Goal: Ask a question: Seek information or help from site administrators or community

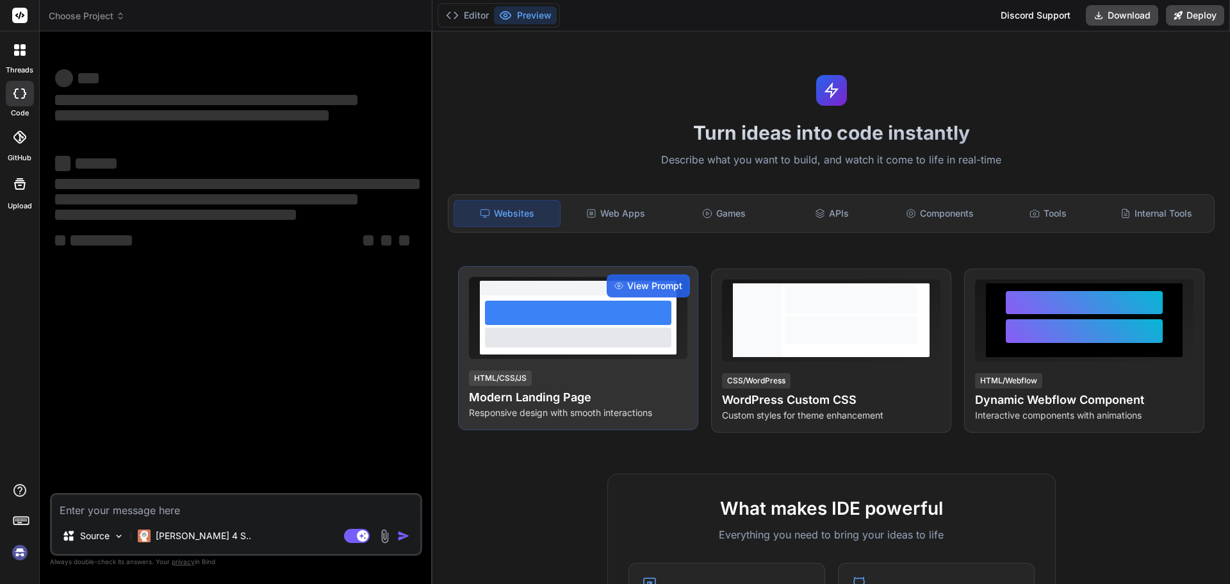
click at [575, 313] on div at bounding box center [578, 312] width 186 height 24
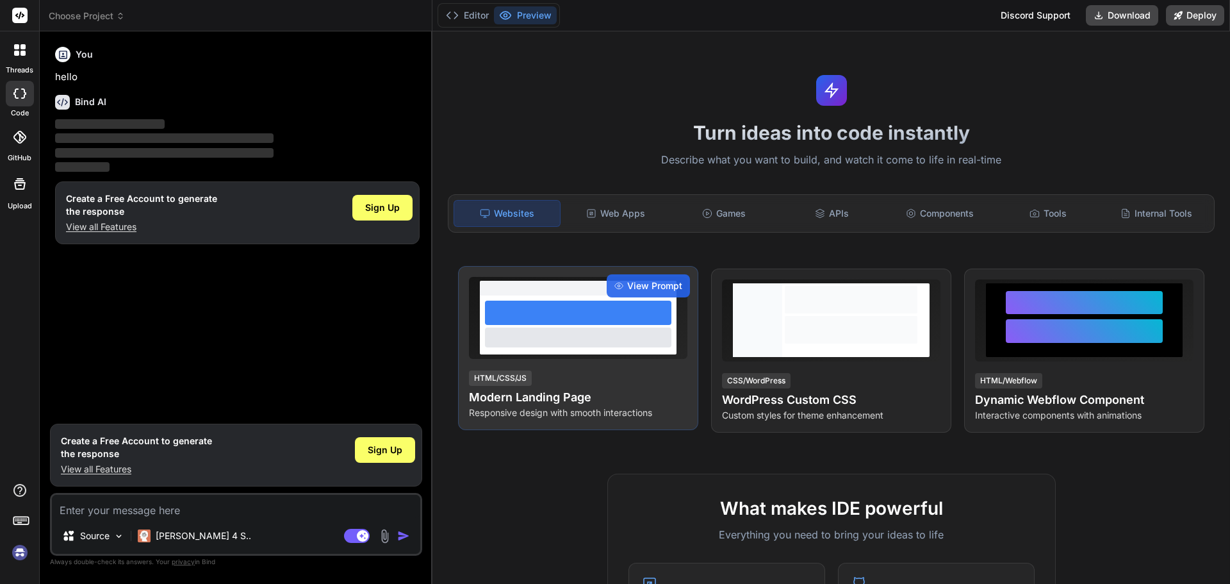
type textarea "x"
click at [577, 334] on div at bounding box center [578, 336] width 186 height 19
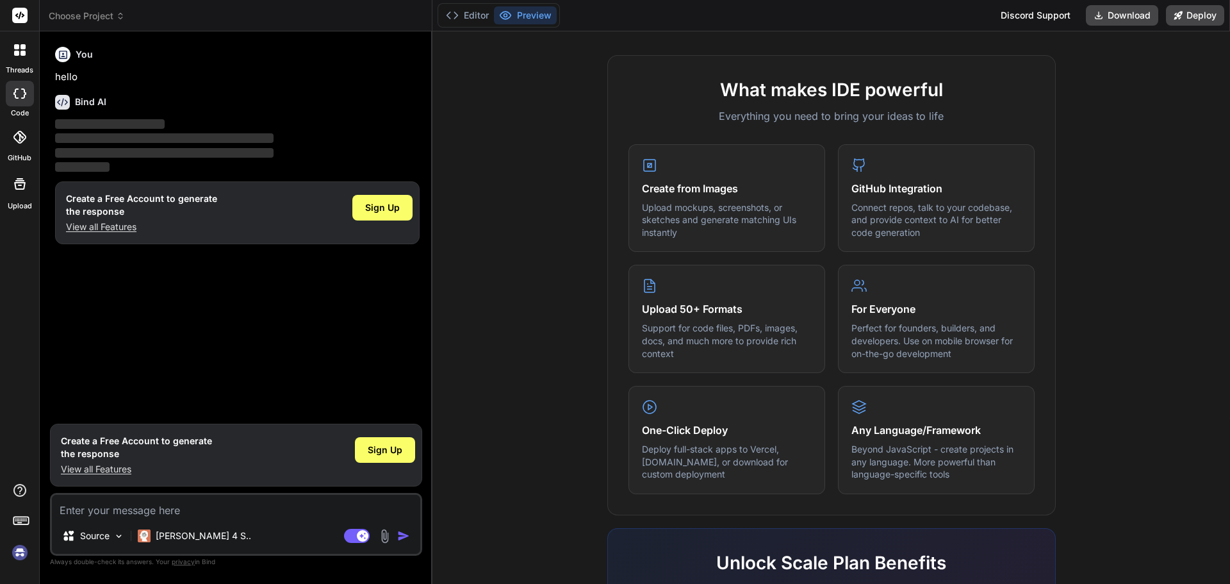
scroll to position [638, 0]
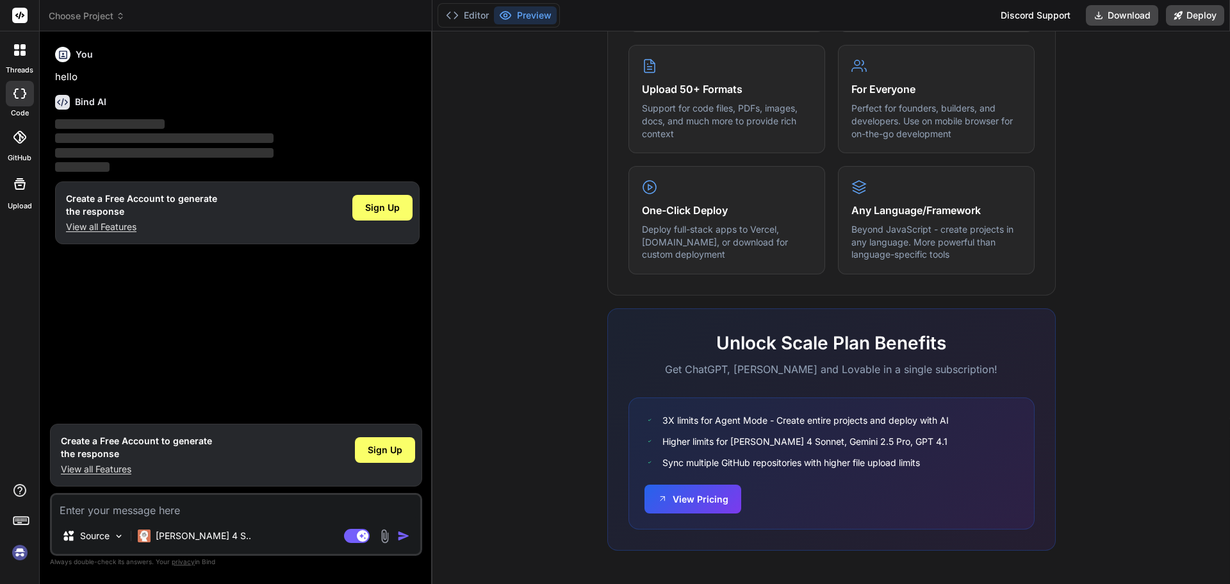
click at [236, 511] on textarea at bounding box center [236, 506] width 368 height 23
type textarea "a"
type textarea "x"
type textarea "as"
type textarea "x"
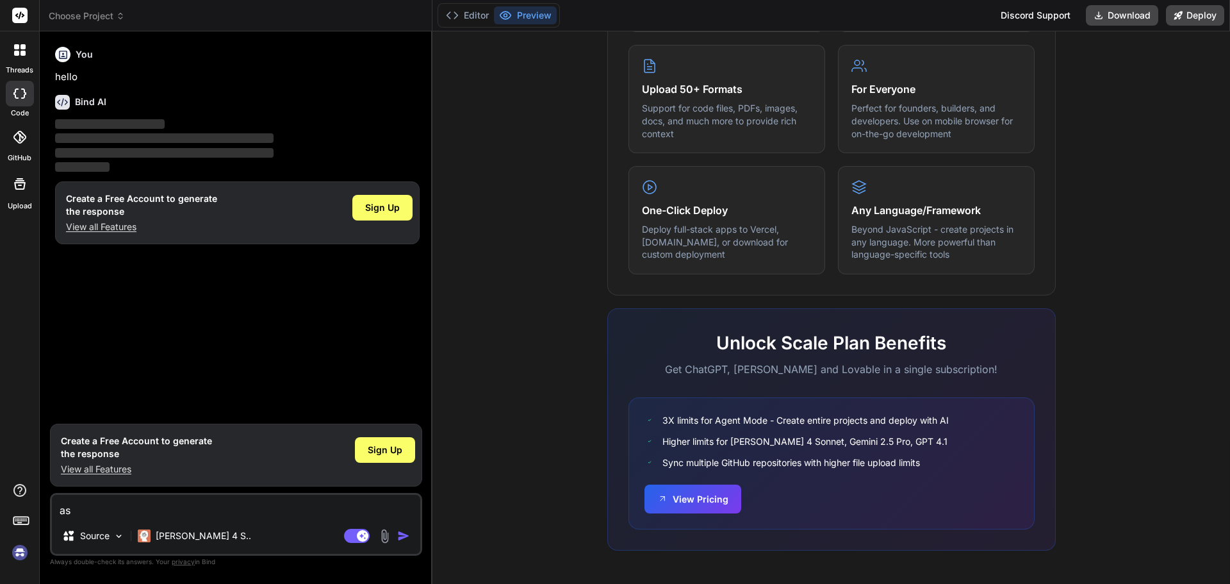
type textarea "asd"
type textarea "x"
type textarea "asdas"
type textarea "x"
type textarea "asdas"
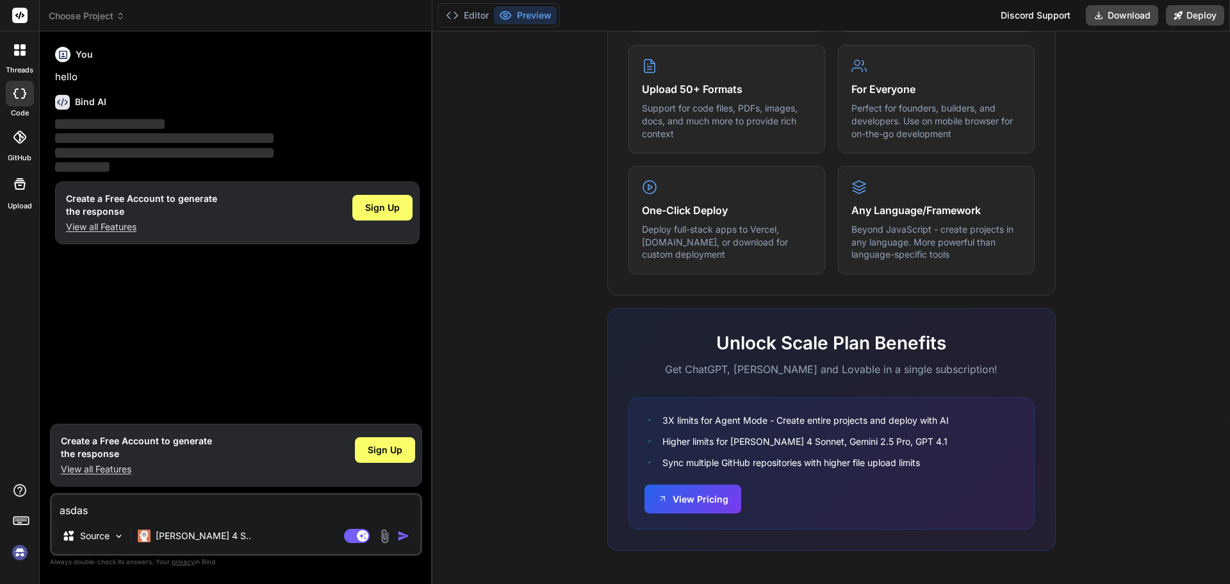
click at [401, 528] on div "Agent Mode. When this toggle is activated, AI automatically makes decisions, re…" at bounding box center [378, 535] width 74 height 15
click at [400, 536] on img "button" at bounding box center [403, 535] width 13 height 13
click at [381, 204] on span "Sign Up" at bounding box center [382, 207] width 35 height 13
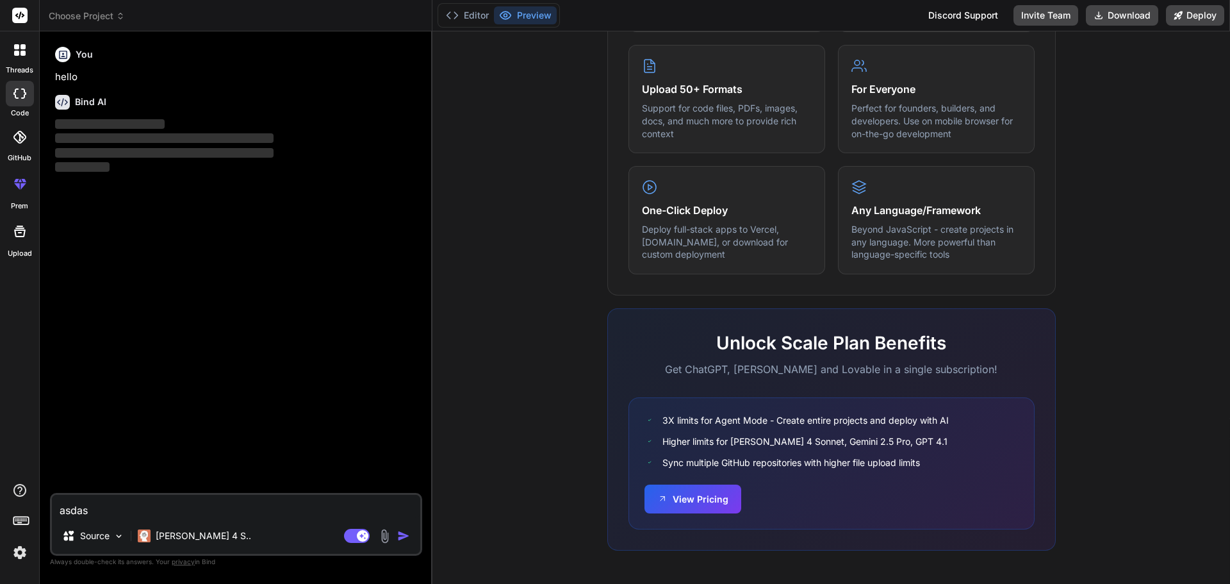
click at [258, 509] on textarea "asdas" at bounding box center [236, 506] width 368 height 23
click at [408, 536] on img "button" at bounding box center [403, 535] width 13 height 13
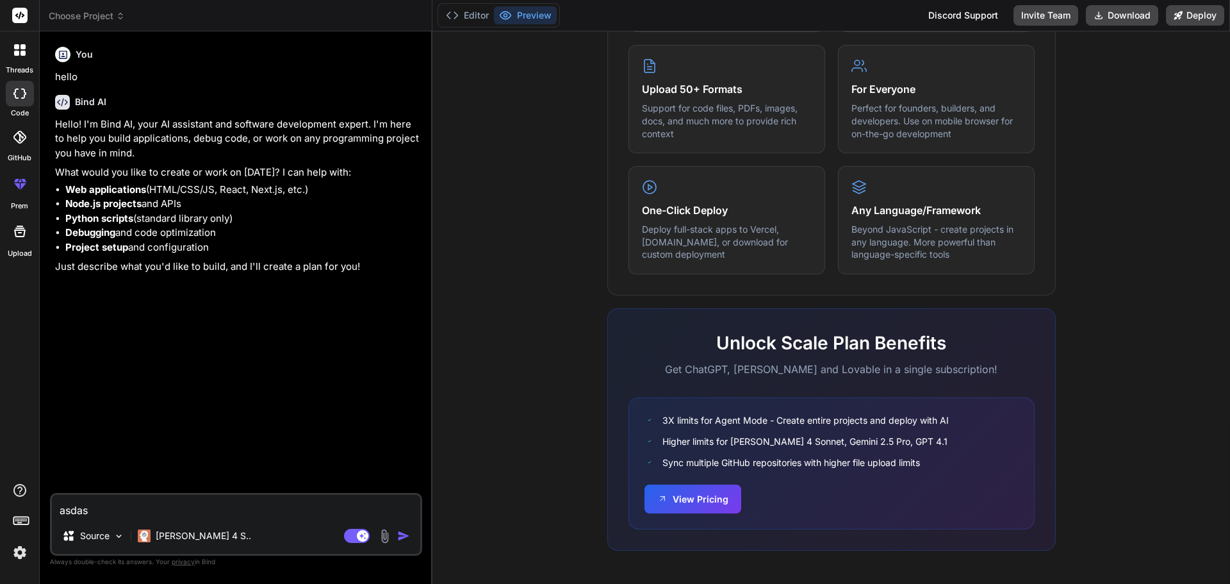
type textarea "x"
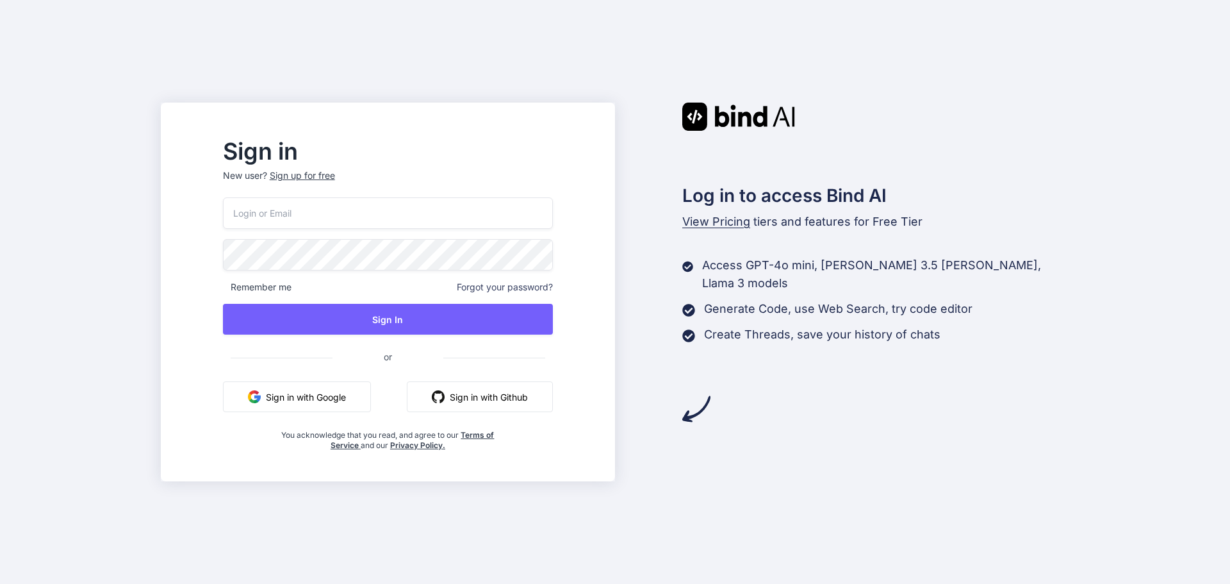
click at [336, 216] on input "email" at bounding box center [388, 212] width 330 height 31
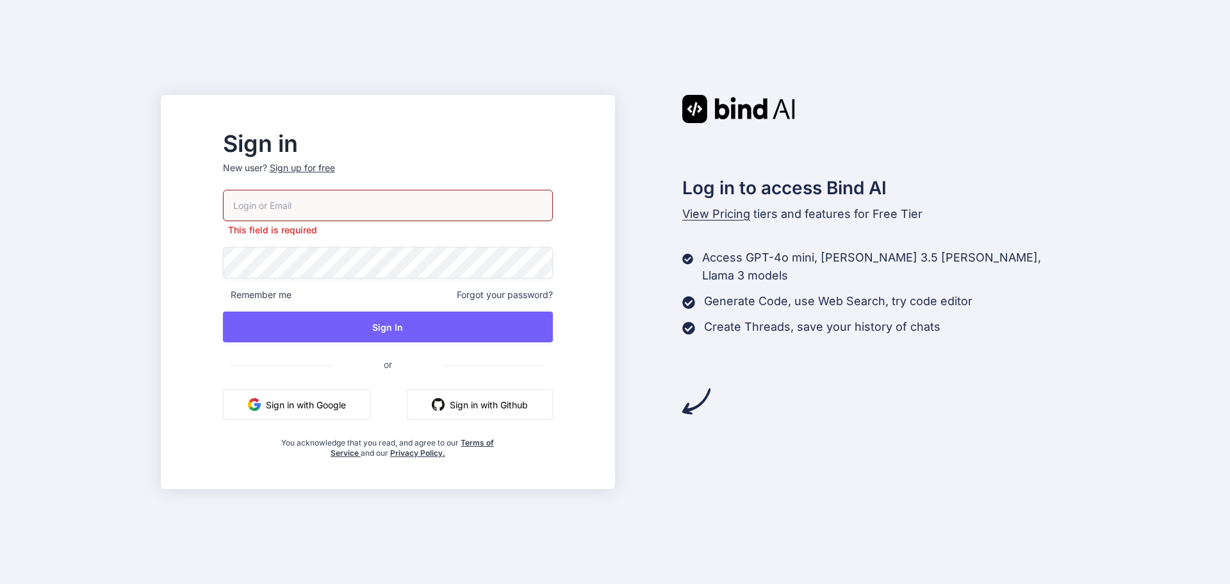
click at [280, 176] on p "New user? Sign up for free" at bounding box center [388, 175] width 330 height 28
click at [272, 167] on p "New user? Sign up for free" at bounding box center [388, 175] width 330 height 28
click at [322, 167] on div "Sign up for free" at bounding box center [302, 167] width 65 height 13
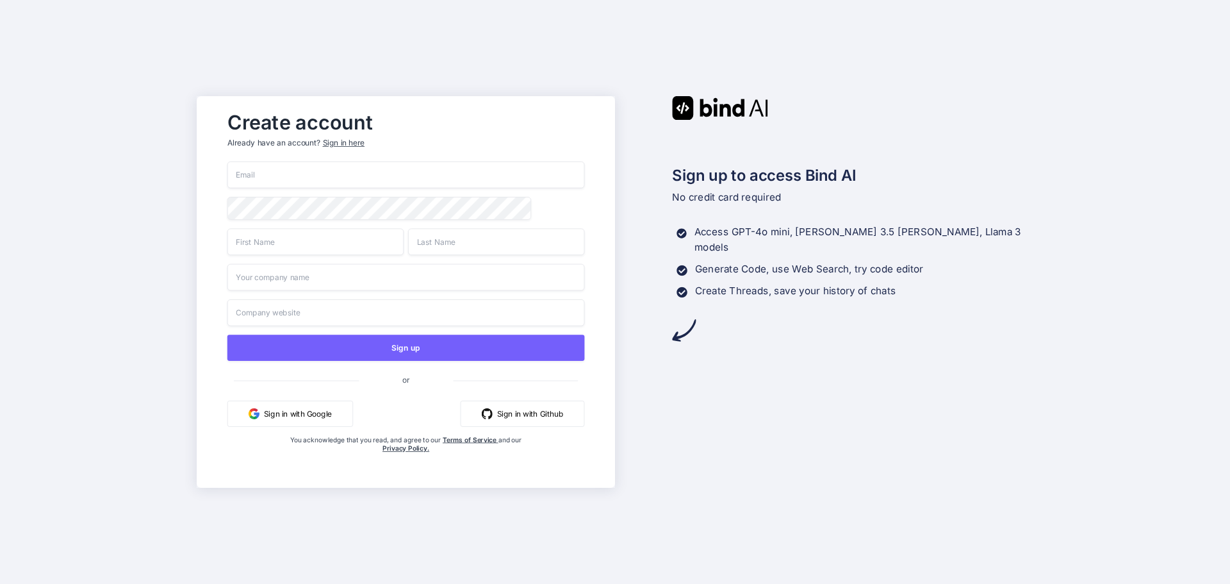
click at [276, 177] on input "email" at bounding box center [406, 174] width 358 height 27
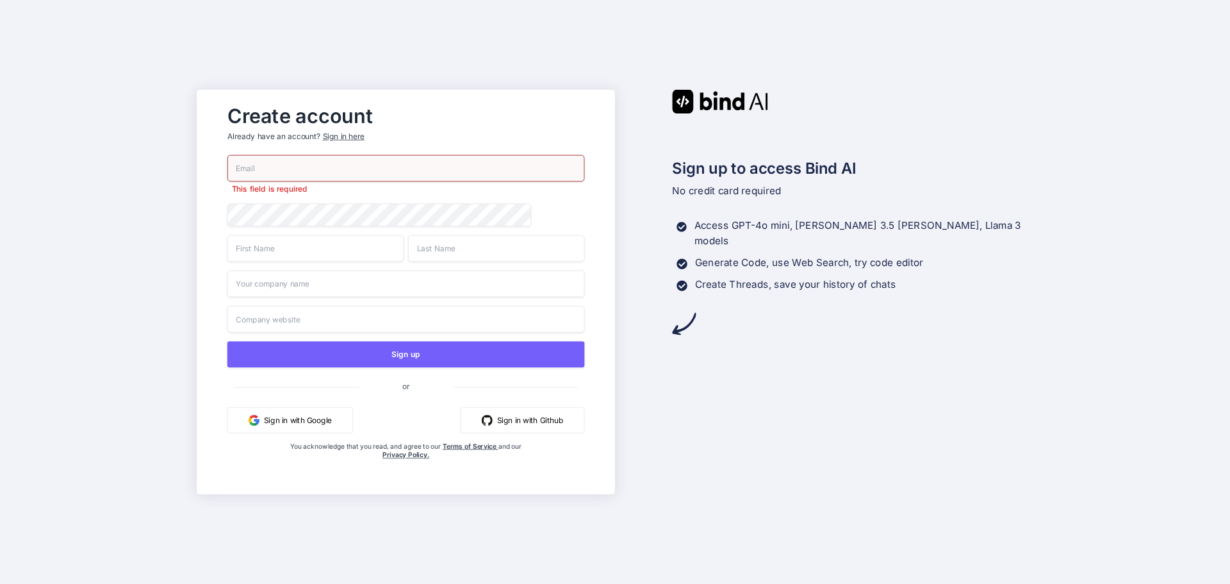
paste input "romakynci@lucktoc.com"
type input "romakynci@lucktoc.com"
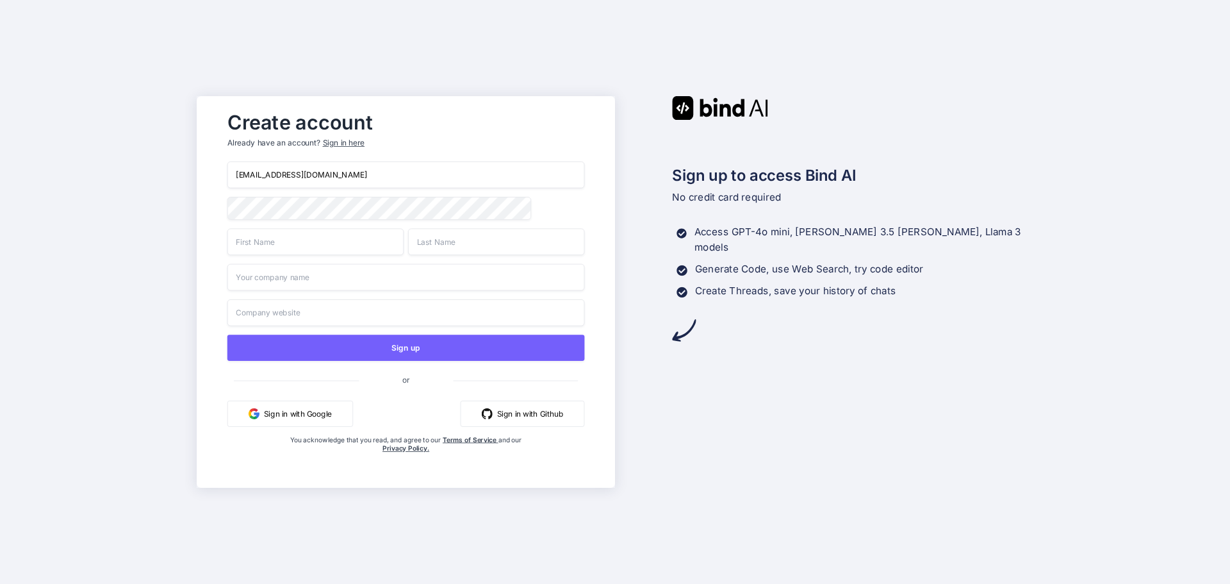
click at [220, 206] on div "Create account Already have an account? Sign in here romakynci@lucktoc.com Sign…" at bounding box center [405, 292] width 383 height 374
click at [279, 244] on input "text" at bounding box center [315, 241] width 176 height 27
type input "Zaid"
click at [473, 239] on input "text" at bounding box center [496, 241] width 176 height 27
type input "KUMARRR"
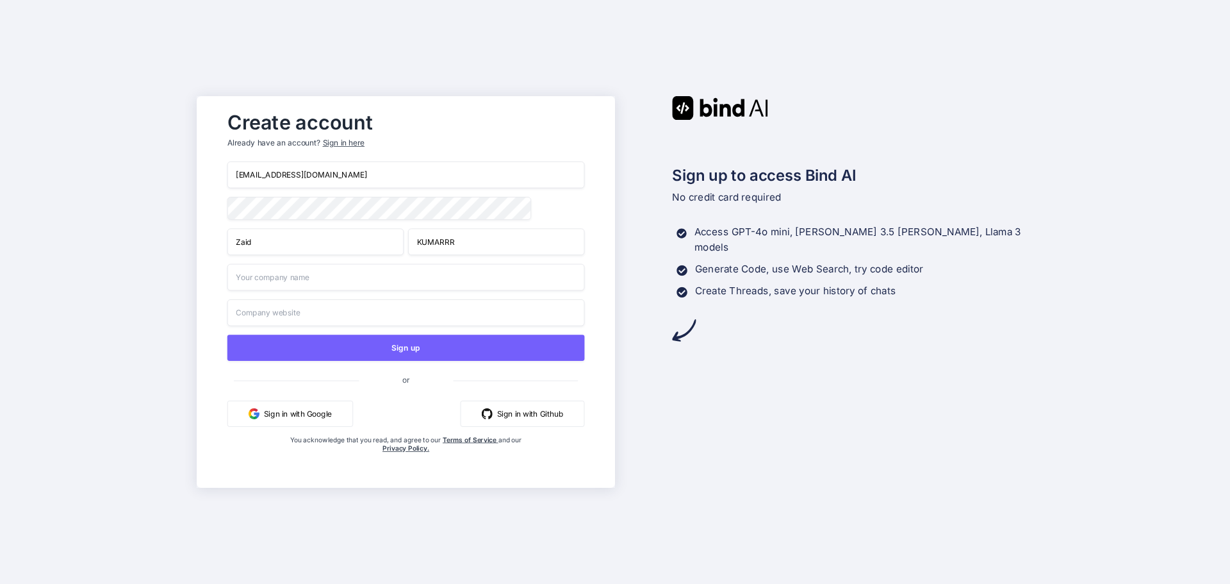
click at [352, 281] on input "text" at bounding box center [406, 277] width 358 height 27
type input "Chetu"
type input "fulfiler@yopmail.com"
type input "ful"
type input "Chetu"
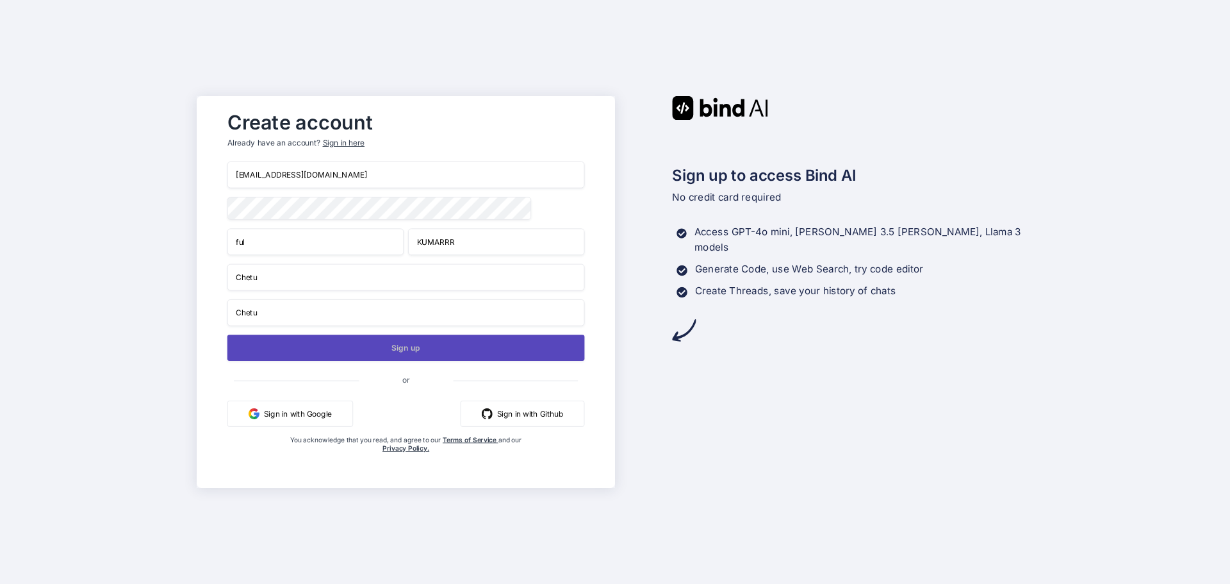
click at [306, 350] on button "Sign up" at bounding box center [406, 347] width 358 height 26
click at [371, 351] on button "Sign up" at bounding box center [406, 347] width 358 height 26
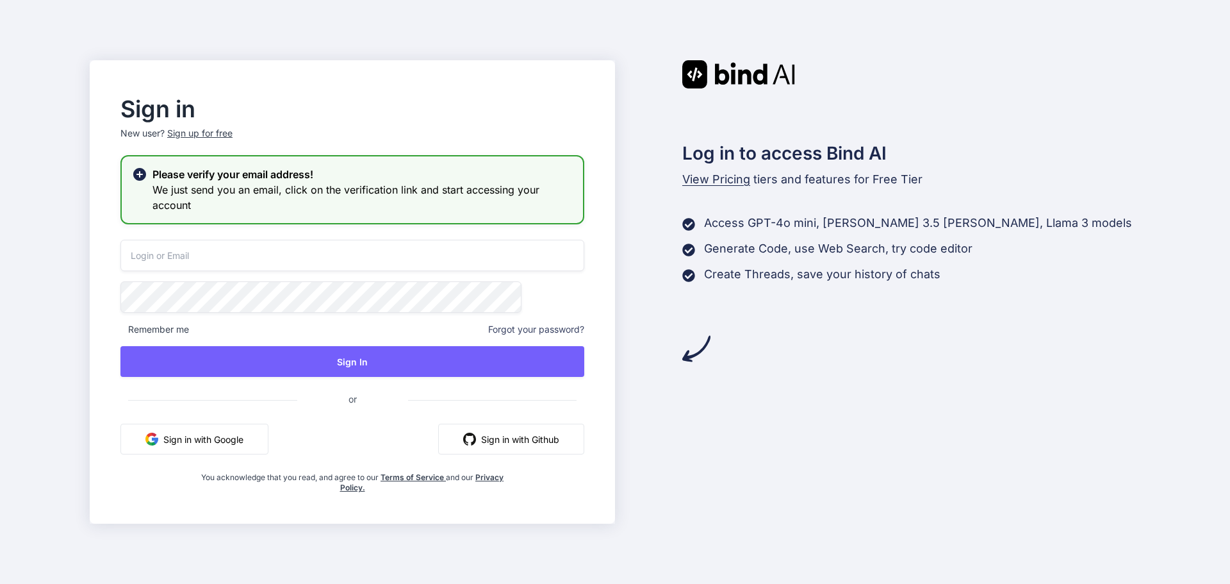
click at [262, 254] on input "email" at bounding box center [352, 255] width 464 height 31
paste input "romakynci@lucktoc.com"
type input "romakynci@lucktoc.com"
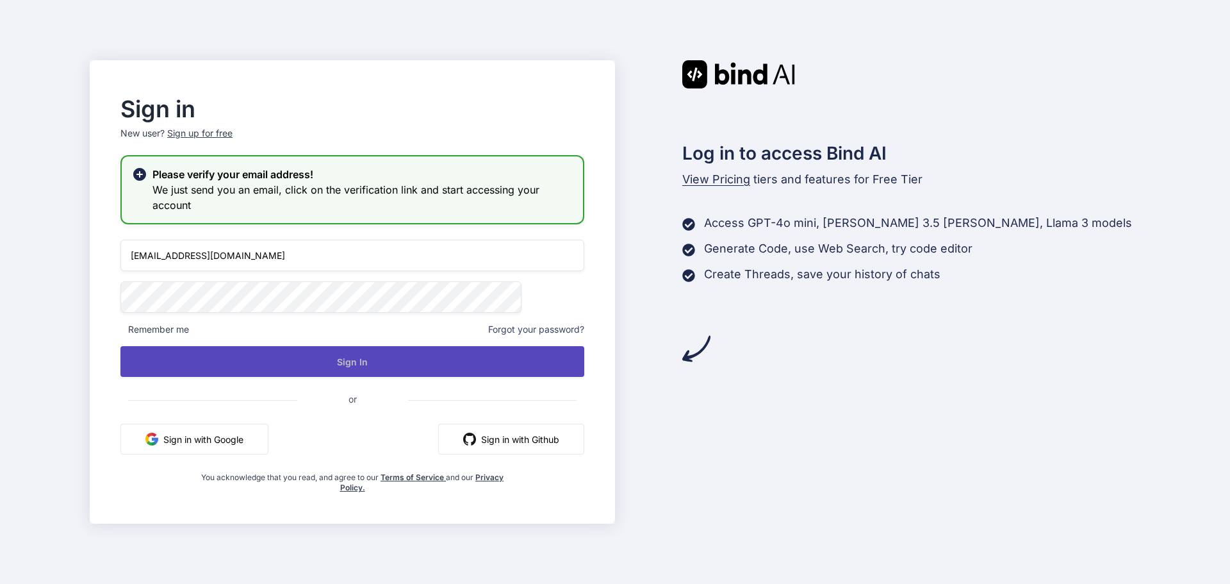
click at [259, 368] on button "Sign In" at bounding box center [352, 361] width 464 height 31
click at [350, 365] on button "Sign In" at bounding box center [352, 361] width 464 height 31
click at [408, 363] on button "Sign In" at bounding box center [352, 361] width 464 height 31
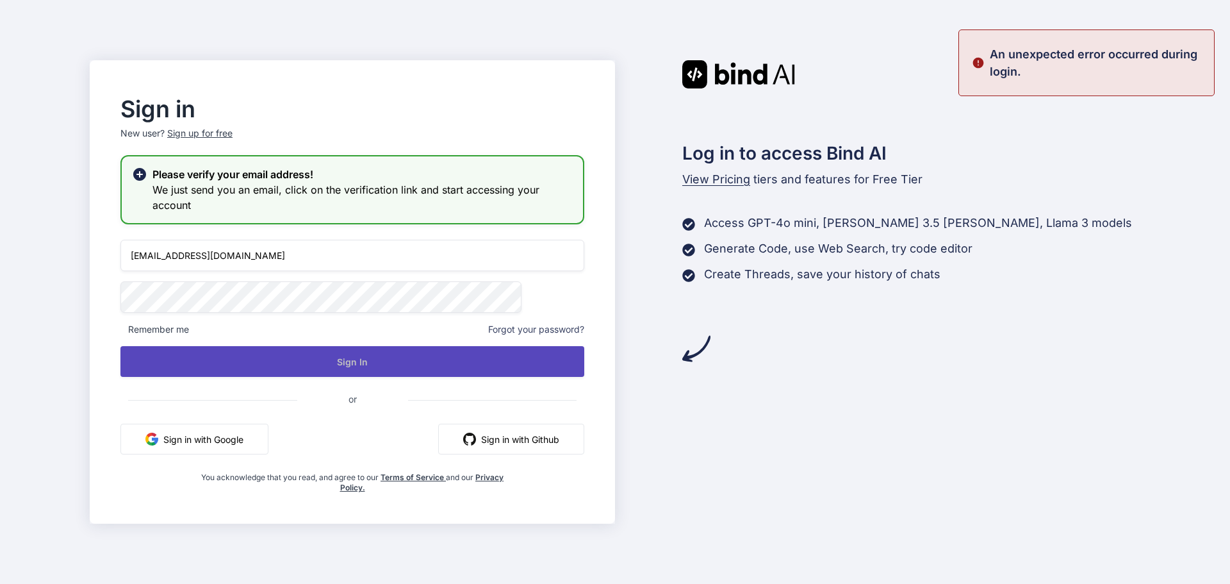
click at [413, 363] on button "Sign In" at bounding box center [352, 361] width 464 height 31
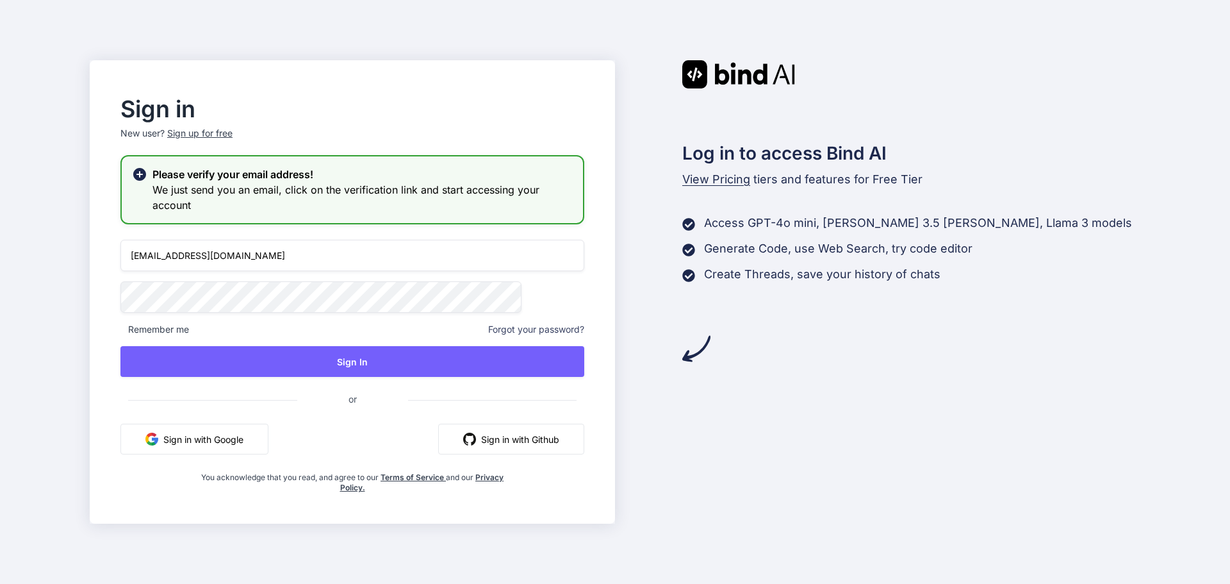
click at [516, 331] on span "Forgot your password?" at bounding box center [536, 329] width 96 height 13
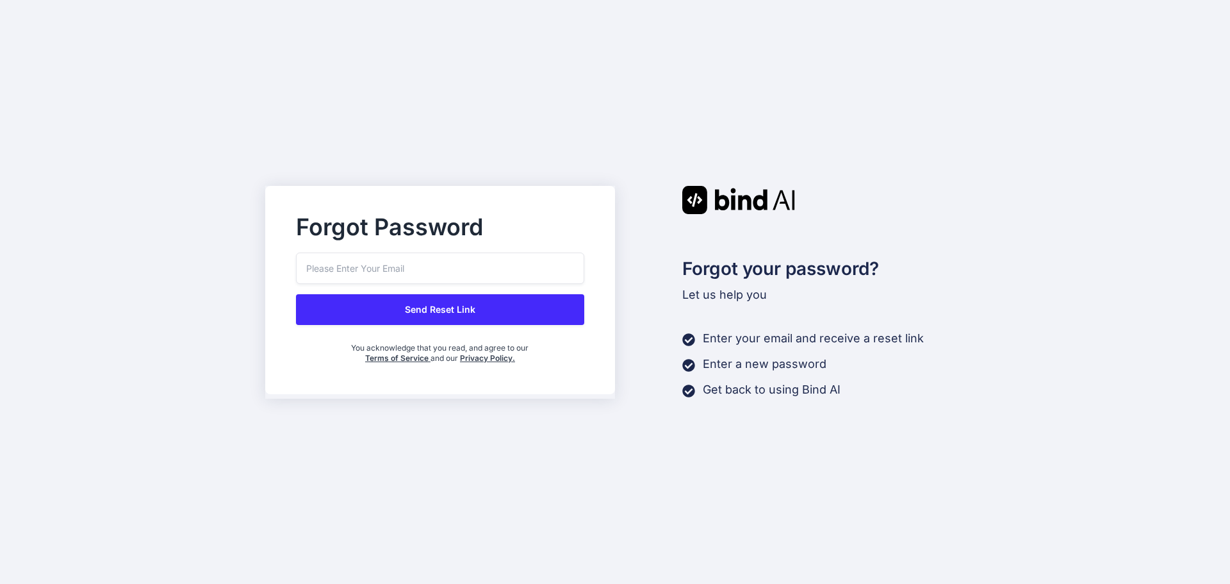
click at [388, 278] on input "email" at bounding box center [440, 267] width 288 height 31
paste input "romakynci@lucktoc.com"
type input "romakynci@lucktoc.com"
click at [385, 309] on button "Send Reset Link" at bounding box center [440, 309] width 288 height 31
click at [440, 311] on button "Send Reset Link" at bounding box center [440, 309] width 288 height 31
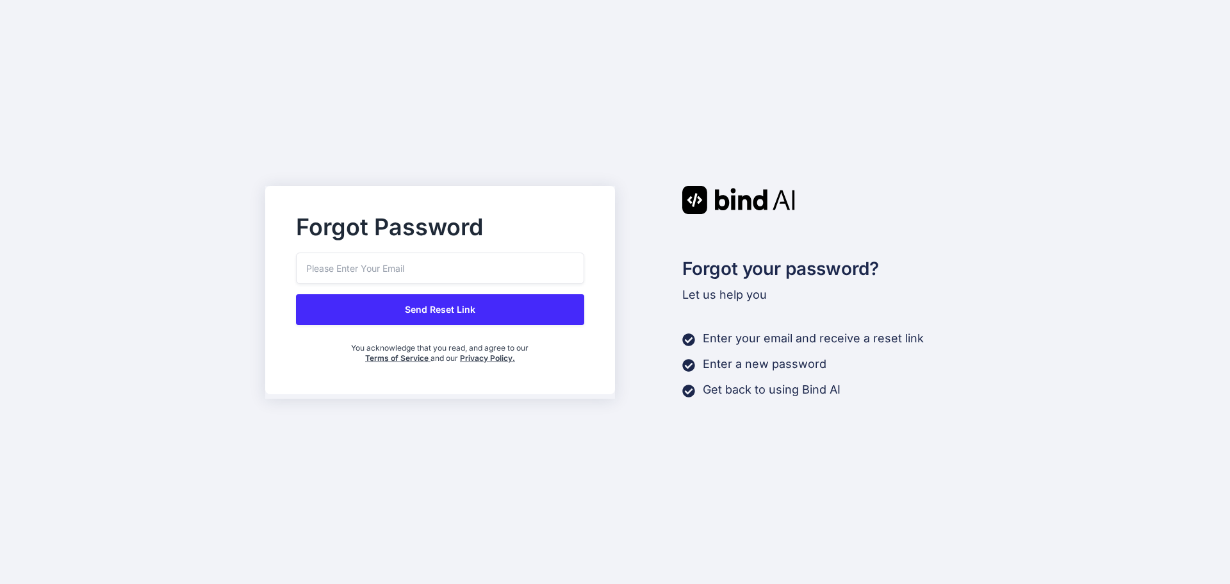
click at [357, 270] on input "email" at bounding box center [440, 267] width 288 height 31
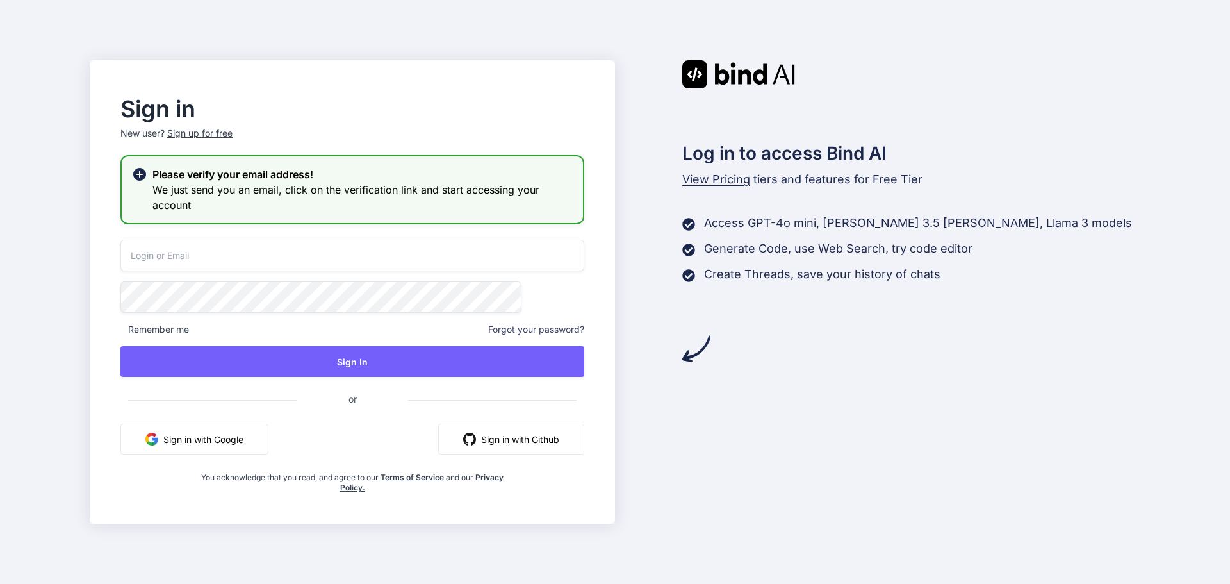
click at [197, 138] on p "New user? Sign up for free" at bounding box center [352, 141] width 464 height 28
click at [188, 128] on p "New user? Sign up for free" at bounding box center [352, 141] width 464 height 28
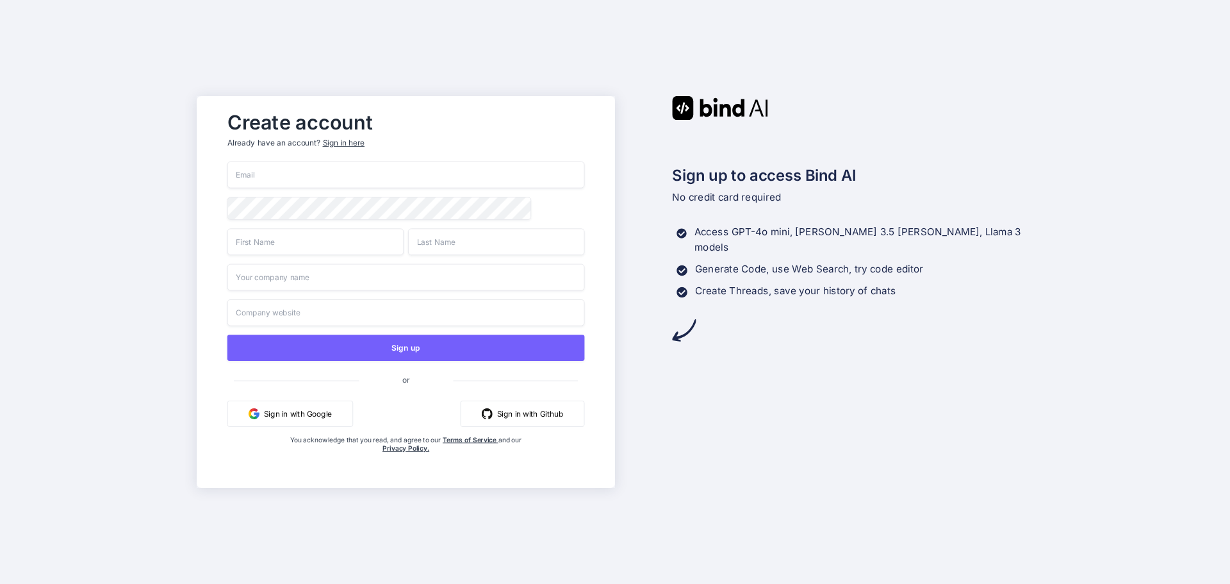
click at [292, 172] on input "email" at bounding box center [406, 174] width 358 height 27
paste input "generator@gmail.com"
type input "generator@gmail.com"
click at [272, 252] on input "text" at bounding box center [315, 241] width 176 height 27
type input "Deepakg"
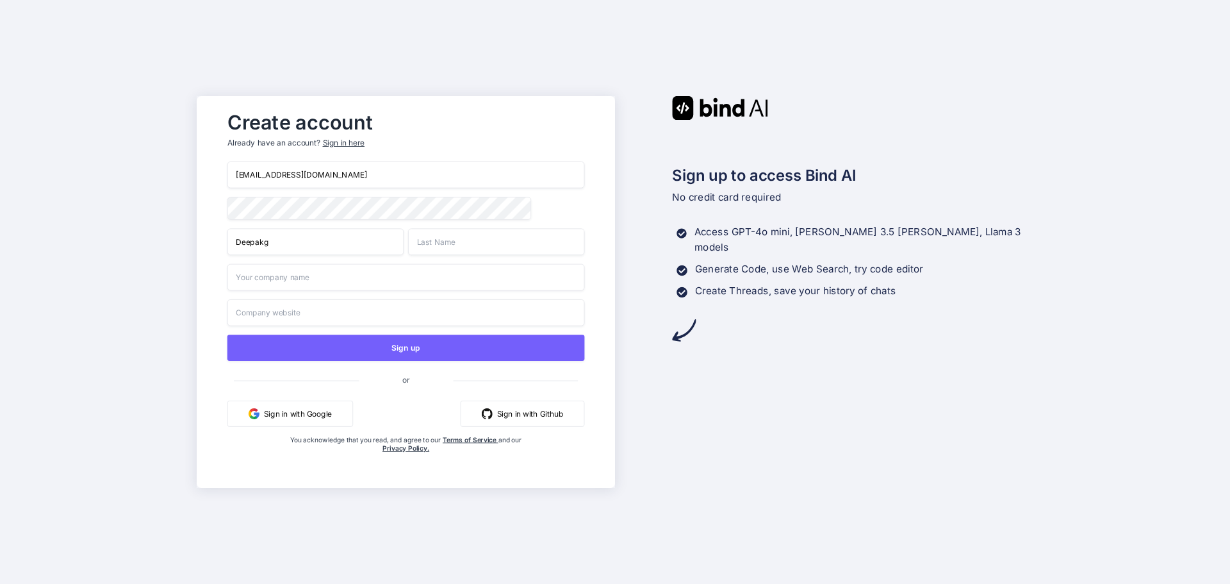
type input "KUMARRR"
click at [288, 283] on input "text" at bounding box center [406, 277] width 358 height 27
type input "Chetu"
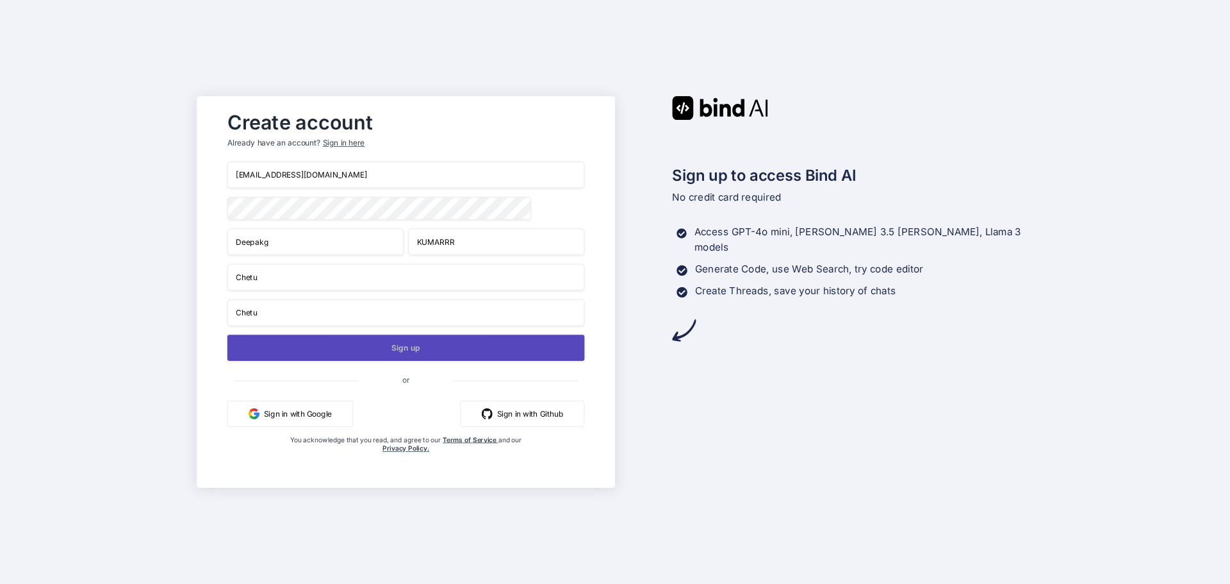
click at [295, 353] on button "Sign up" at bounding box center [406, 347] width 358 height 26
click at [390, 352] on button "Sign up" at bounding box center [406, 347] width 358 height 26
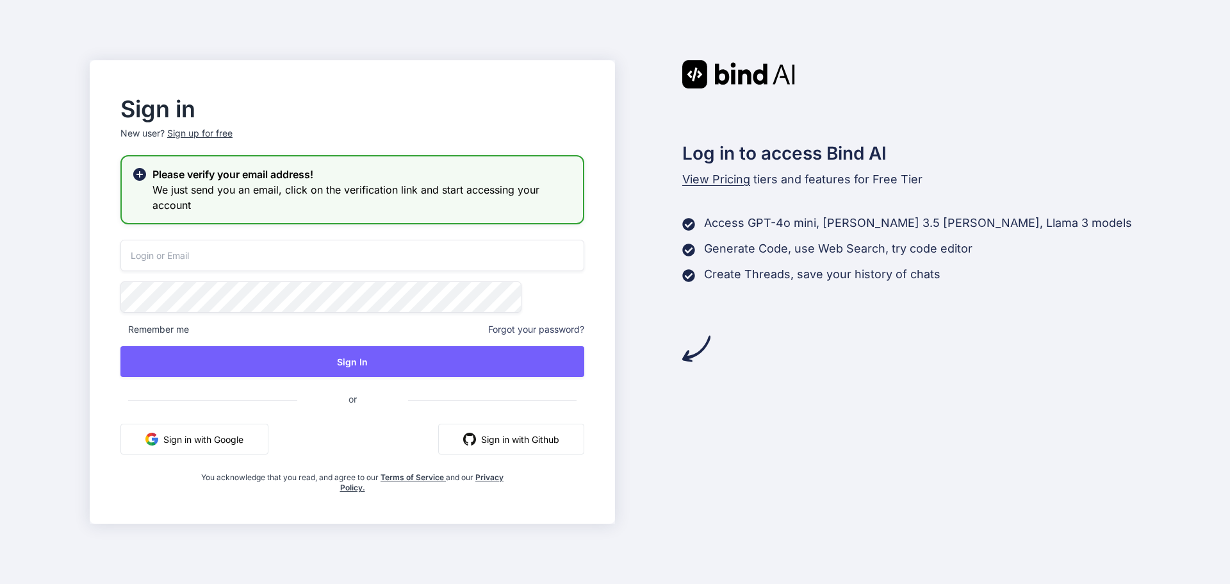
click at [374, 188] on h3 "We just send you an email, click on the verification link and start accessing y…" at bounding box center [362, 197] width 420 height 31
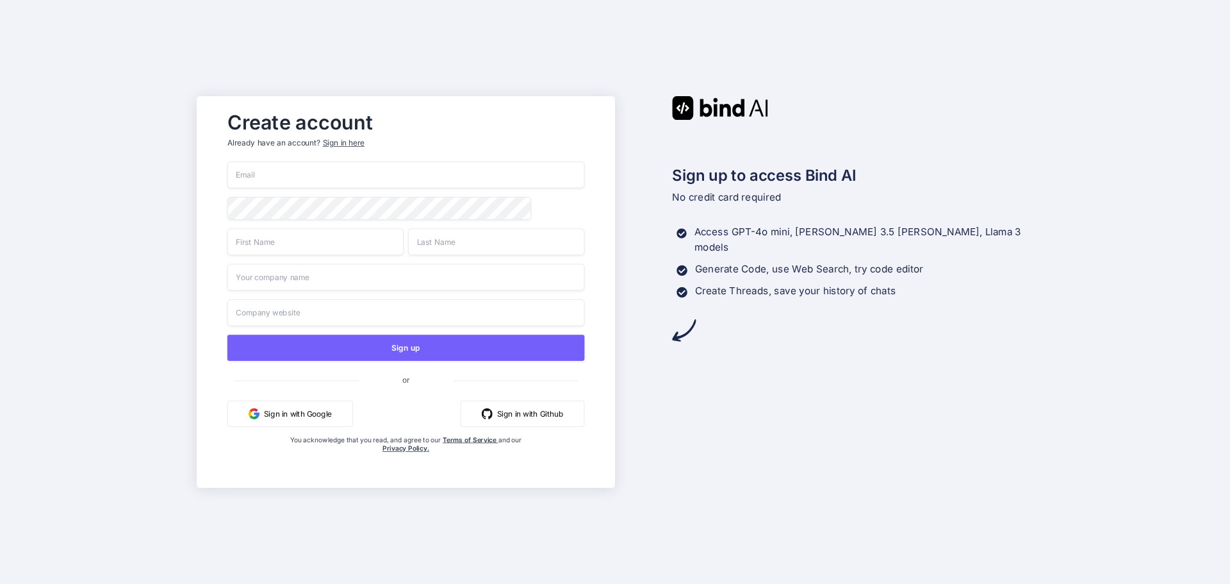
click at [315, 163] on input "email" at bounding box center [406, 174] width 358 height 27
type input "Deepakg95466@yopmail.com"
type input "Deepakg"
type input "KUMARRR"
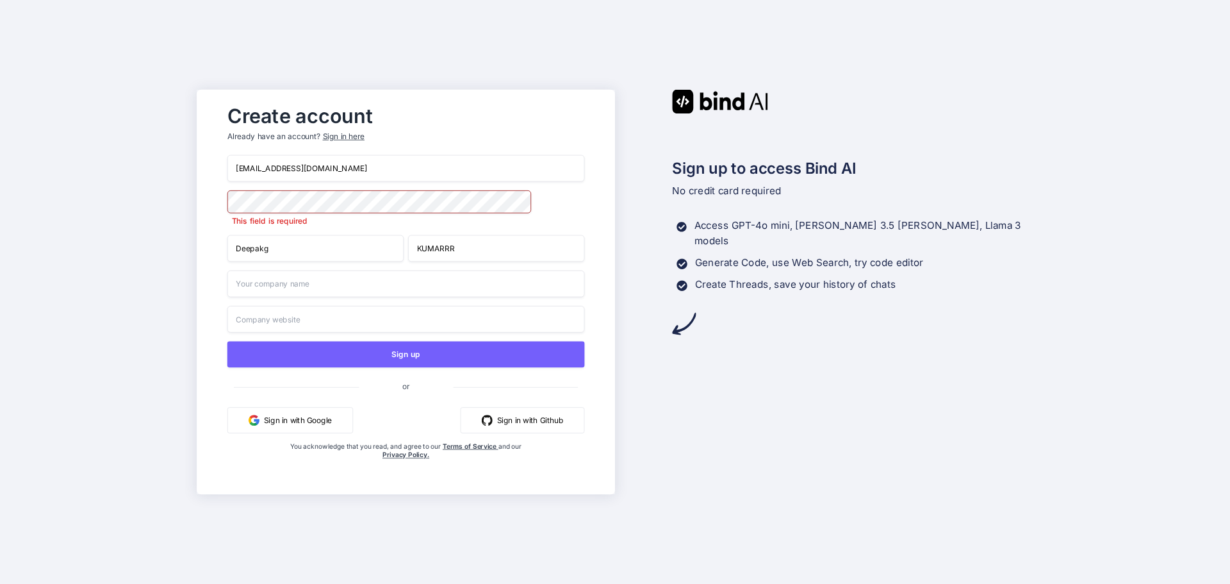
drag, startPoint x: 270, startPoint y: 247, endPoint x: 278, endPoint y: 284, distance: 38.1
click at [252, 261] on input "Deepakg" at bounding box center [315, 248] width 176 height 27
type input "Andrew"
drag, startPoint x: 287, startPoint y: 165, endPoint x: 229, endPoint y: 169, distance: 58.4
click at [229, 169] on input "Deepakg95466@yopmail.com" at bounding box center [406, 168] width 358 height 27
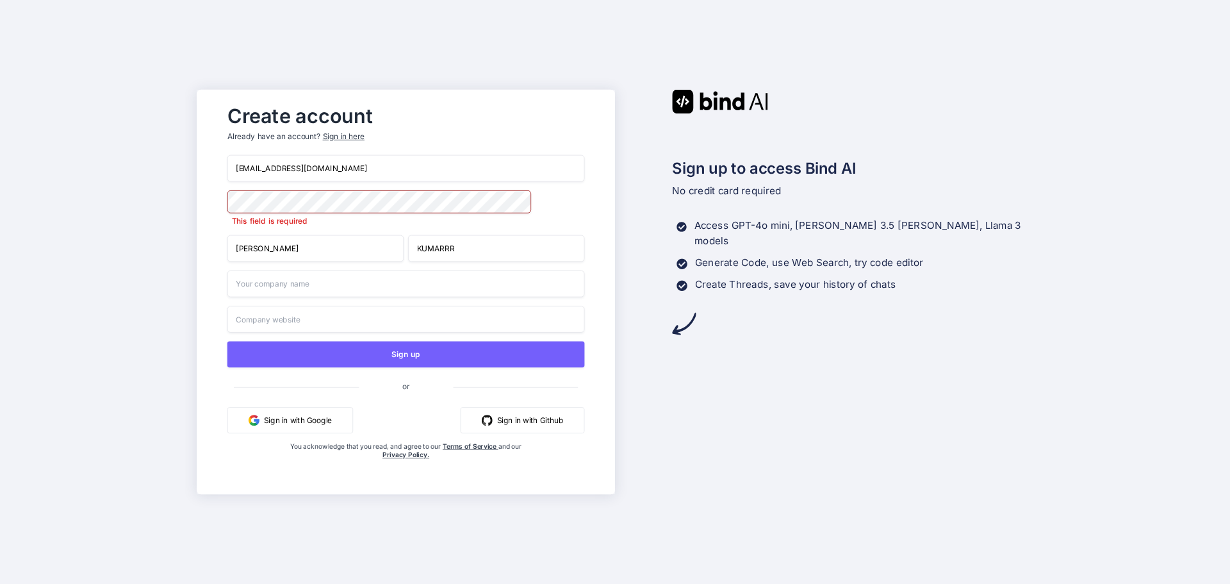
type input "aman6@yopmail.com"
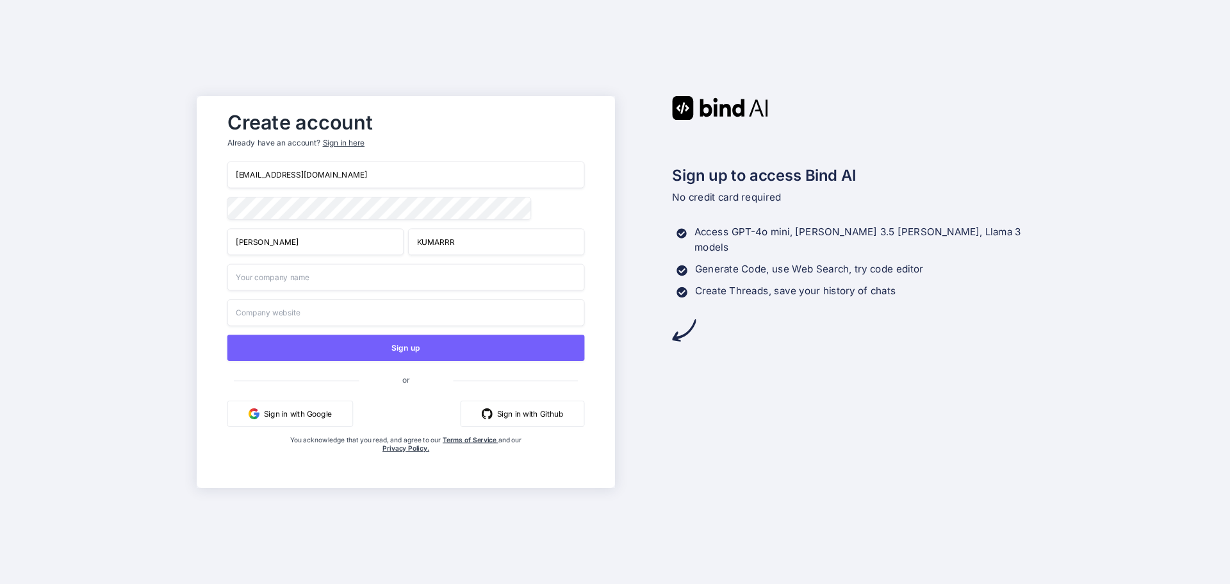
click at [274, 286] on input "text" at bounding box center [406, 277] width 358 height 27
type input "Chetu"
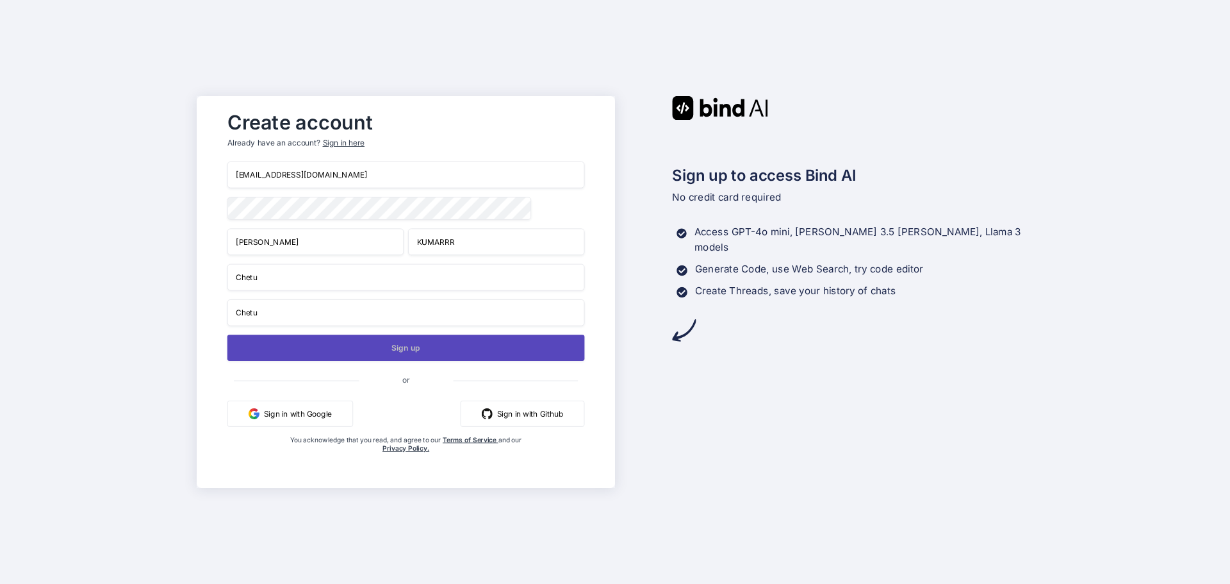
click at [306, 350] on button "Sign up" at bounding box center [406, 347] width 358 height 26
click at [439, 353] on button "Sign up" at bounding box center [406, 347] width 358 height 26
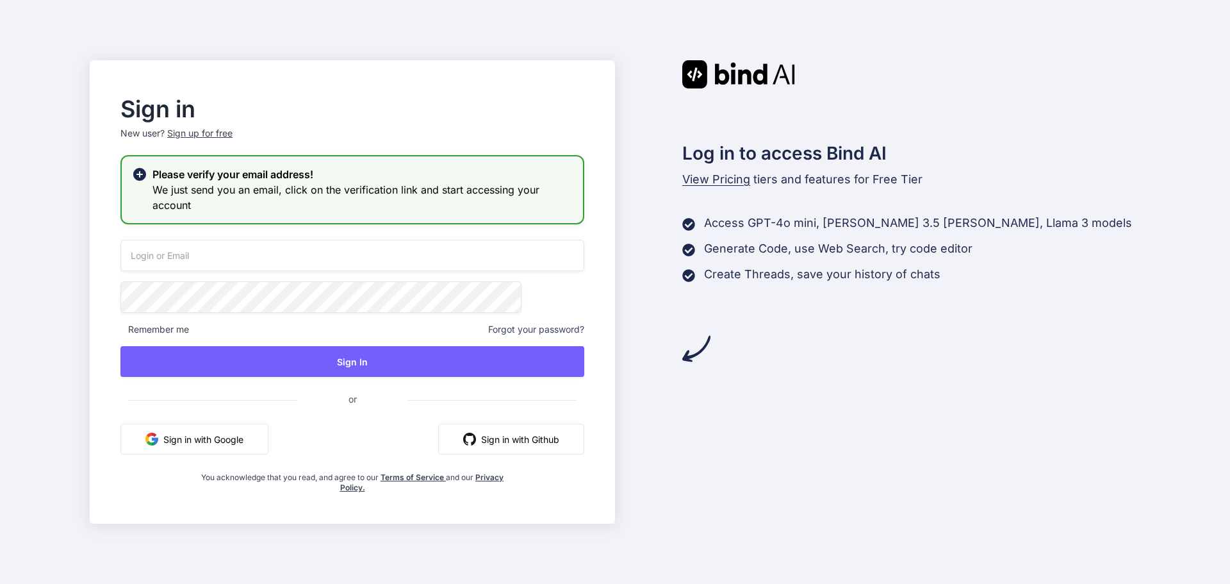
click at [314, 263] on input "email" at bounding box center [352, 255] width 464 height 31
type input "[EMAIL_ADDRESS][DOMAIN_NAME]"
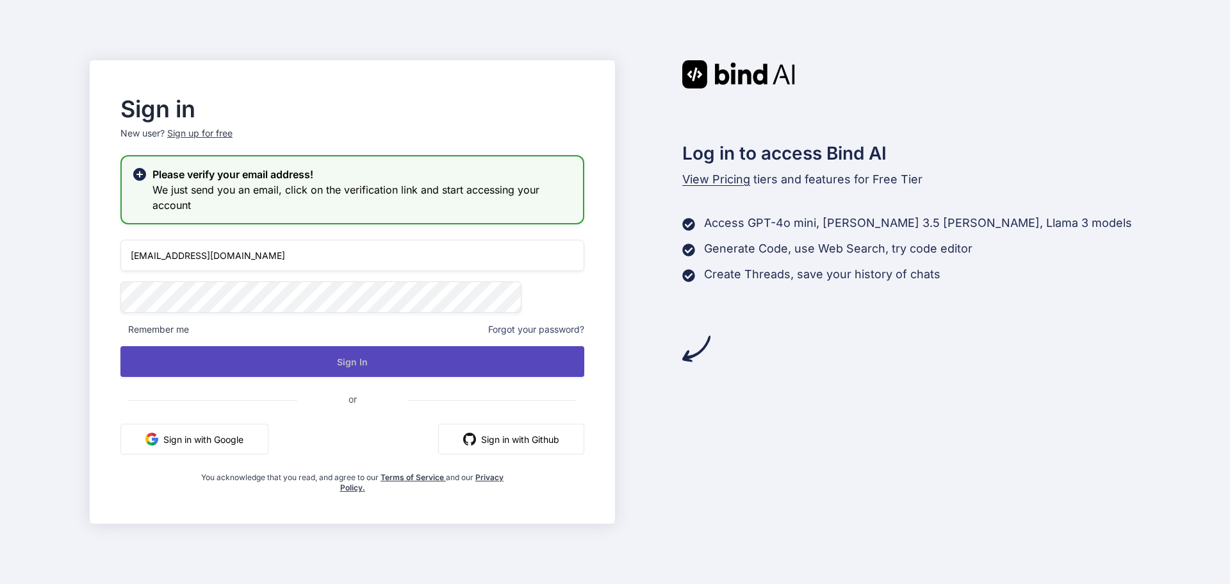
click at [322, 358] on button "Sign In" at bounding box center [352, 361] width 464 height 31
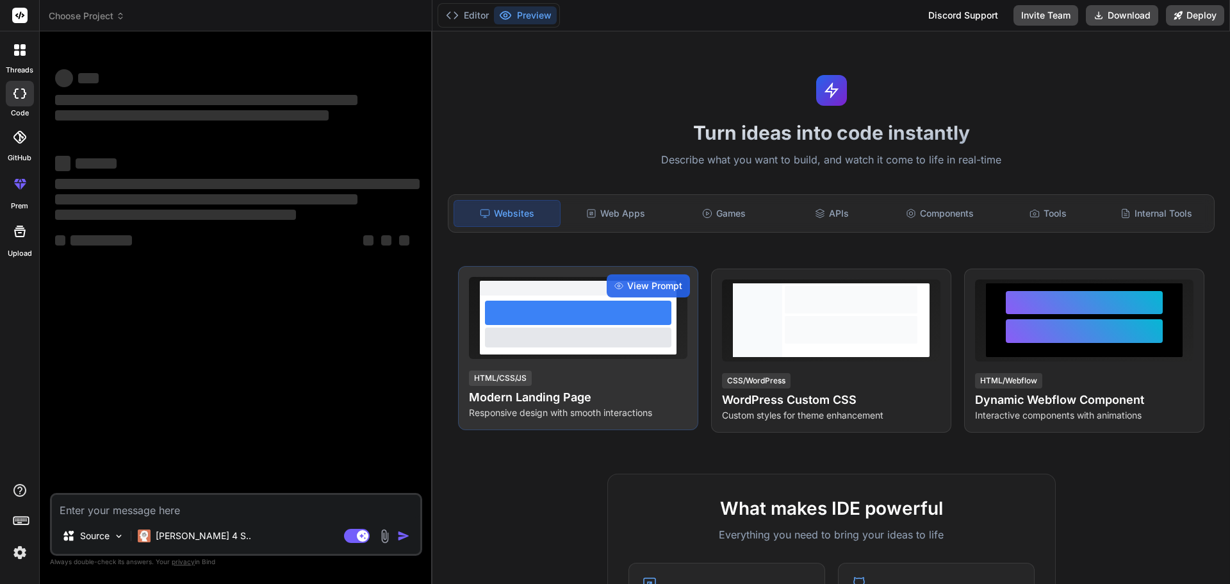
click at [602, 347] on div at bounding box center [578, 336] width 186 height 19
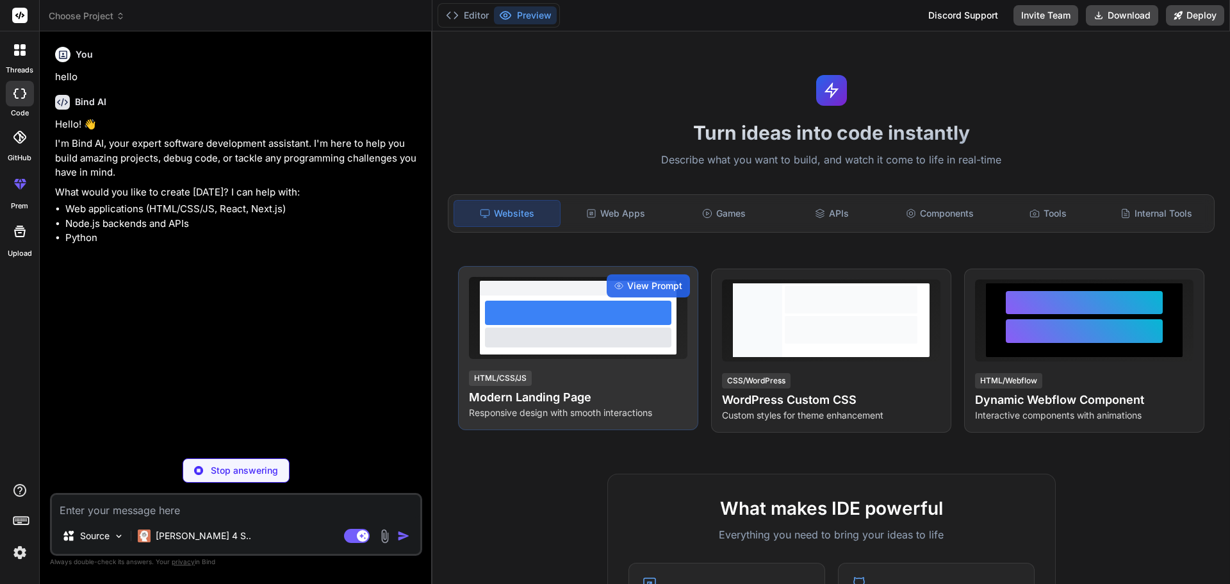
click at [618, 303] on div at bounding box center [578, 312] width 186 height 24
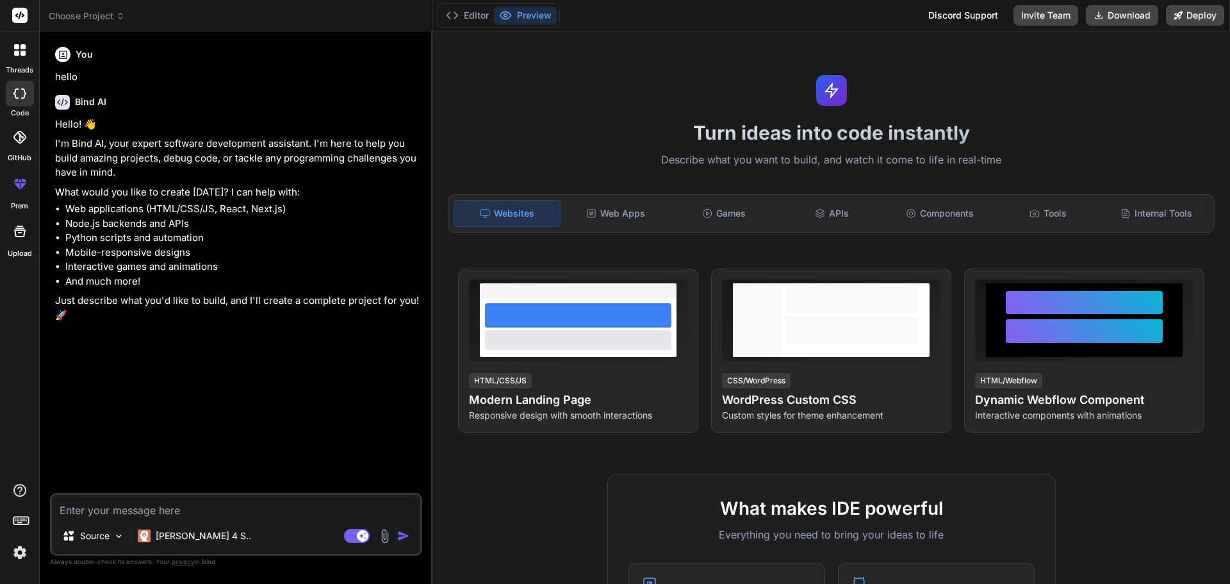
click at [10, 97] on div at bounding box center [20, 94] width 28 height 26
type textarea "x"
click at [99, 503] on textarea at bounding box center [236, 506] width 368 height 23
type textarea "h"
type textarea "x"
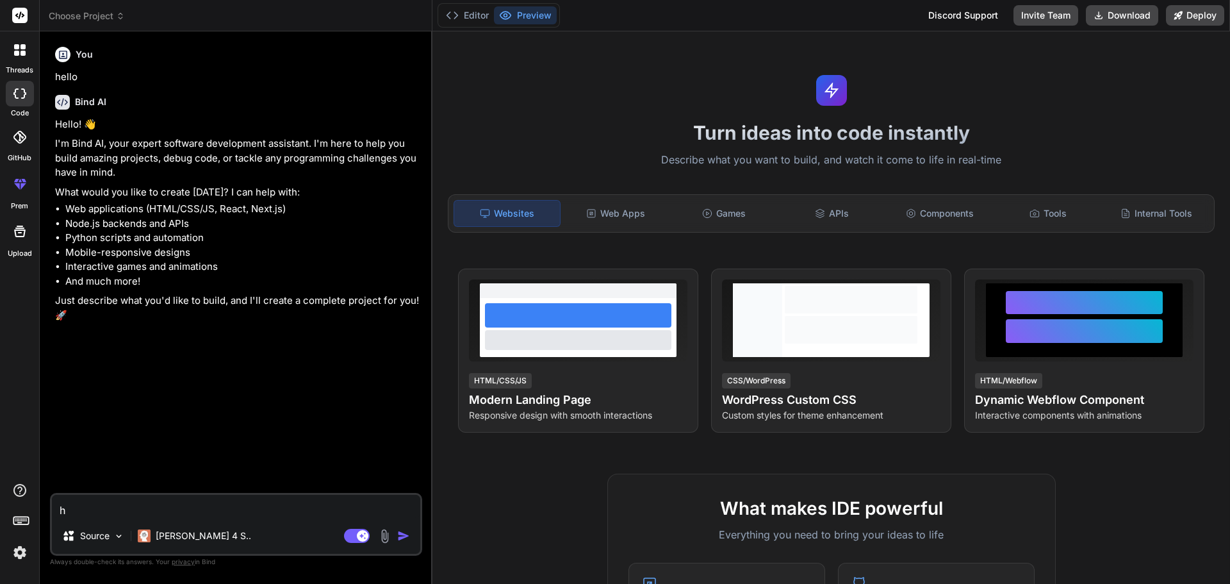
type textarea "hi"
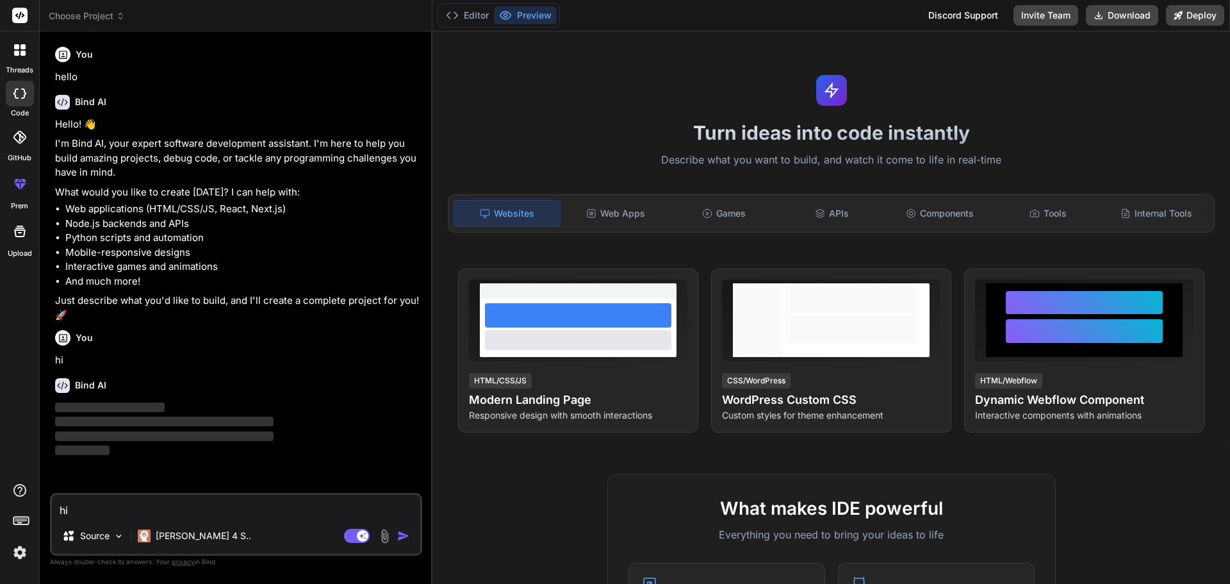
type textarea "x"
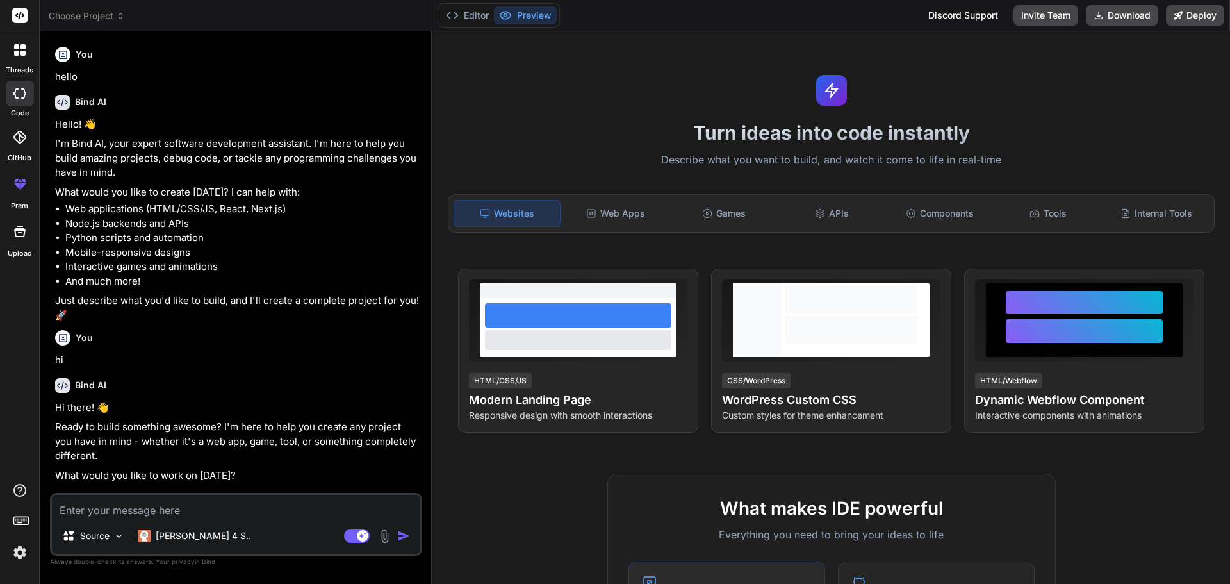
type textarea "x"
click at [155, 23] on header "Choose Project Created with Pixso." at bounding box center [236, 15] width 393 height 31
click at [451, 13] on icon at bounding box center [452, 15] width 13 height 13
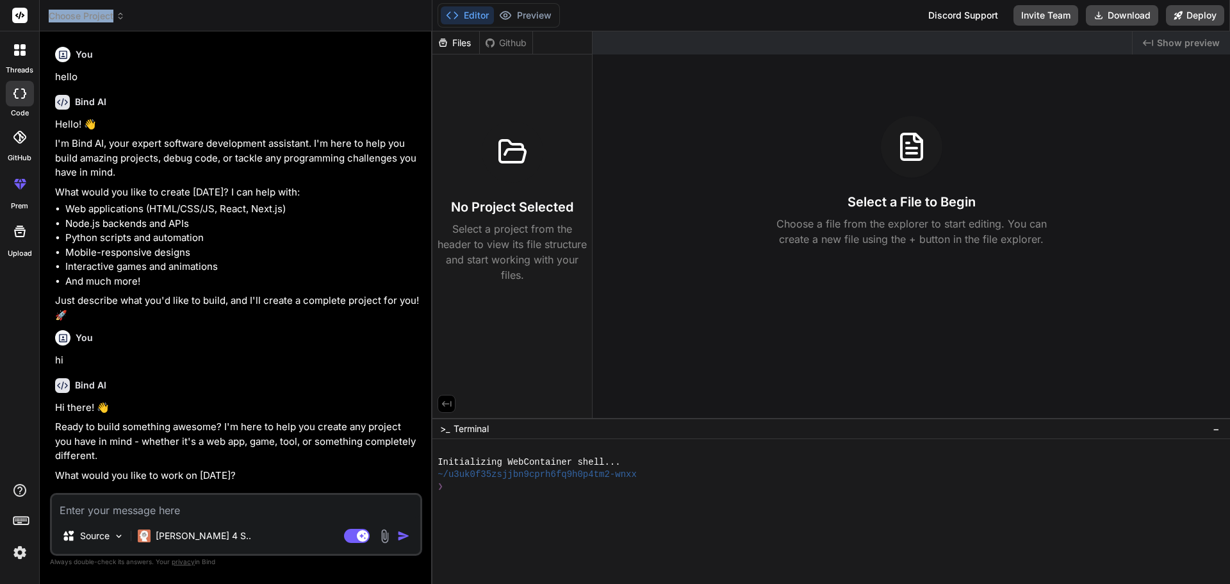
click at [451, 13] on icon at bounding box center [452, 15] width 13 height 13
click at [540, 14] on button "Preview" at bounding box center [525, 15] width 63 height 18
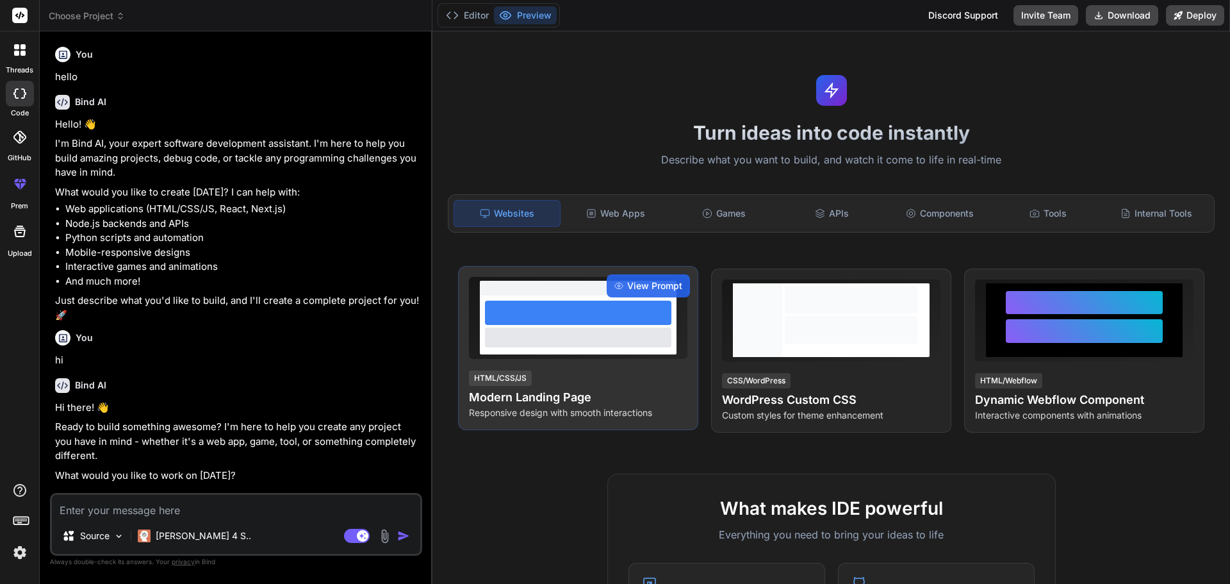
click at [576, 341] on div at bounding box center [578, 336] width 186 height 19
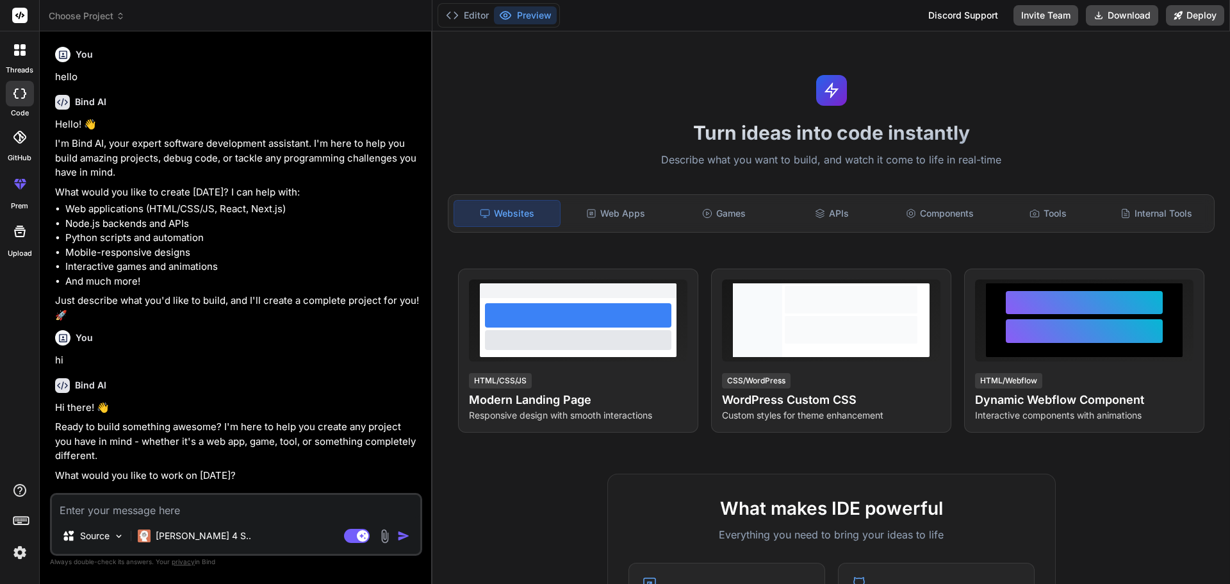
click at [224, 504] on textarea at bounding box center [236, 506] width 368 height 23
paste textarea "this is companied Field Care Navigator so this code <ChildContent> <div class="…"
type textarea "this is companied Field Care Navigator so this code <ChildContent> <div class="…"
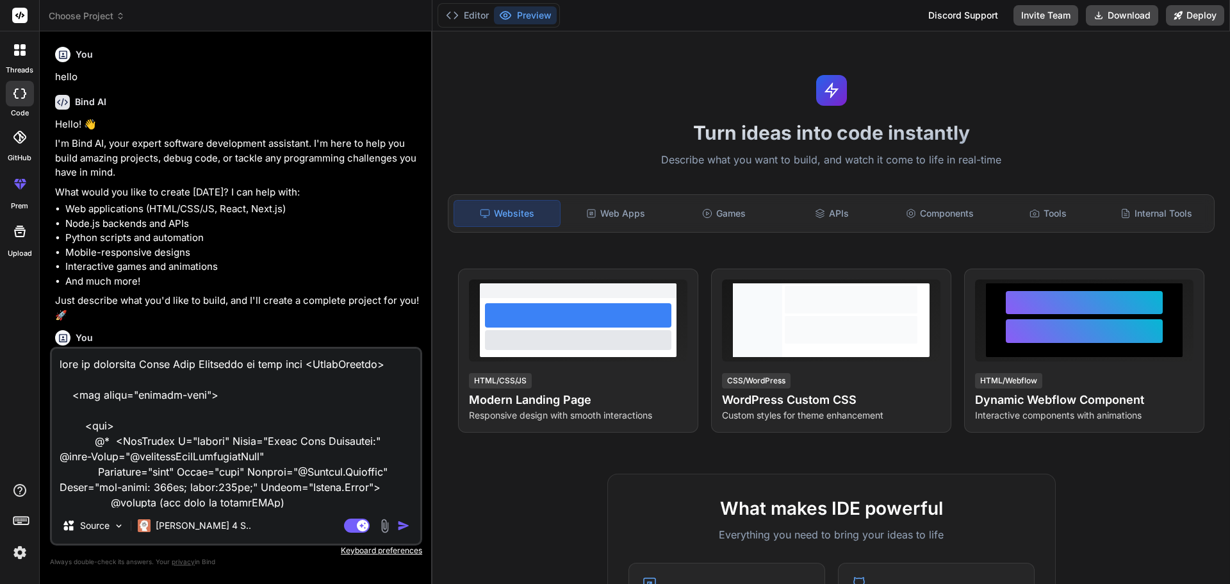
scroll to position [1831, 0]
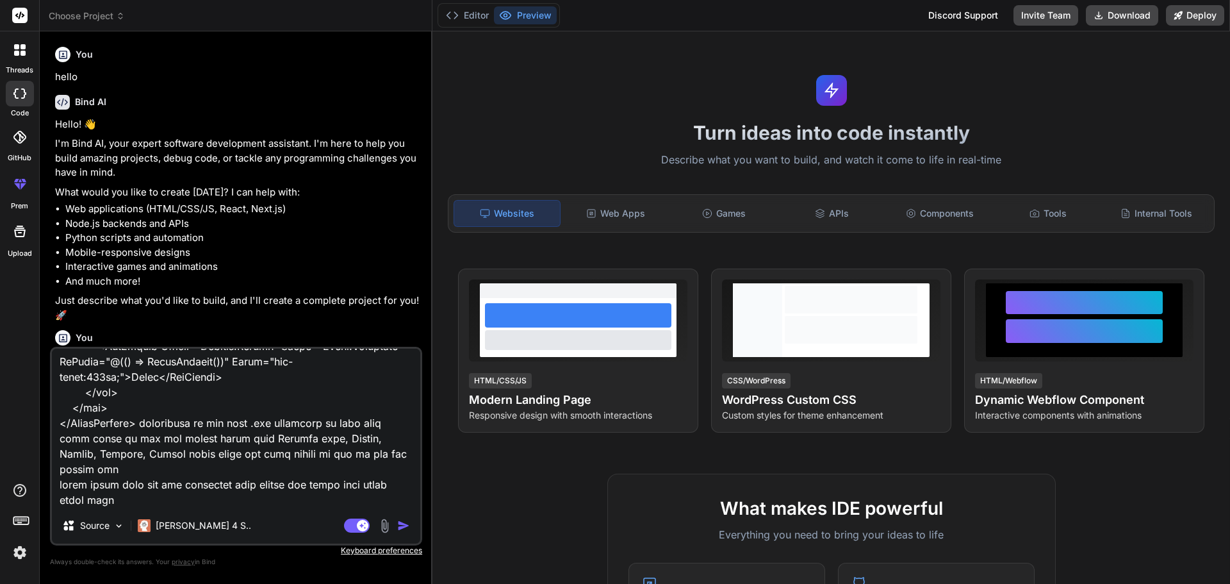
type textarea "x"
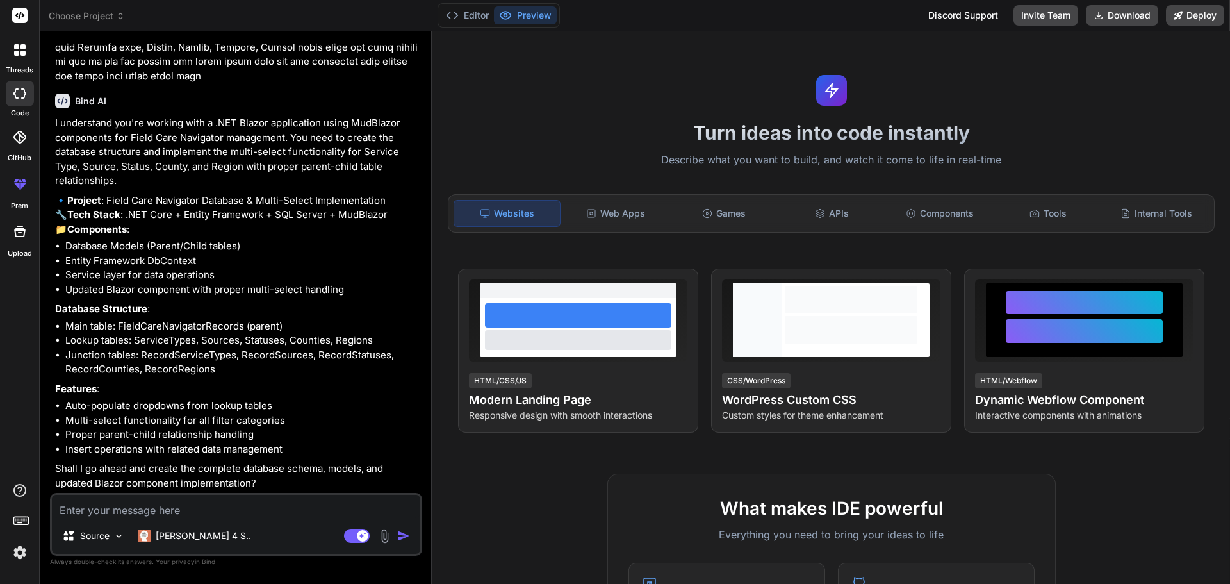
scroll to position [1223, 0]
type textarea "x"
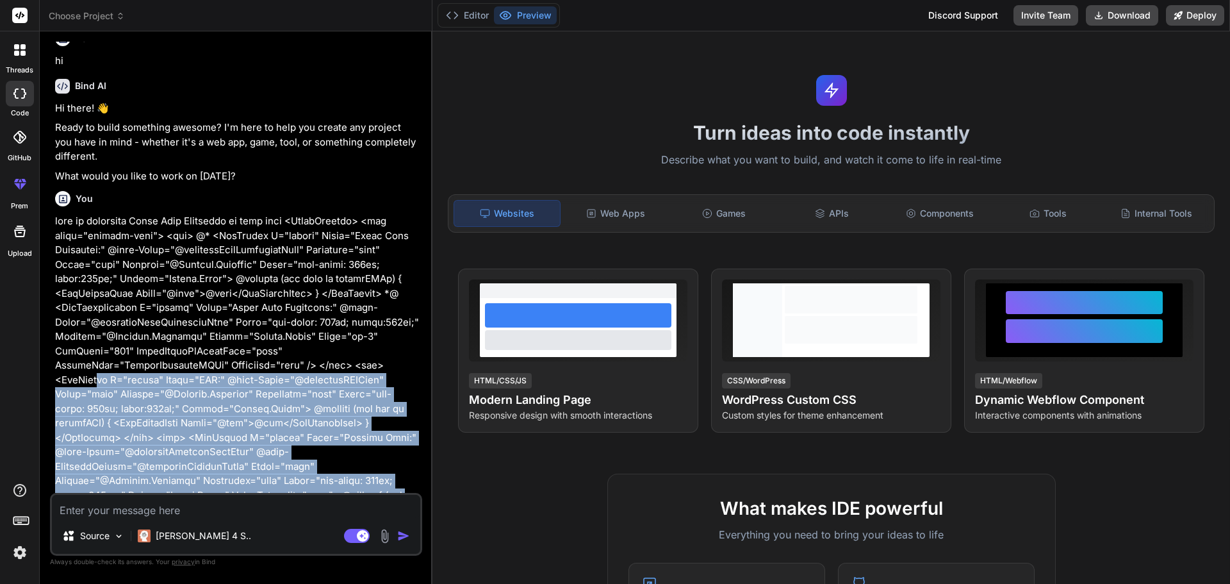
scroll to position [320, 0]
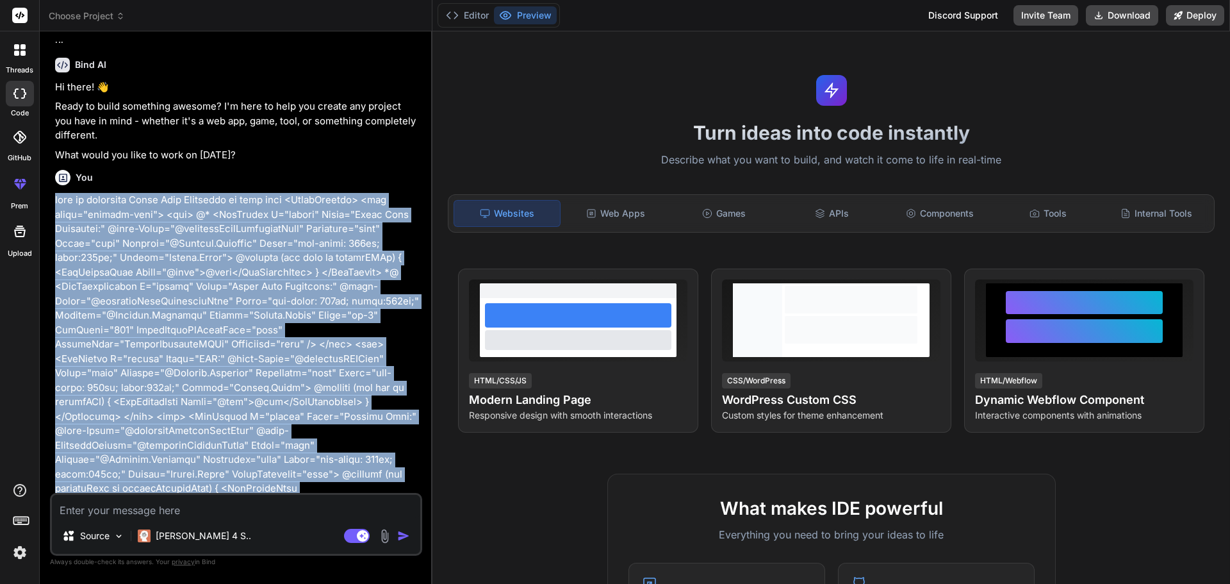
drag, startPoint x: 194, startPoint y: 299, endPoint x: 49, endPoint y: 204, distance: 173.1
click at [49, 204] on div "Bind AI Web Search Created with Pixso. Code Generator You hello Bind AI Hello! …" at bounding box center [236, 307] width 393 height 552
copy p "this is companied Field Care Navigator so this code <ChildContent> <div class="…"
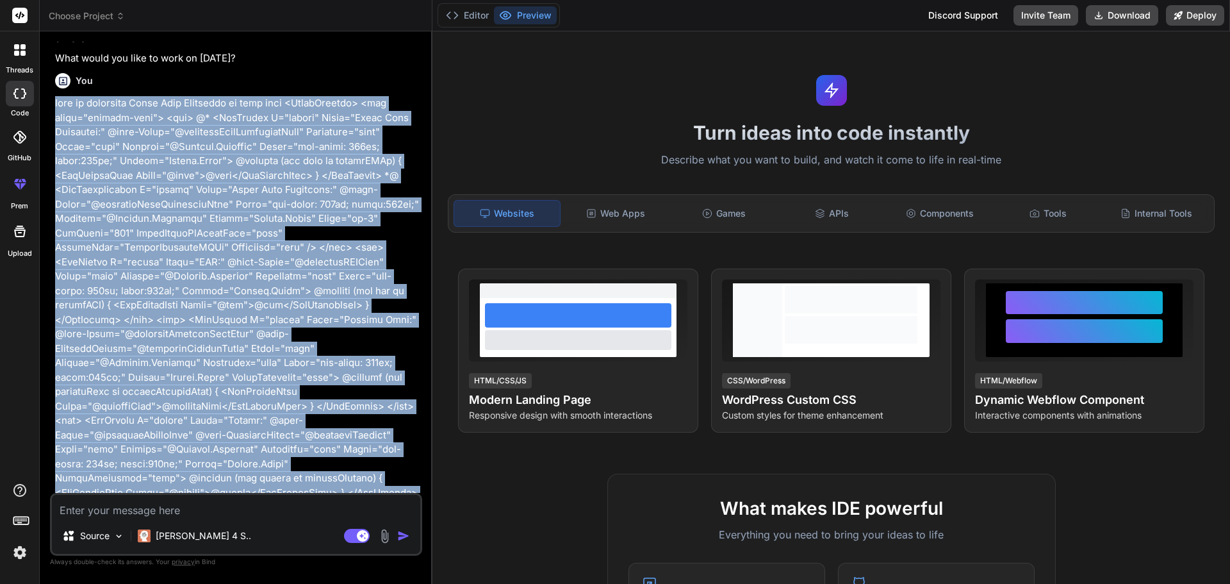
scroll to position [513, 0]
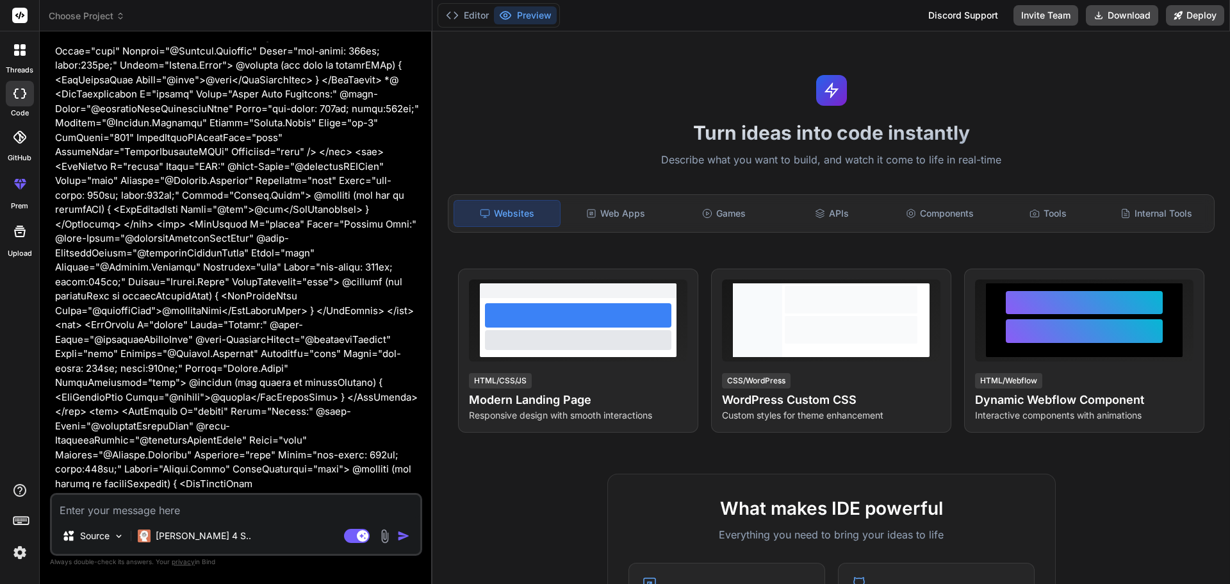
click at [159, 509] on textarea at bounding box center [236, 506] width 368 height 23
paste textarea "this is companied Field Care Navigator so this code <ChildContent> <div class="…"
type textarea "this is companied Field Care Navigator so this code <ChildContent> <div class="…"
type textarea "x"
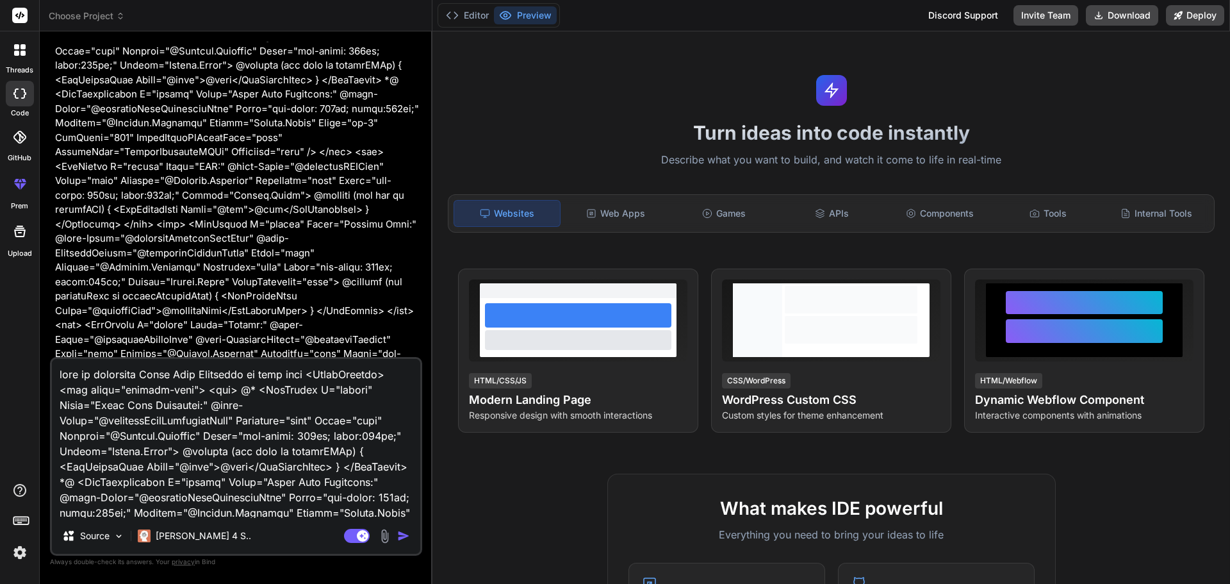
scroll to position [770, 0]
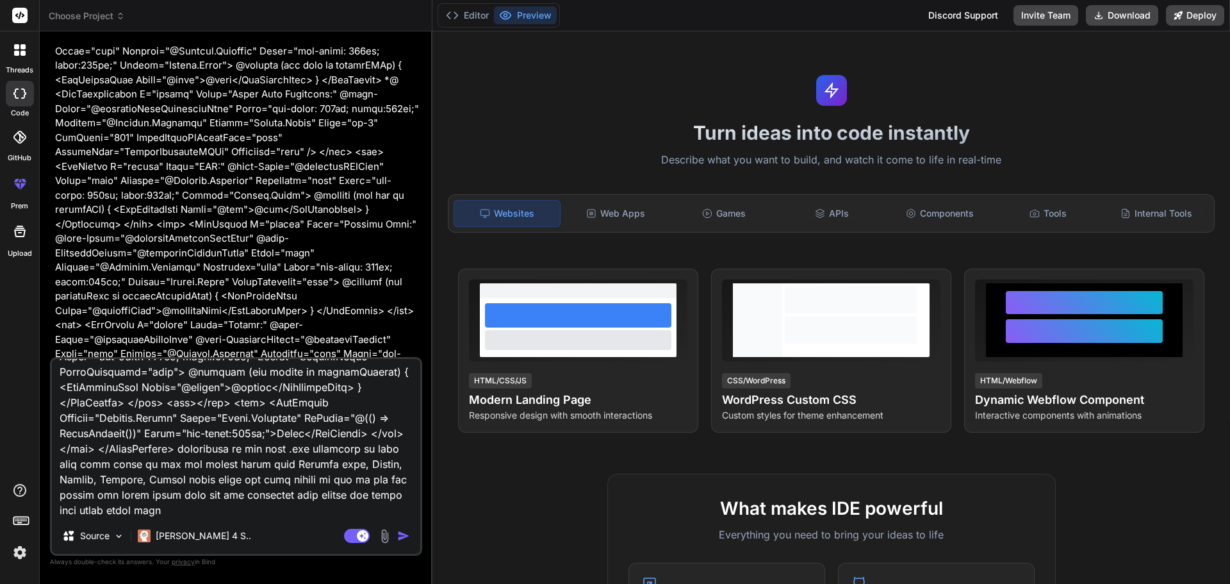
type textarea "this is companied Field Care Navigator so this code <ChildContent> <div class="…"
type textarea "x"
type textarea "this is companied Field Care Navigator so this code <ChildContent> <div class="…"
type textarea "x"
type textarea "this is companied Field Care Navigator so this code <ChildContent> <div class="…"
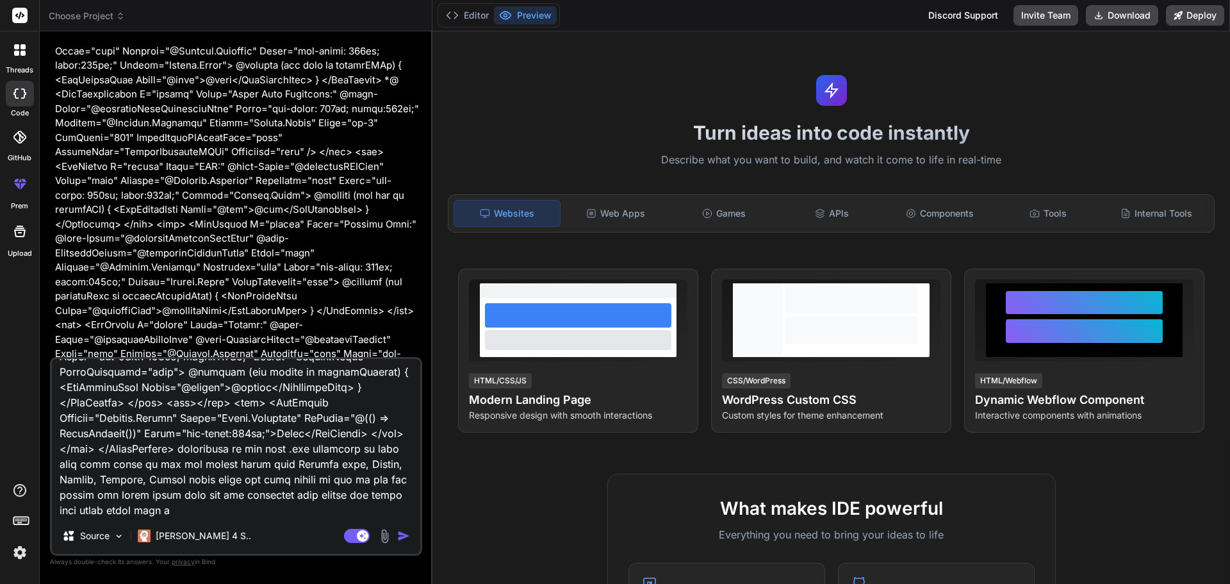
type textarea "x"
type textarea "this is companied Field Care Navigator so this code <ChildContent> <div class="…"
type textarea "x"
type textarea "this is companied Field Care Navigator so this code <ChildContent> <div class="…"
type textarea "x"
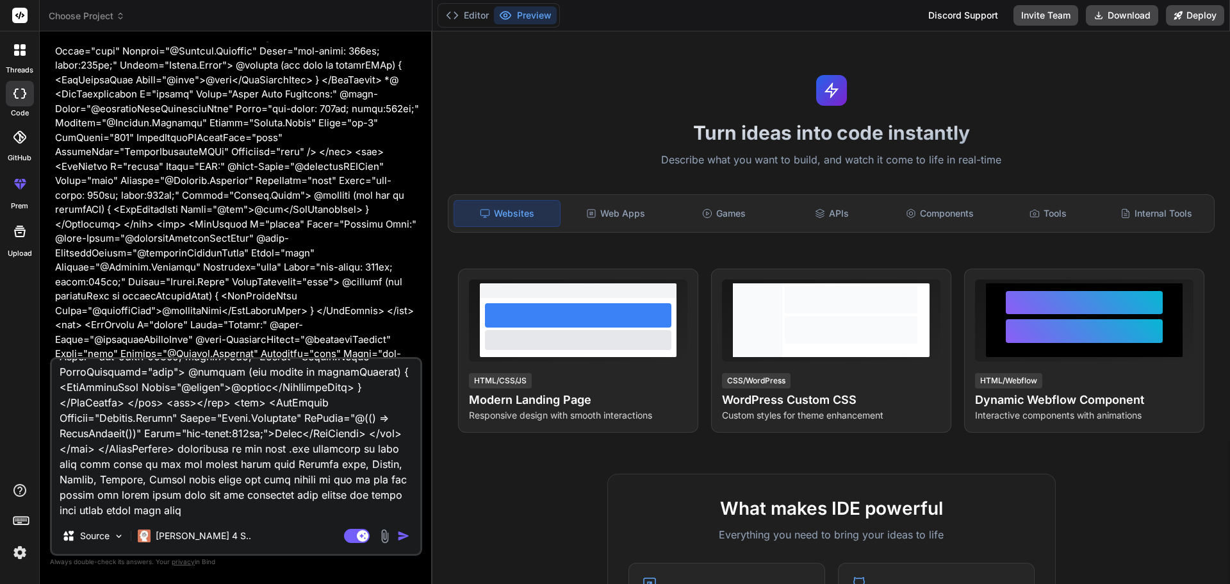
type textarea "this is companied Field Care Navigator so this code <ChildContent> <div class="…"
type textarea "x"
type textarea "this is companied Field Care Navigator so this code <ChildContent> <div class="…"
type textarea "x"
type textarea "this is companied Field Care Navigator so this code <ChildContent> <div class="…"
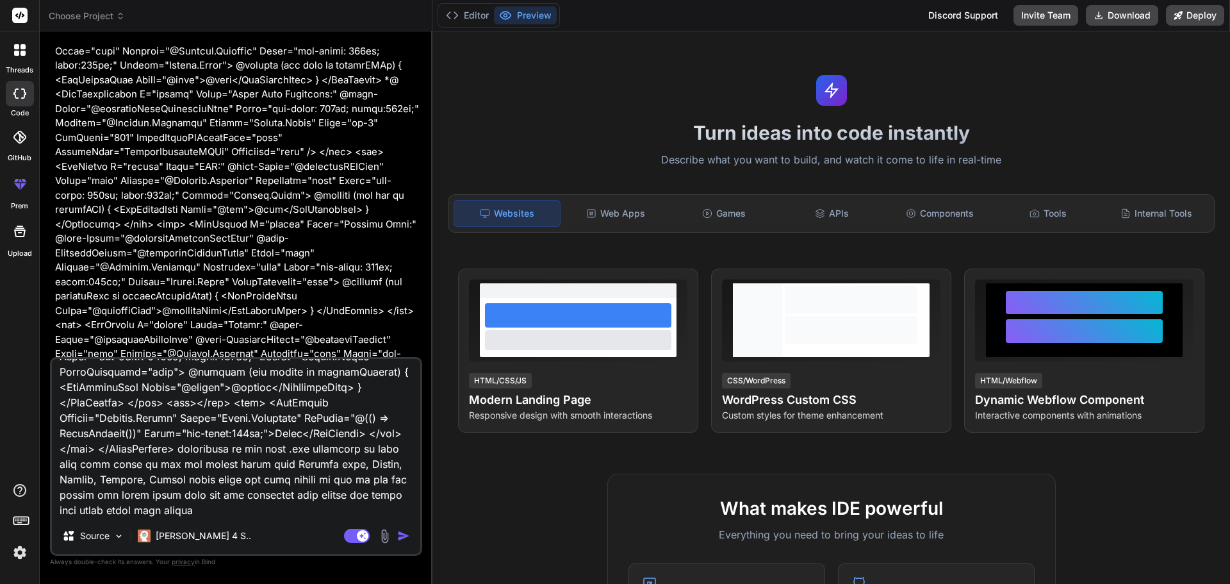
type textarea "x"
type textarea "this is companied Field Care Navigator so this code <ChildContent> <div class="…"
type textarea "x"
type textarea "this is companied Field Care Navigator so this code <ChildContent> <div class="…"
type textarea "x"
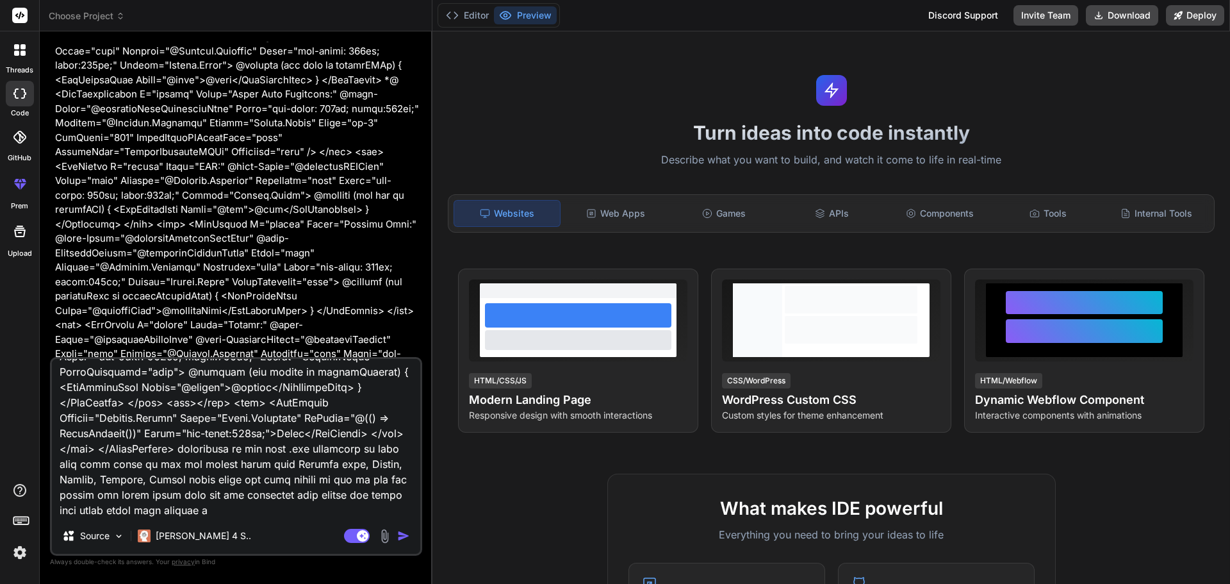
type textarea "this is companied Field Care Navigator so this code <ChildContent> <div class="…"
type textarea "x"
type textarea "this is companied Field Care Navigator so this code <ChildContent> <div class="…"
type textarea "x"
type textarea "this is companied Field Care Navigator so this code <ChildContent> <div class="…"
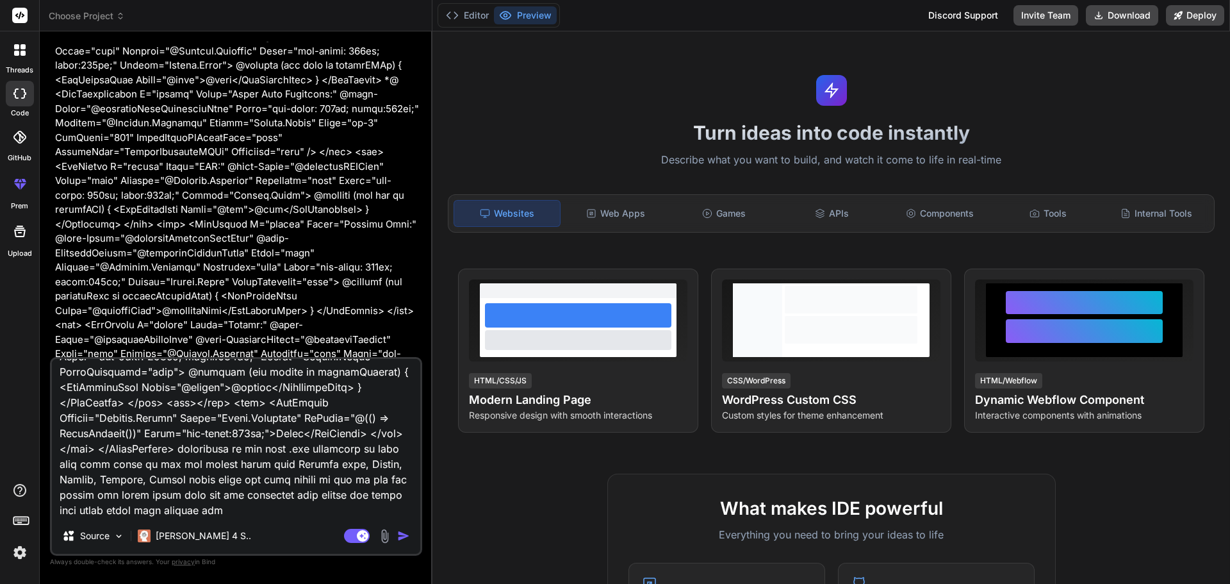
type textarea "x"
type textarea "this is companied Field Care Navigator so this code <ChildContent> <div class="…"
type textarea "x"
type textarea "this is companied Field Care Navigator so this code <ChildContent> <div class="…"
type textarea "x"
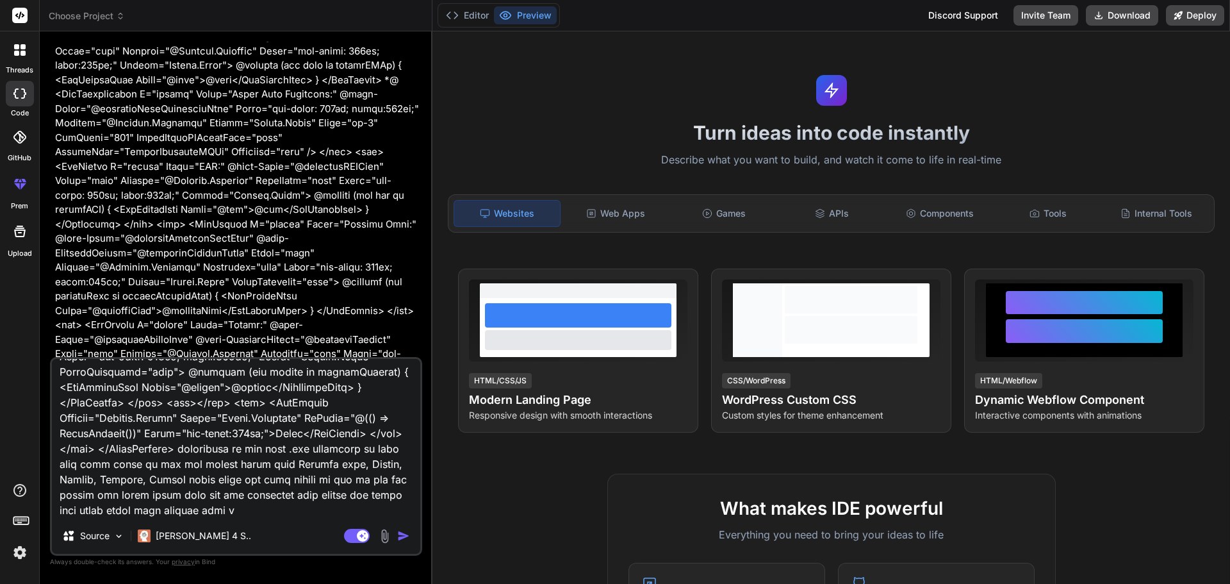
type textarea "this is companied Field Care Navigator so this code <ChildContent> <div class="…"
type textarea "x"
type textarea "this is companied Field Care Navigator so this code <ChildContent> <div class="…"
type textarea "x"
type textarea "this is companied Field Care Navigator so this code <ChildContent> <div class="…"
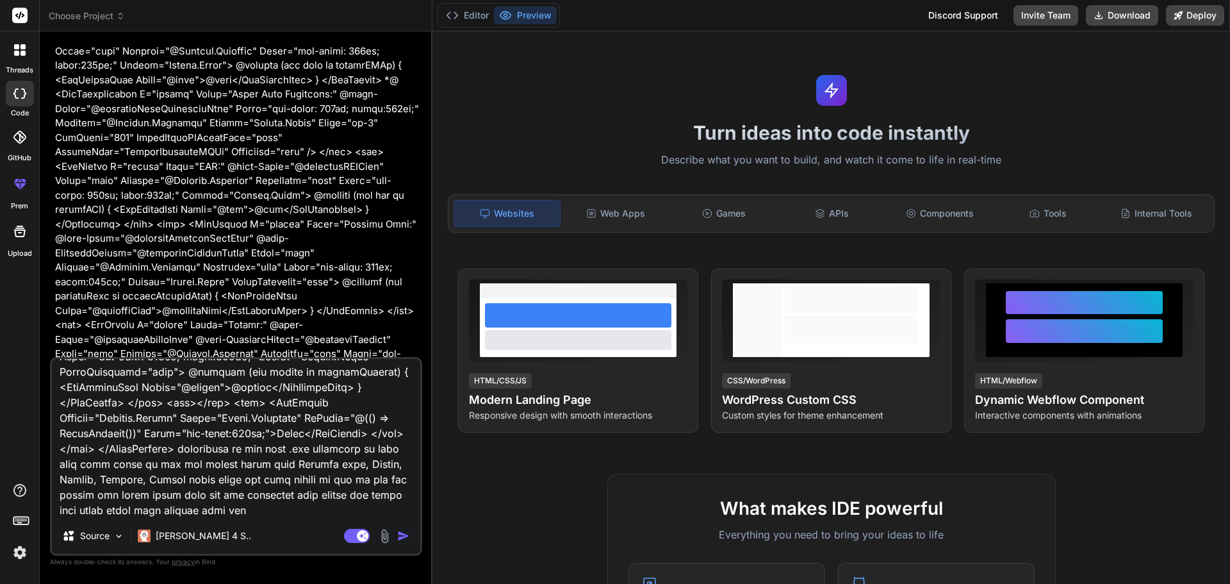
type textarea "x"
type textarea "this is companied Field Care Navigator so this code <ChildContent> <div class="…"
type textarea "x"
type textarea "this is companied Field Care Navigator so this code <ChildContent> <div class="…"
type textarea "x"
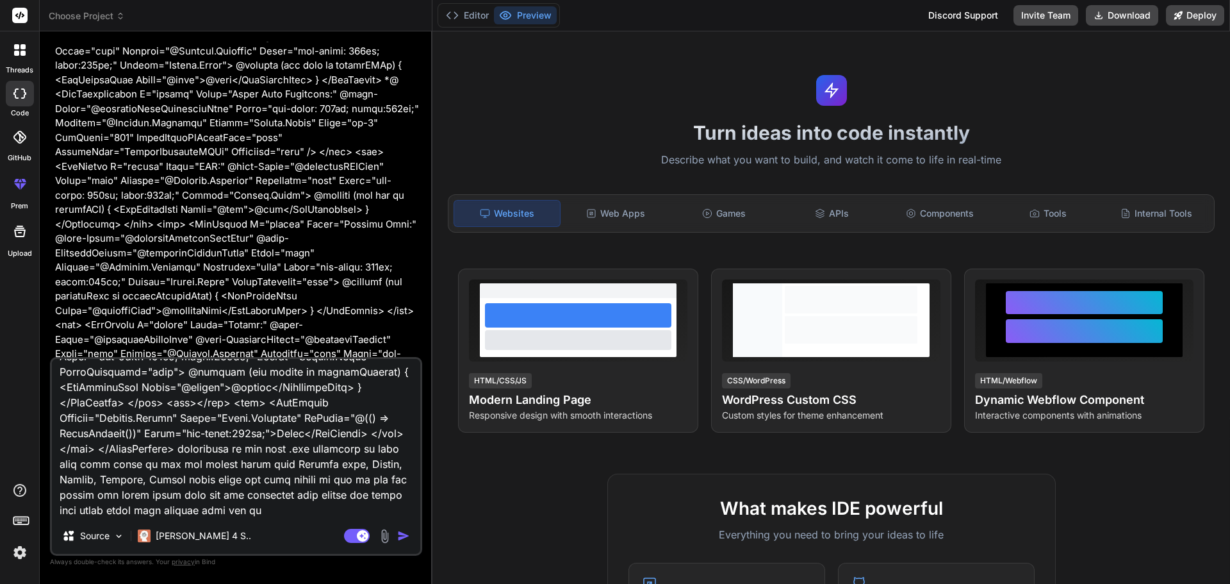
type textarea "this is companied Field Care Navigator so this code <ChildContent> <div class="…"
type textarea "x"
type textarea "this is companied Field Care Navigator so this code <ChildContent> <div class="…"
type textarea "x"
type textarea "this is companied Field Care Navigator so this code <ChildContent> <div class="…"
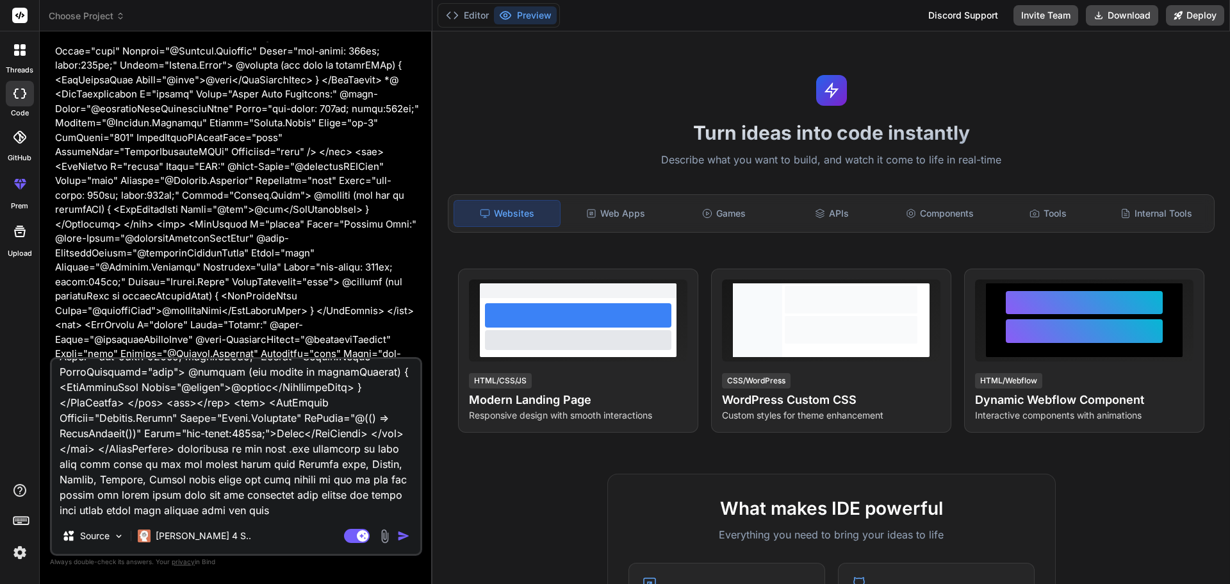
type textarea "x"
type textarea "this is companied Field Care Navigator so this code <ChildContent> <div class="…"
type textarea "x"
type textarea "this is companied Field Care Navigator so this code <ChildContent> <div class="…"
type textarea "x"
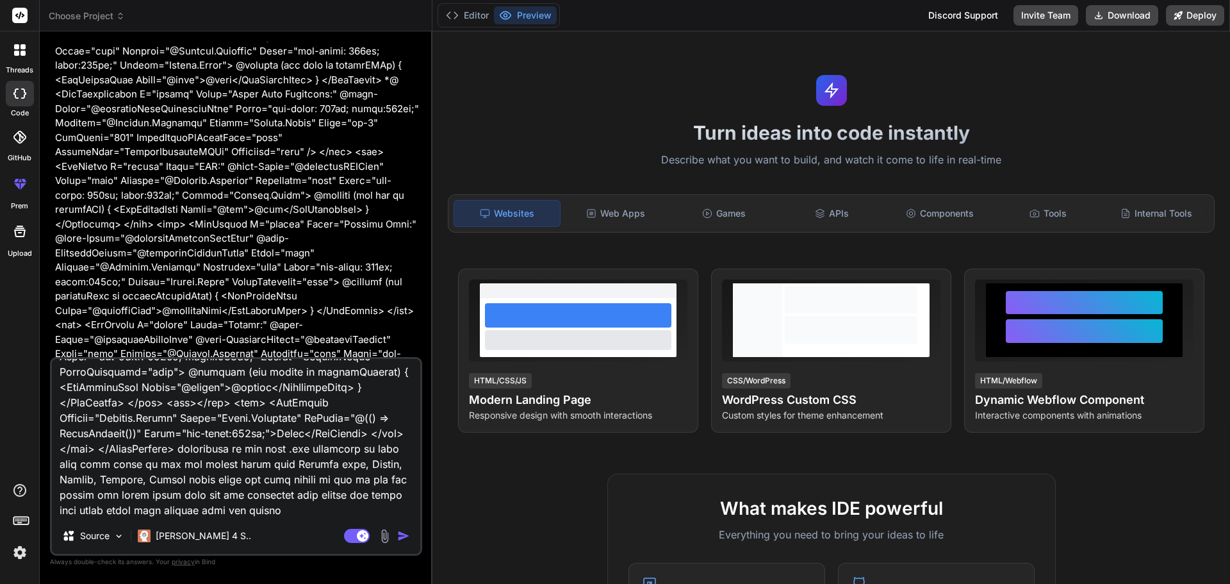
type textarea "this is companied Field Care Navigator so this code <ChildContent> <div class="…"
type textarea "x"
type textarea "this is companied Field Care Navigator so this code <ChildContent> <div class="…"
type textarea "x"
type textarea "this is companied Field Care Navigator so this code <ChildContent> <div class="…"
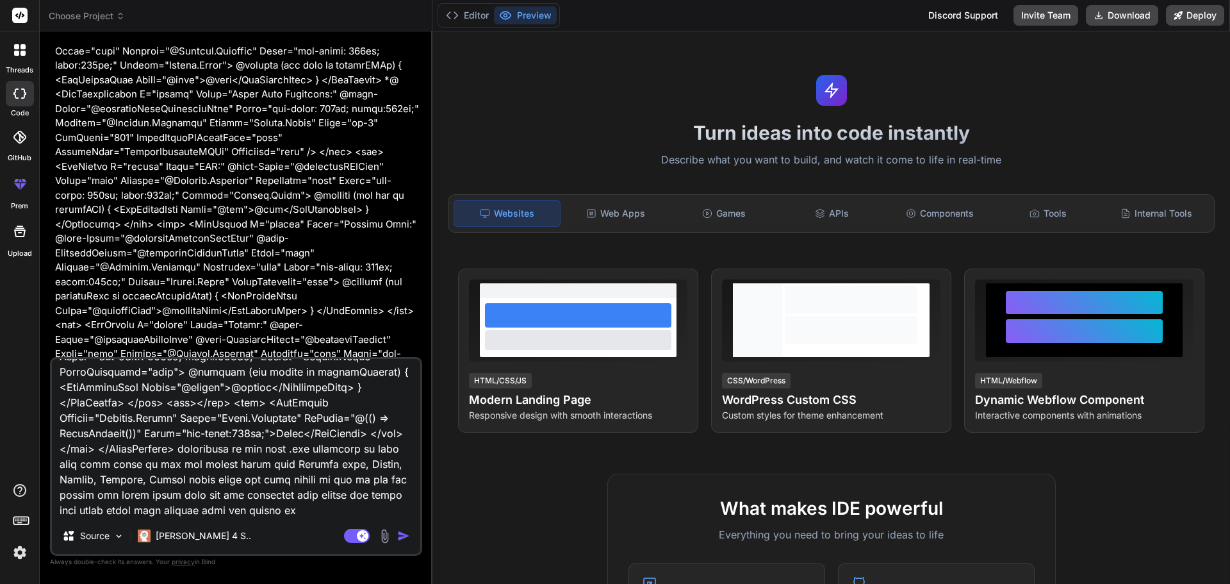
type textarea "x"
type textarea "this is companied Field Care Navigator so this code <ChildContent> <div class="…"
type textarea "x"
type textarea "this is companied Field Care Navigator so this code <ChildContent> <div class="…"
type textarea "x"
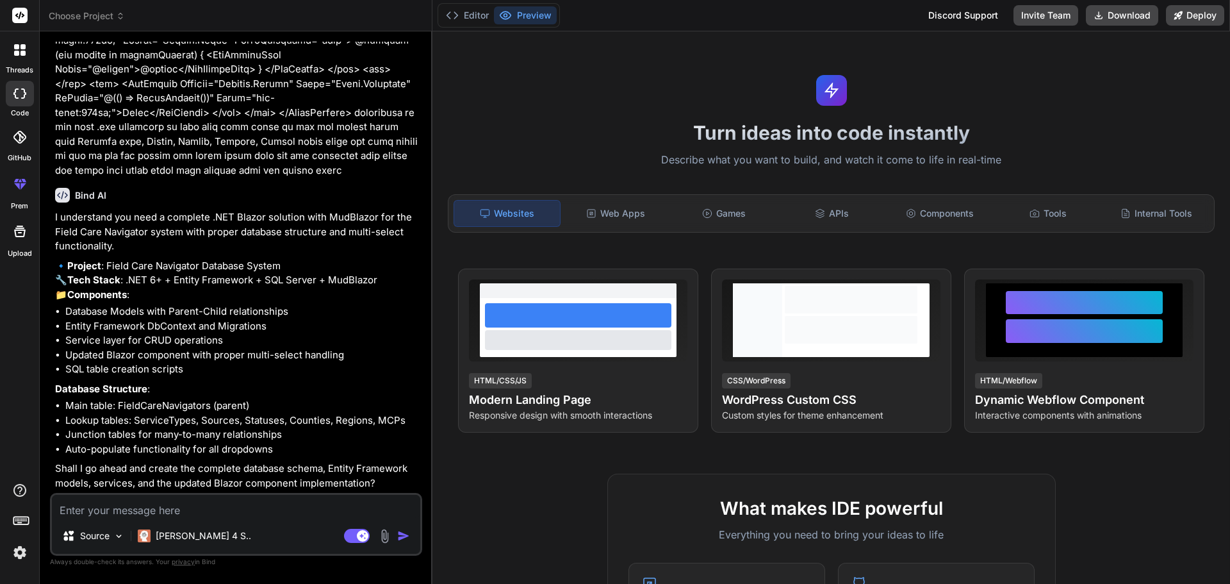
scroll to position [2359, 0]
click at [921, 211] on div "Components" at bounding box center [940, 213] width 106 height 27
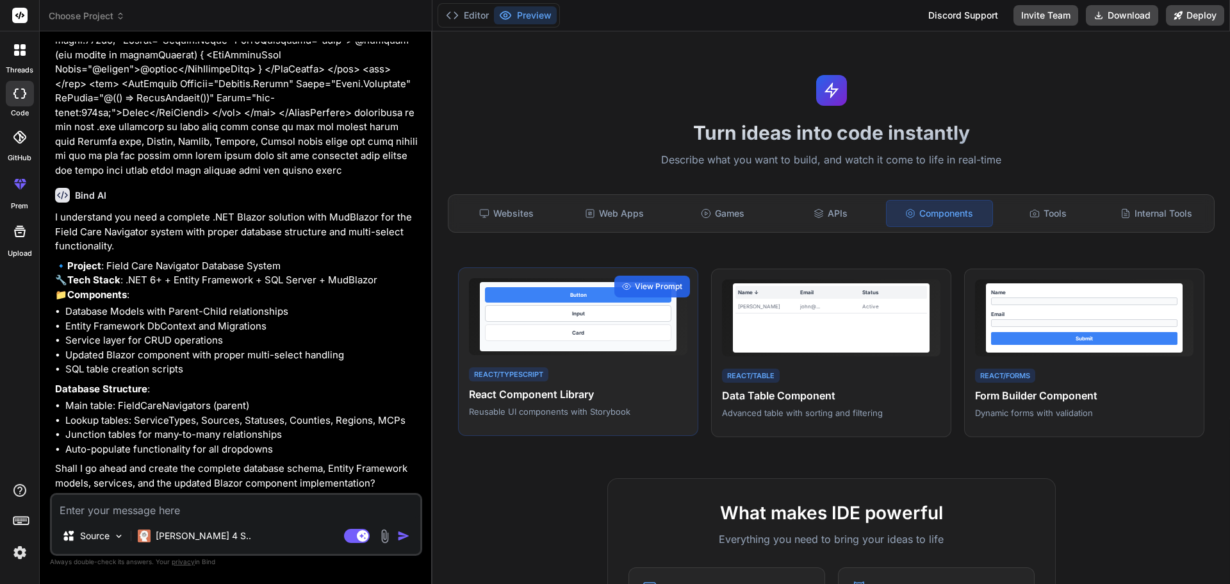
click at [534, 340] on div "Card" at bounding box center [578, 332] width 186 height 17
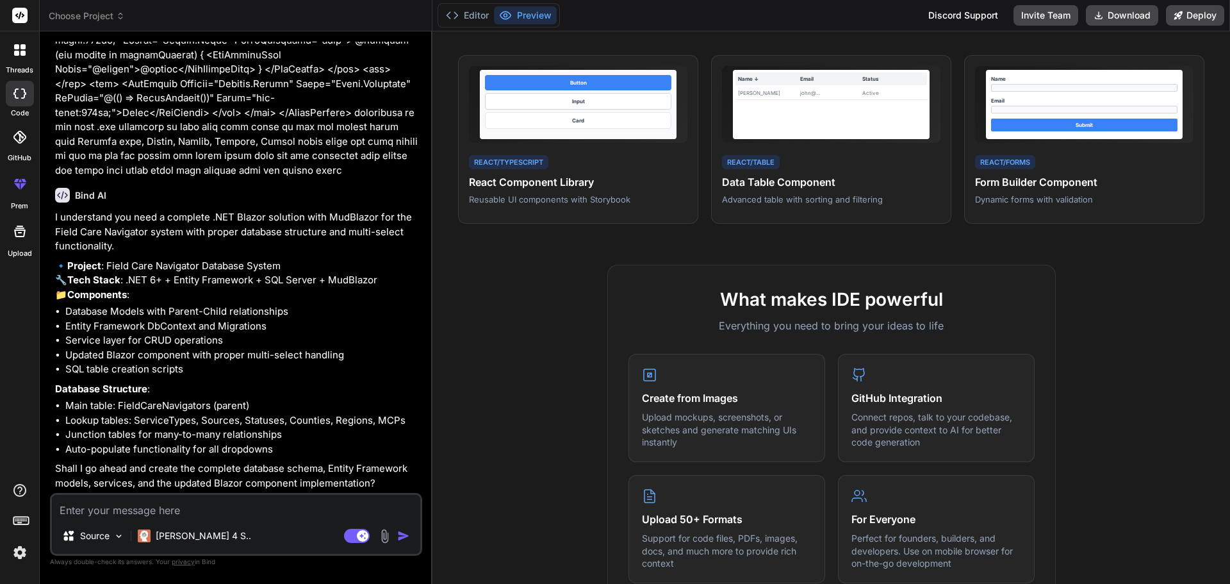
scroll to position [64, 0]
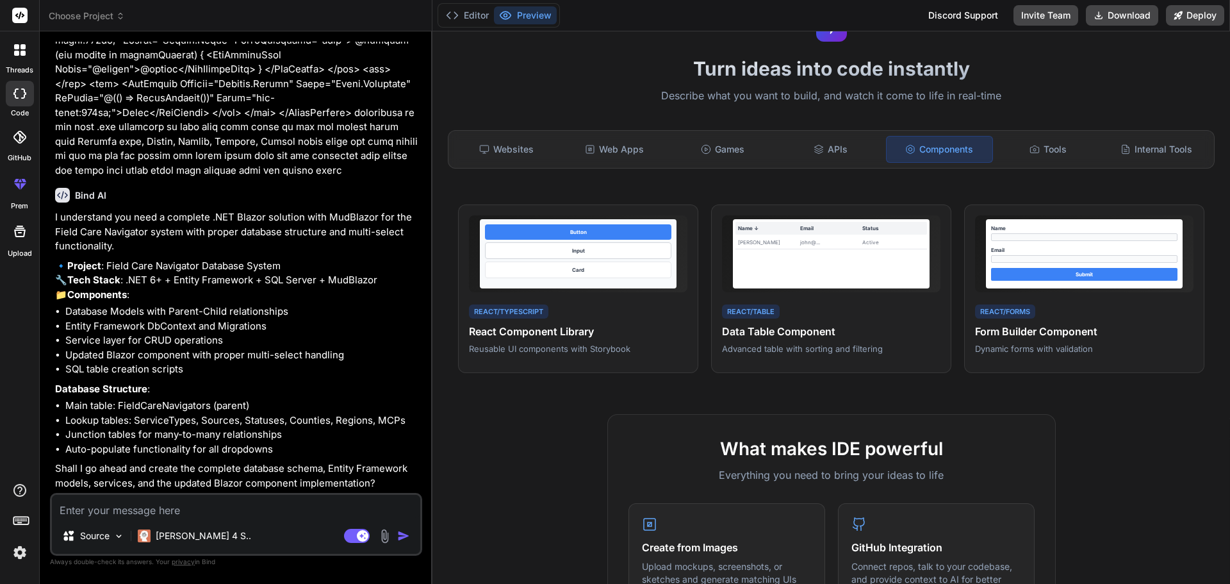
click at [194, 508] on textarea at bounding box center [236, 506] width 368 height 23
click at [85, 536] on p "Source" at bounding box center [94, 535] width 29 height 13
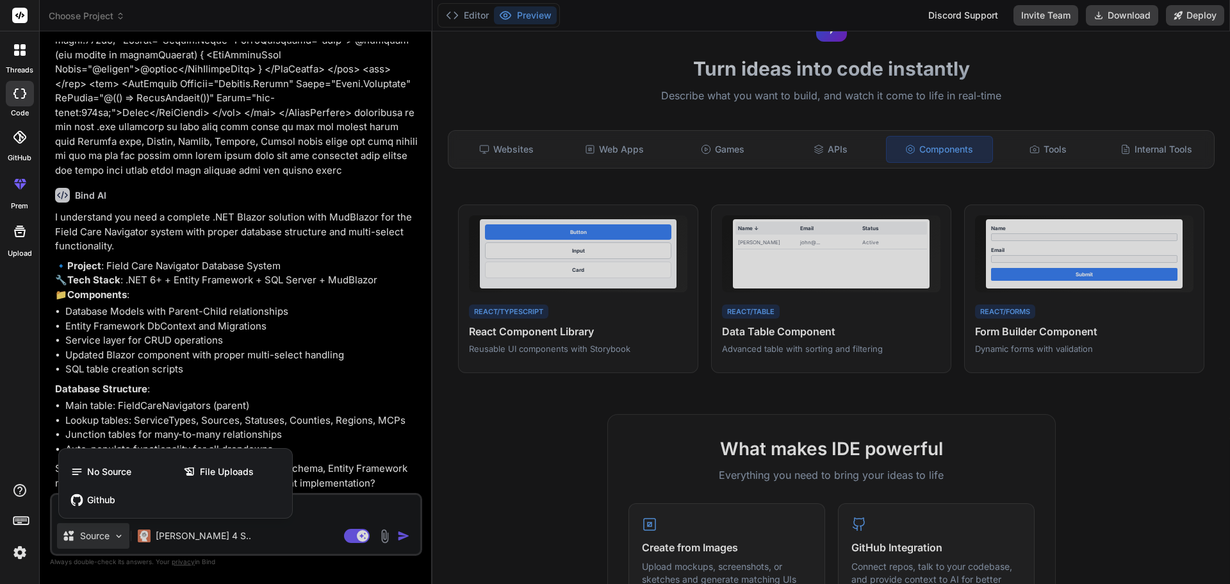
click at [183, 431] on div at bounding box center [615, 292] width 1230 height 584
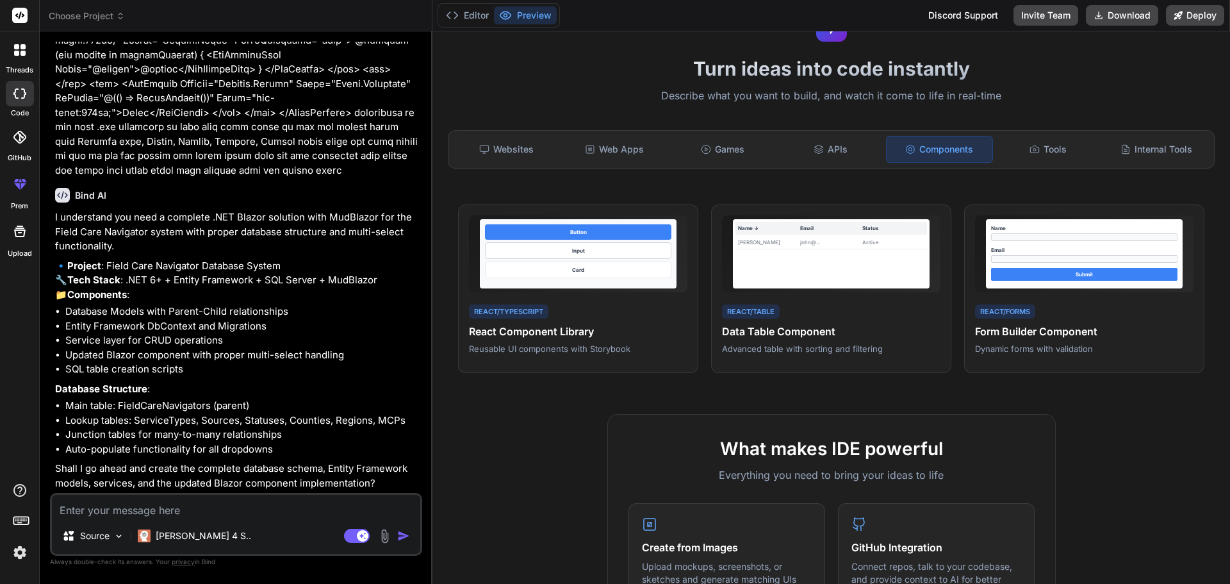
click at [88, 516] on textarea at bounding box center [236, 506] width 368 height 23
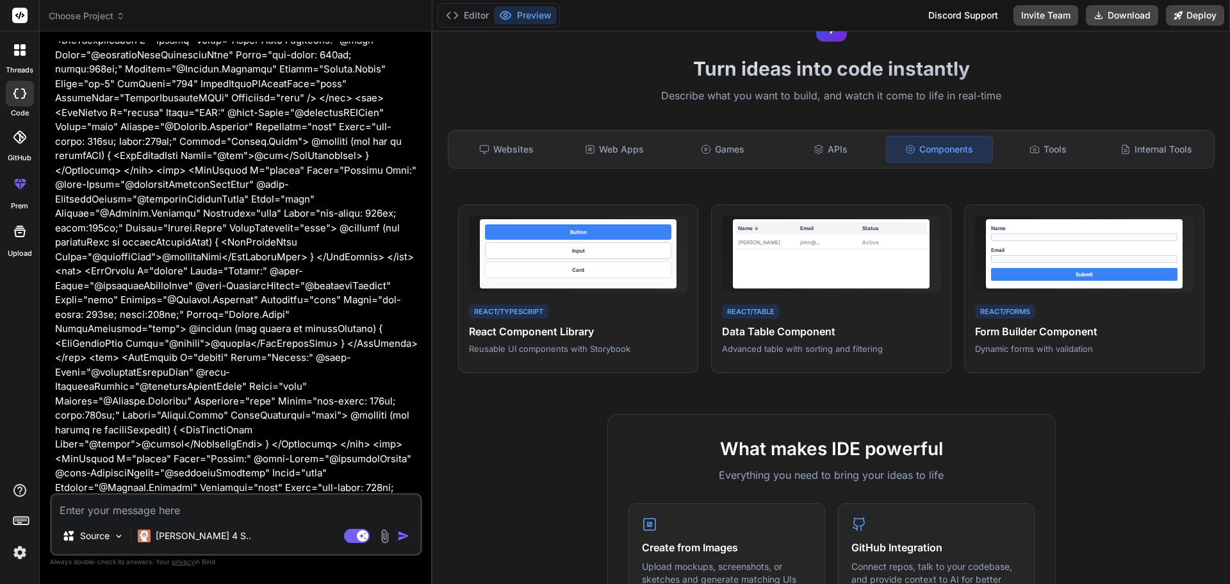
scroll to position [1654, 0]
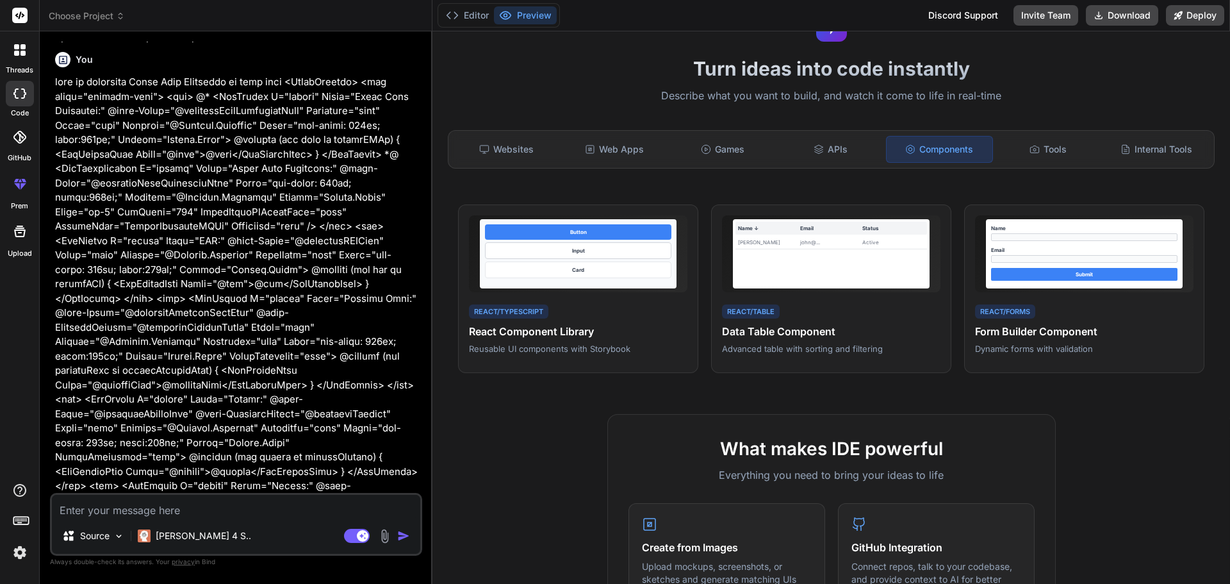
click at [268, 17] on div "Choose Project" at bounding box center [236, 16] width 374 height 13
click at [269, 17] on div "Choose Project" at bounding box center [236, 16] width 374 height 13
click at [425, 513] on div "Bind AI Web Search Created with Pixso. Code Generator You hello Bind AI Hello! …" at bounding box center [236, 307] width 393 height 552
drag, startPoint x: 419, startPoint y: 506, endPoint x: 330, endPoint y: 504, distance: 89.1
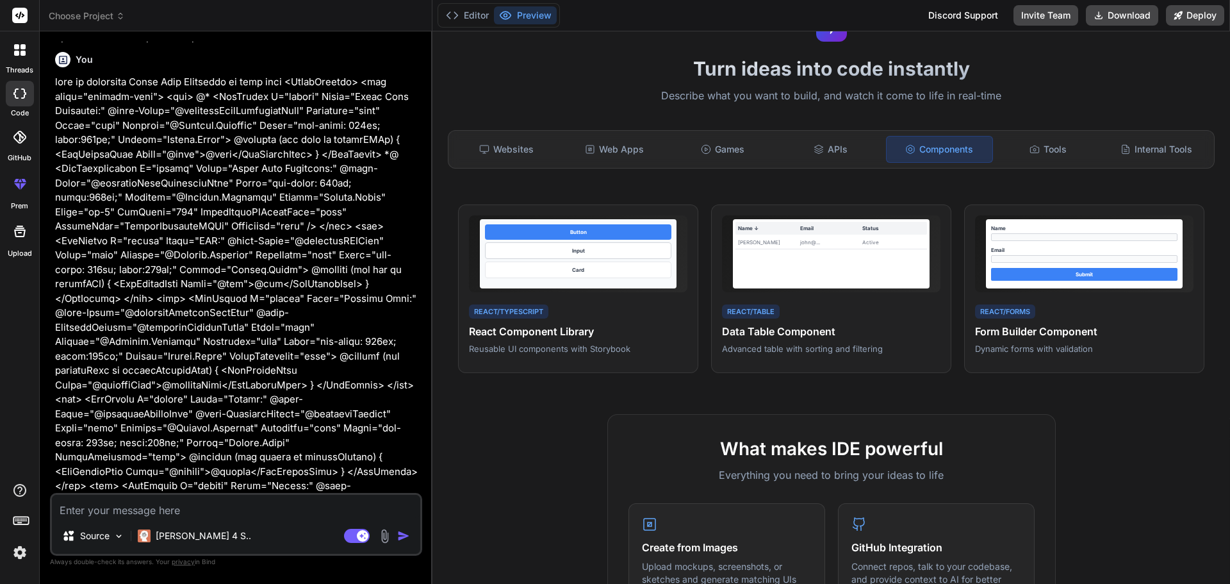
click at [505, 506] on div "Choose Project Created with Pixso. Bind AI Web Search Created with Pixso. Code …" at bounding box center [635, 292] width 1190 height 584
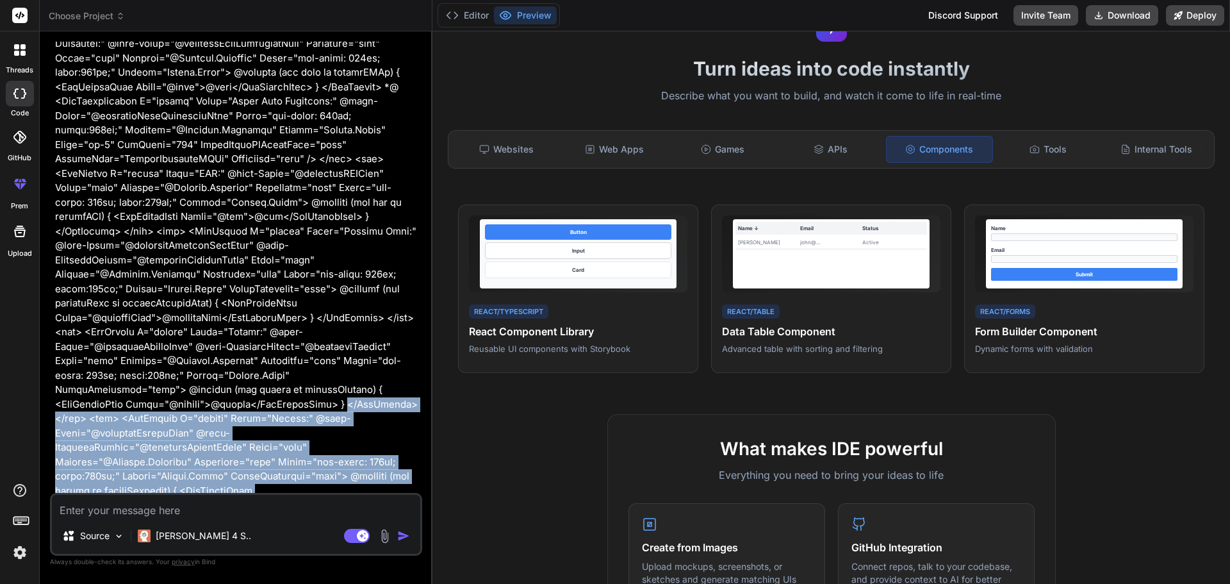
scroll to position [1789, 0]
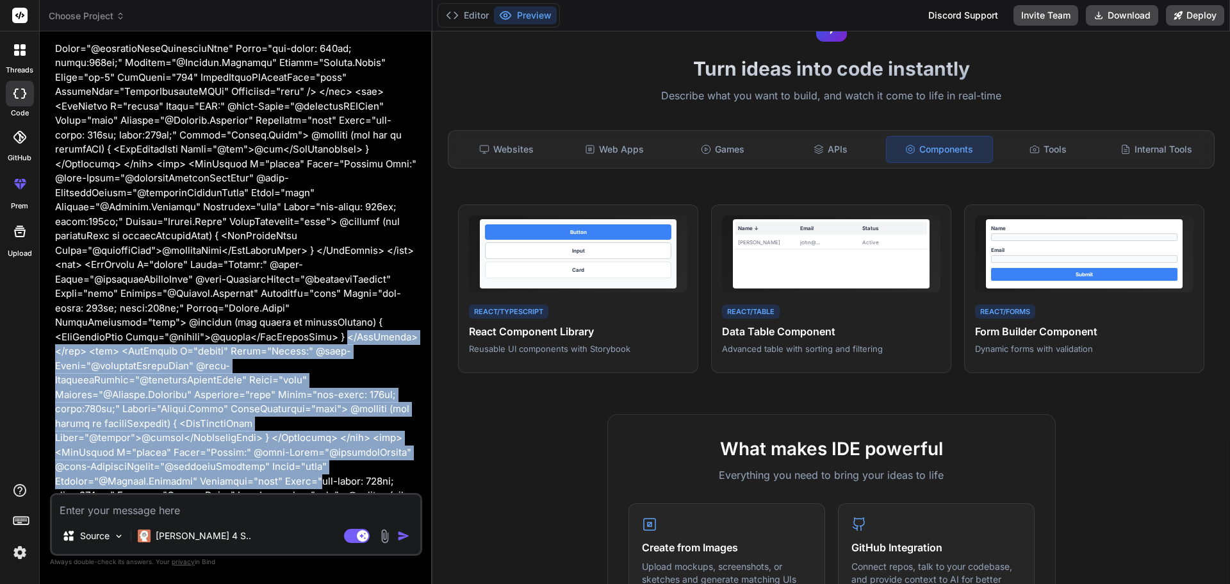
drag, startPoint x: 279, startPoint y: 489, endPoint x: 297, endPoint y: 489, distance: 17.9
click at [297, 489] on p at bounding box center [237, 329] width 365 height 778
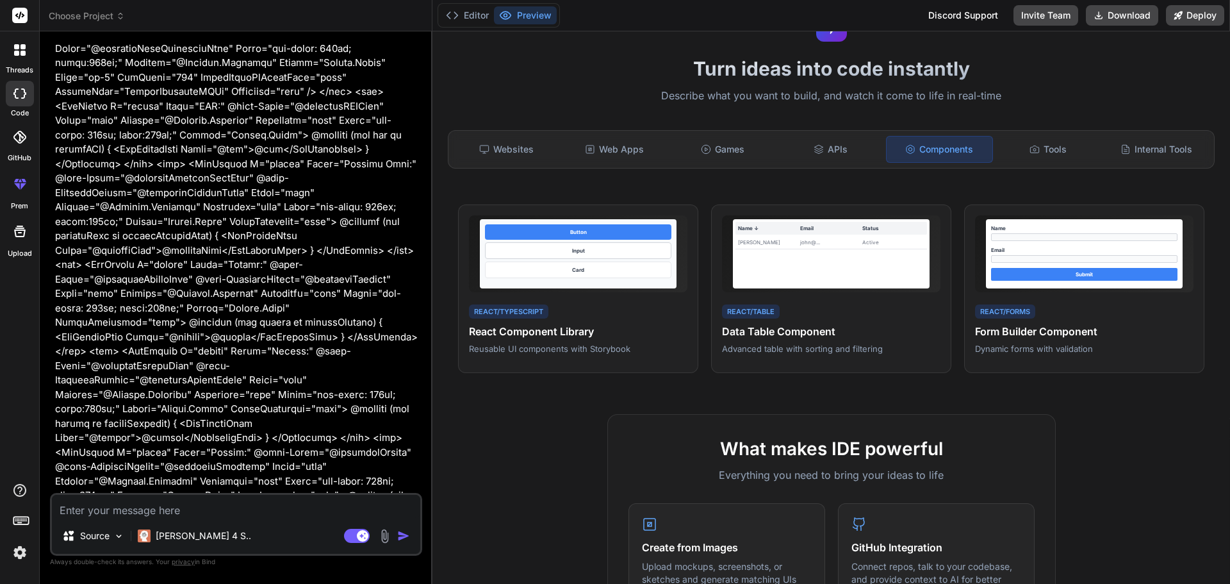
click at [162, 497] on textarea at bounding box center [236, 506] width 368 height 23
click at [113, 534] on div "Source" at bounding box center [93, 536] width 72 height 26
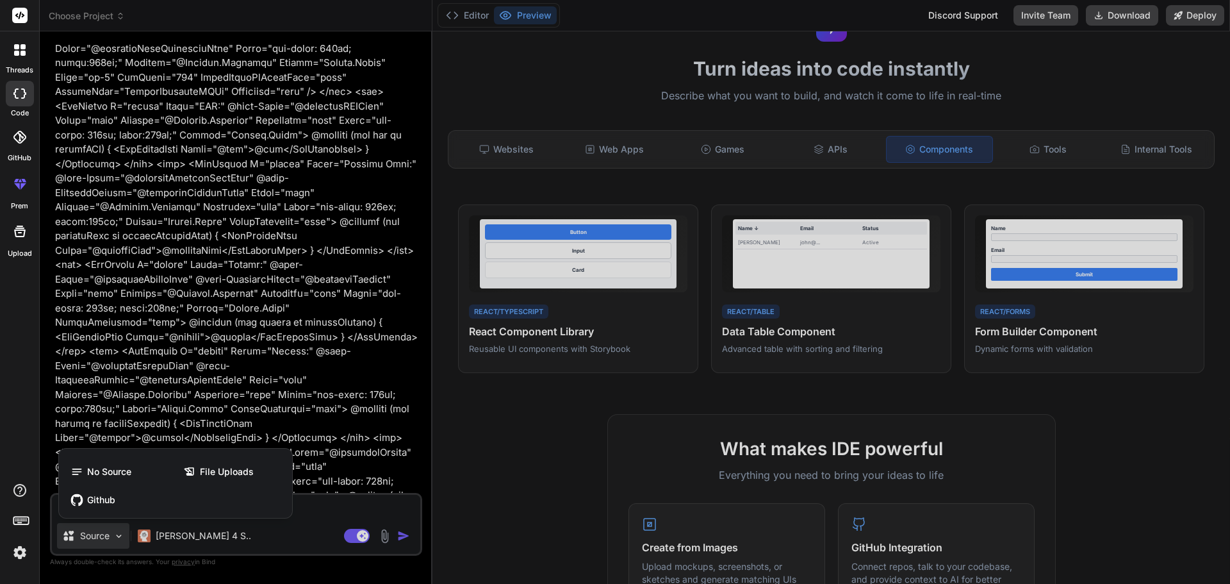
click at [113, 534] on div at bounding box center [615, 292] width 1230 height 584
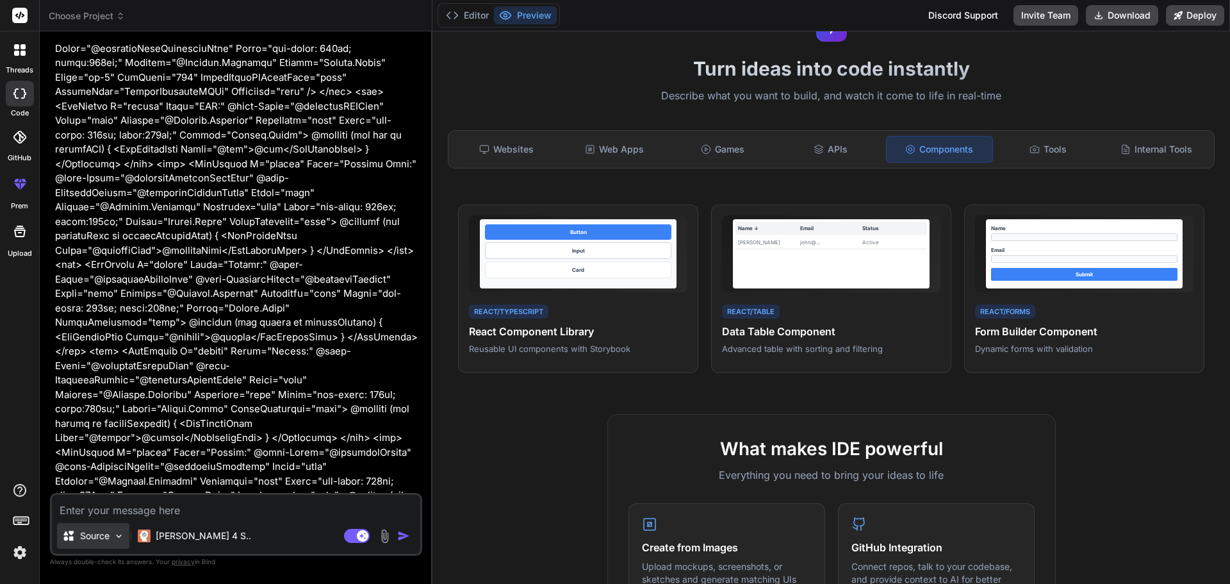
click at [113, 532] on div "Source" at bounding box center [93, 536] width 72 height 26
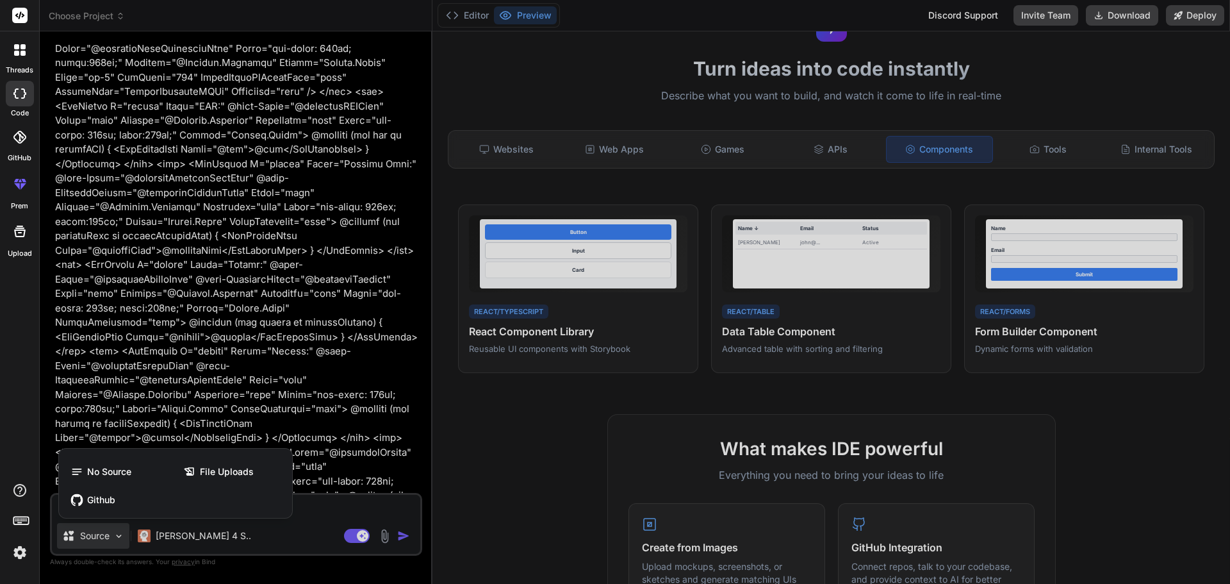
click at [113, 530] on div at bounding box center [615, 292] width 1230 height 584
type textarea "x"
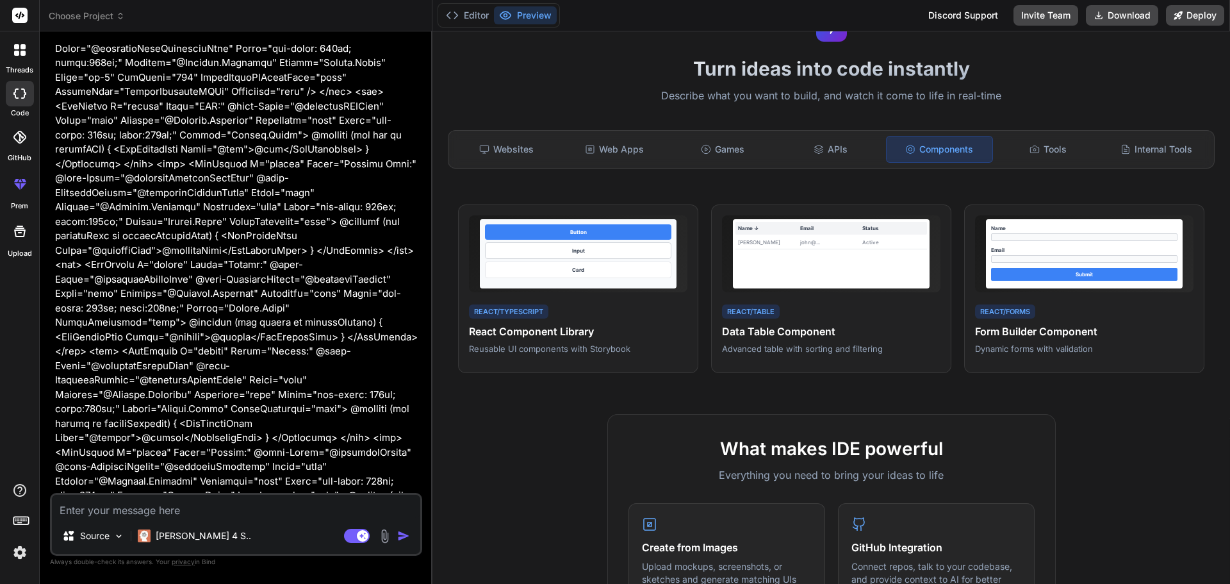
click at [128, 513] on textarea at bounding box center [236, 506] width 368 height 23
click at [954, 17] on div "Discord Support" at bounding box center [963, 15] width 85 height 21
click at [126, 512] on textarea at bounding box center [236, 506] width 368 height 23
paste textarea "this is companied Field Care Navigator so this code <MudExpansionPanels Class="…"
type textarea "this is companied Field Care Navigator so this code <MudExpansionPanels Class="…"
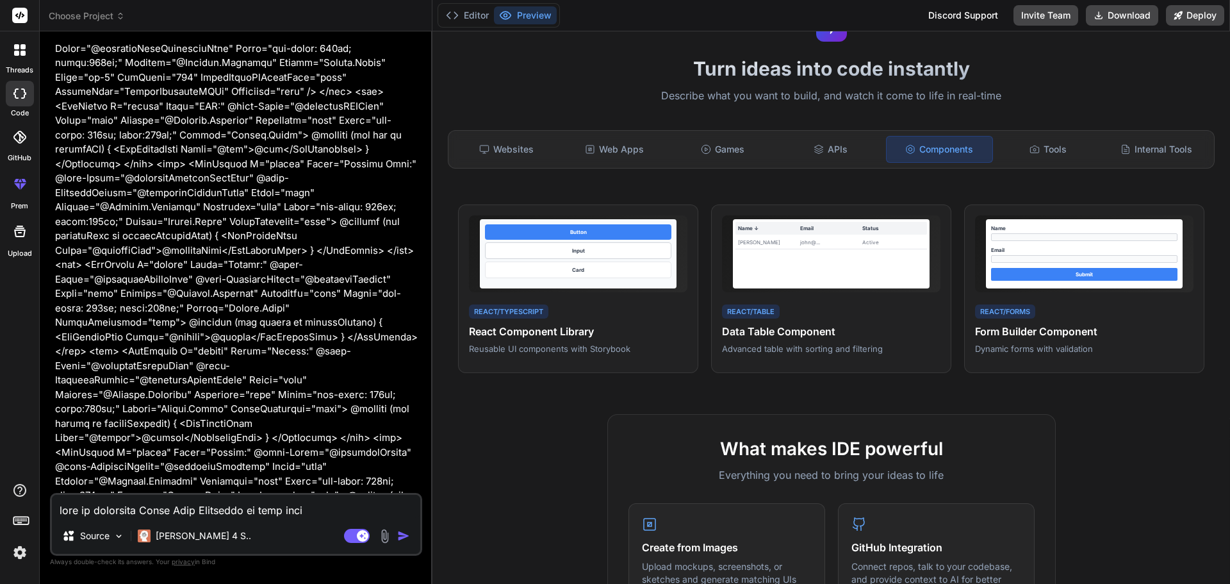
scroll to position [2123, 0]
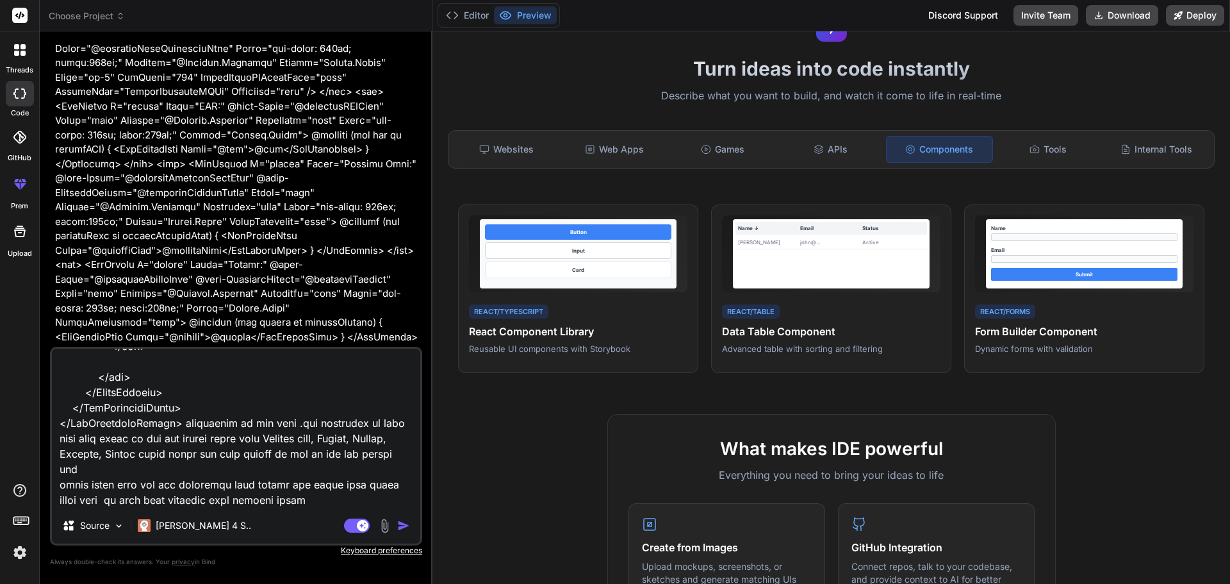
type textarea "x"
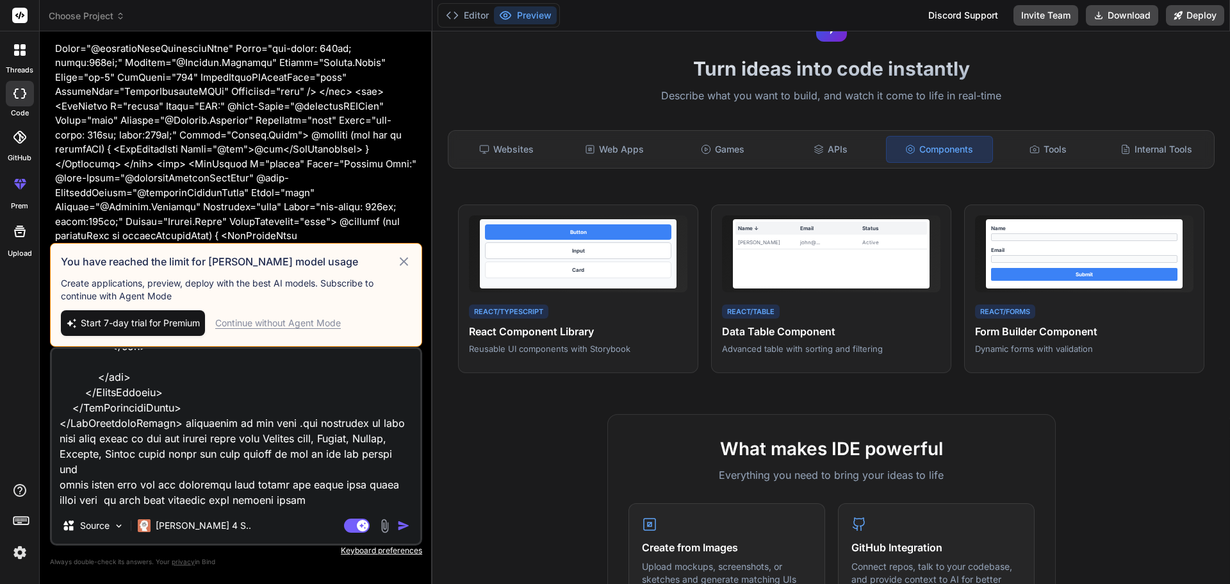
type textarea "this is companied Field Care Navigator so this code <MudExpansionPanels Class="…"
click at [403, 527] on img "button" at bounding box center [403, 525] width 13 height 13
click at [404, 260] on icon at bounding box center [404, 261] width 15 height 15
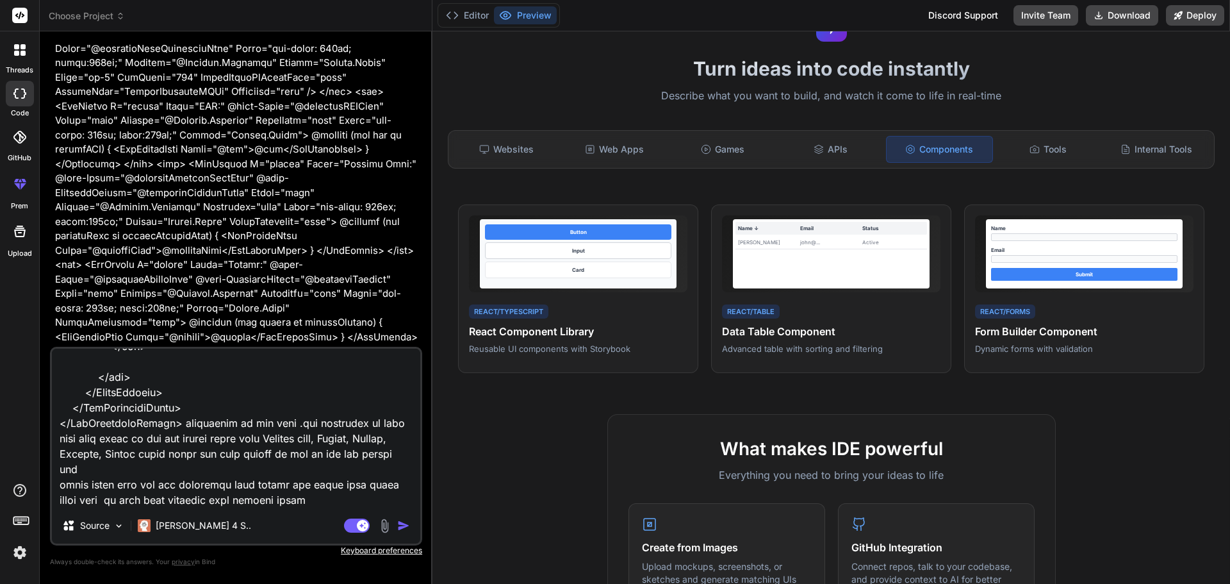
click at [398, 527] on img "button" at bounding box center [403, 525] width 13 height 13
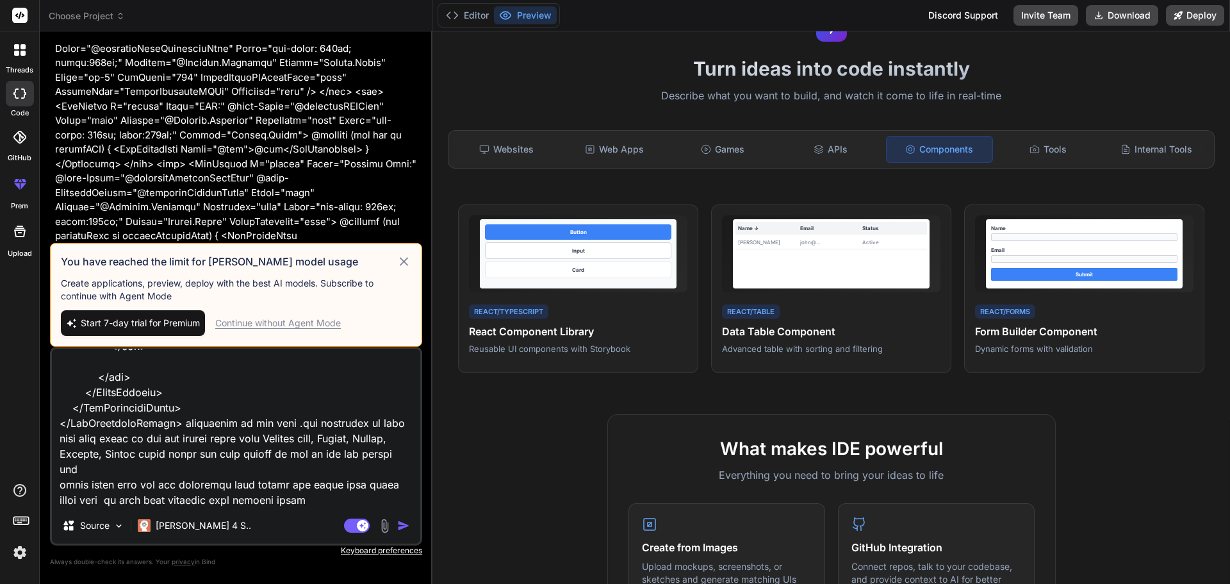
click at [135, 324] on span "Start 7-day trial for Premium" at bounding box center [140, 323] width 119 height 13
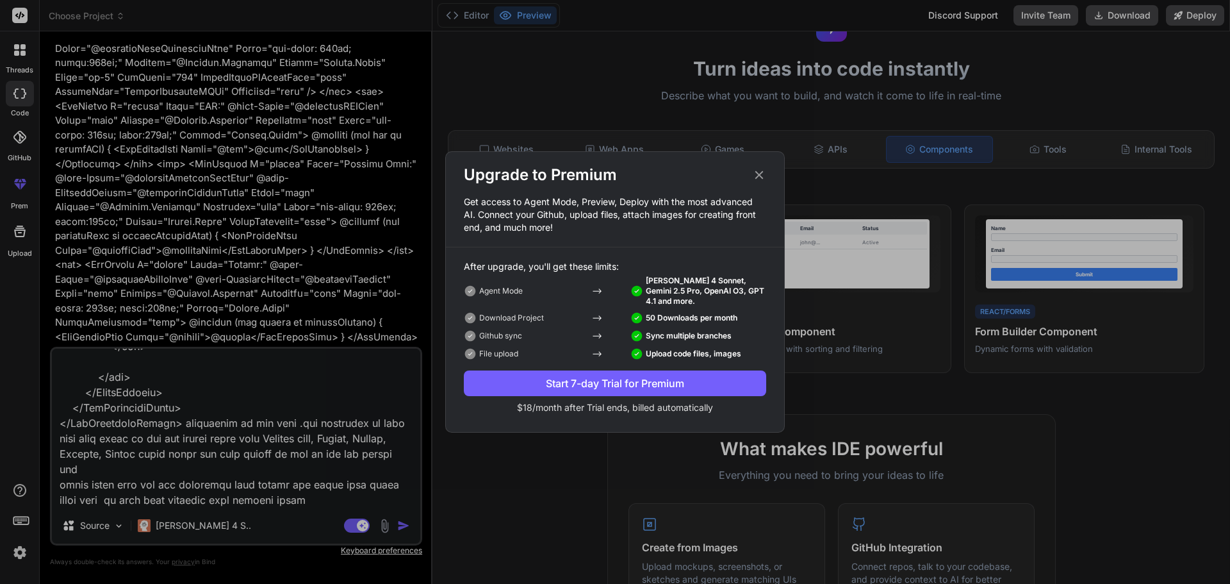
click at [402, 524] on div "Upgrade to Premium Get access to Agent Mode, Preview, Deploy with the most adva…" at bounding box center [615, 292] width 1230 height 584
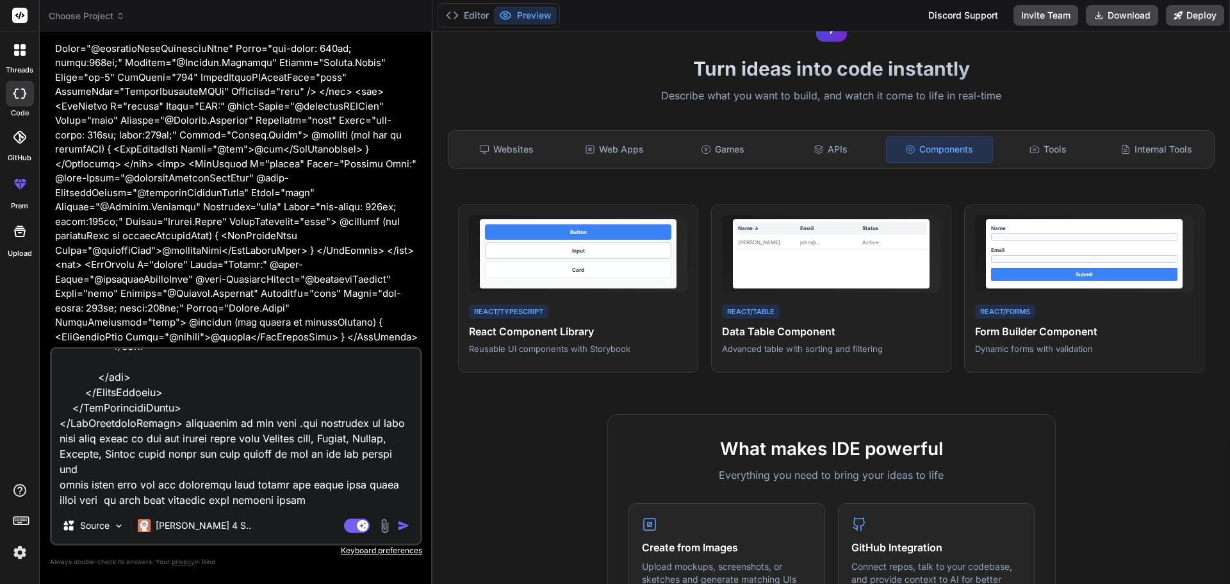
click at [400, 528] on img "button" at bounding box center [403, 525] width 13 height 13
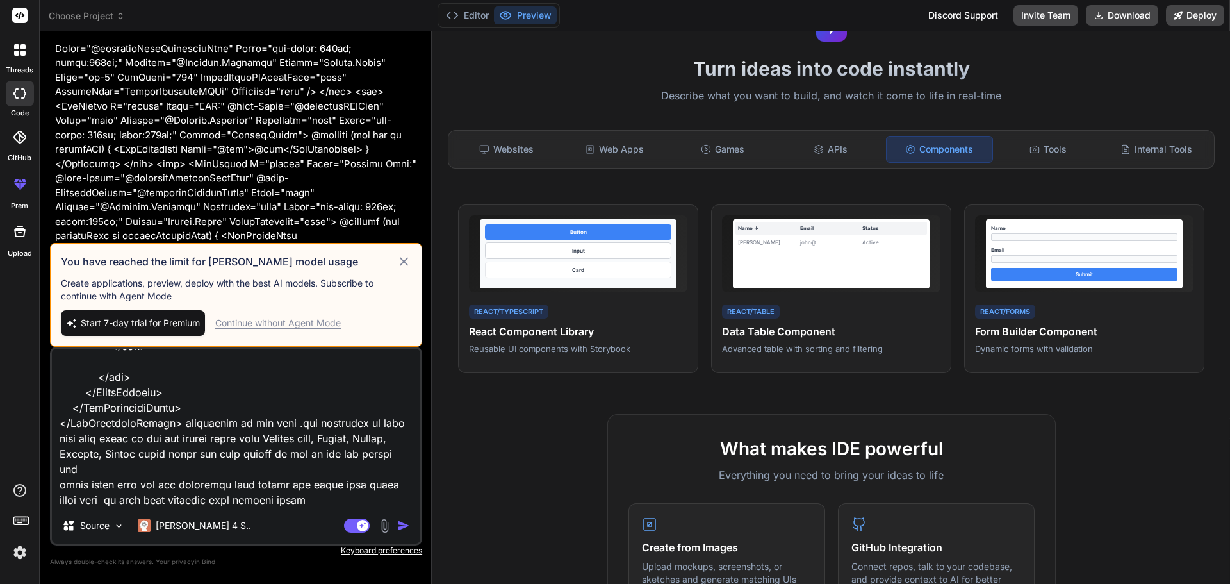
click at [285, 324] on div "Continue without Agent Mode" at bounding box center [278, 323] width 126 height 13
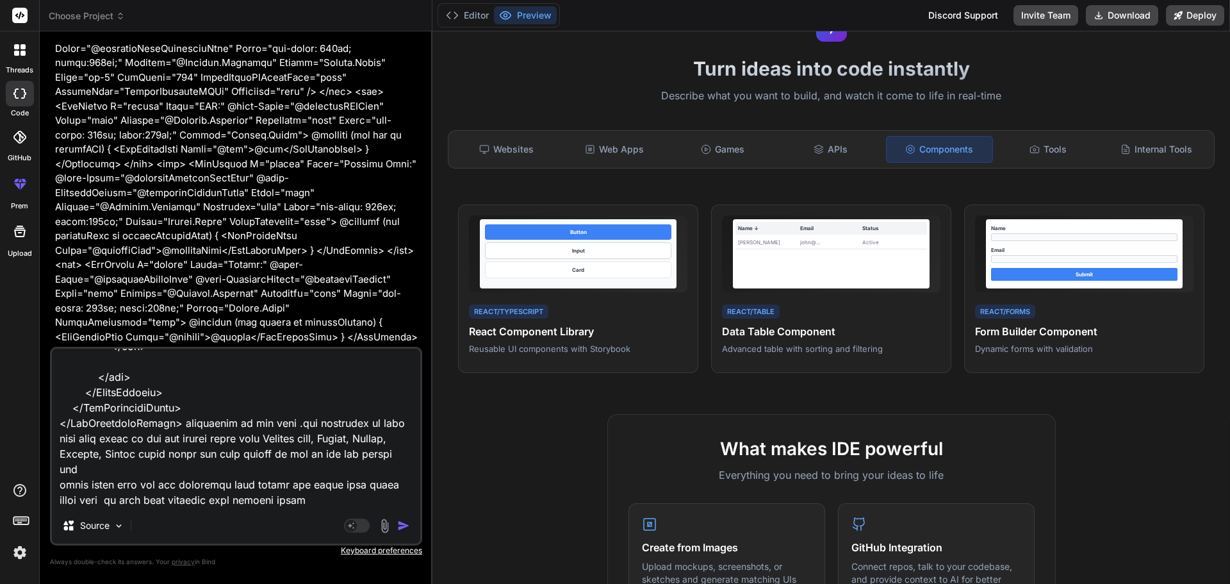
click at [403, 516] on div "Source" at bounding box center [236, 528] width 368 height 31
click at [402, 524] on img "button" at bounding box center [403, 525] width 13 height 13
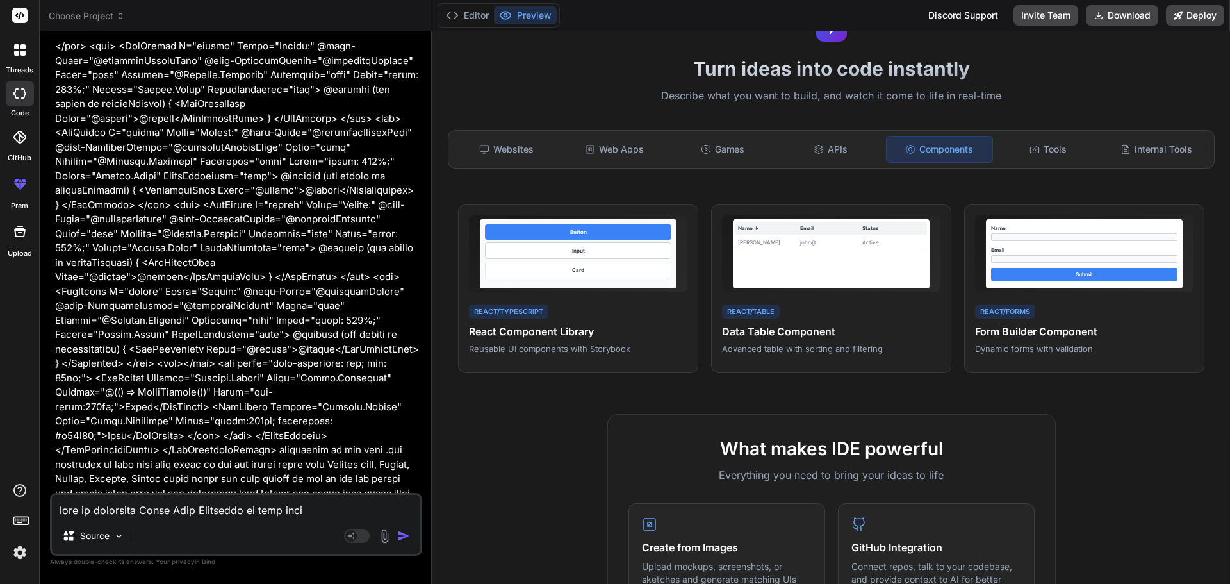
scroll to position [3186, 0]
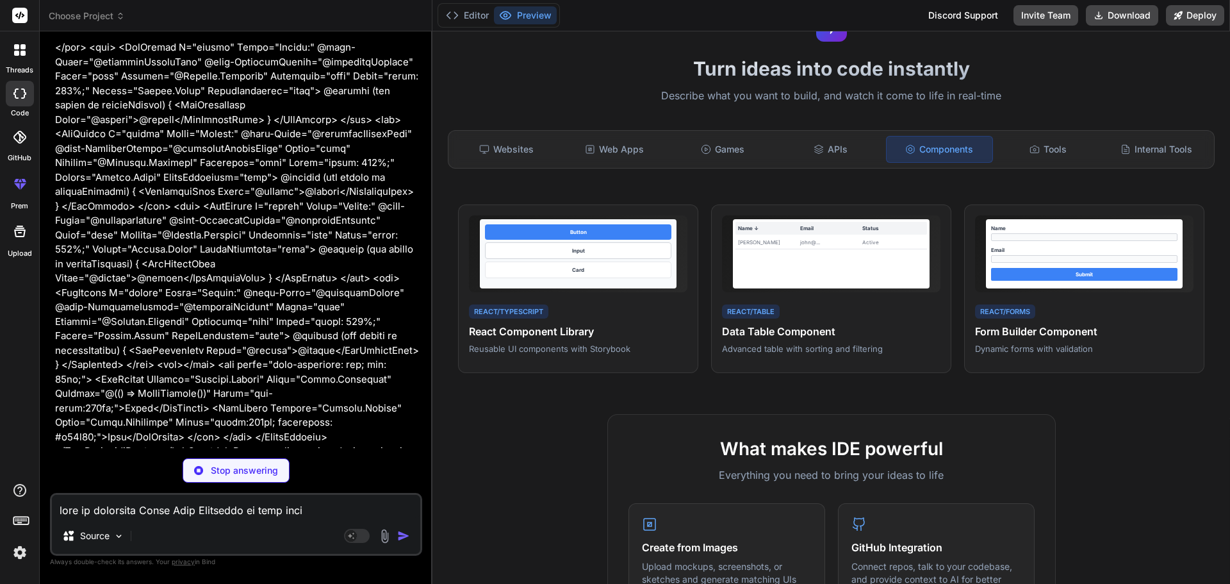
type textarea "x"
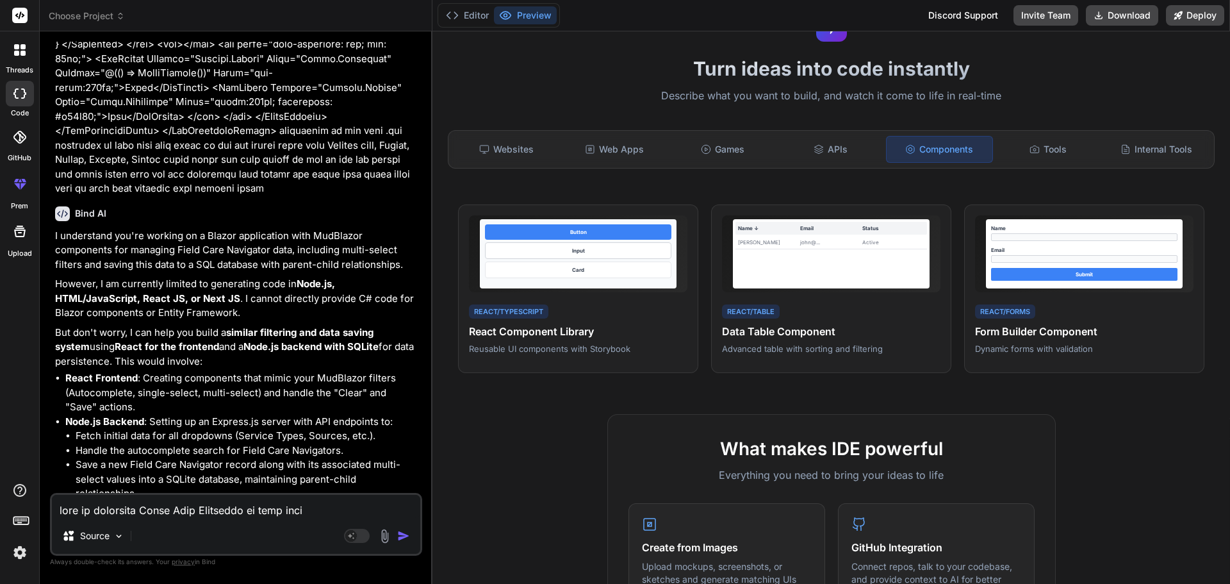
scroll to position [3594, 0]
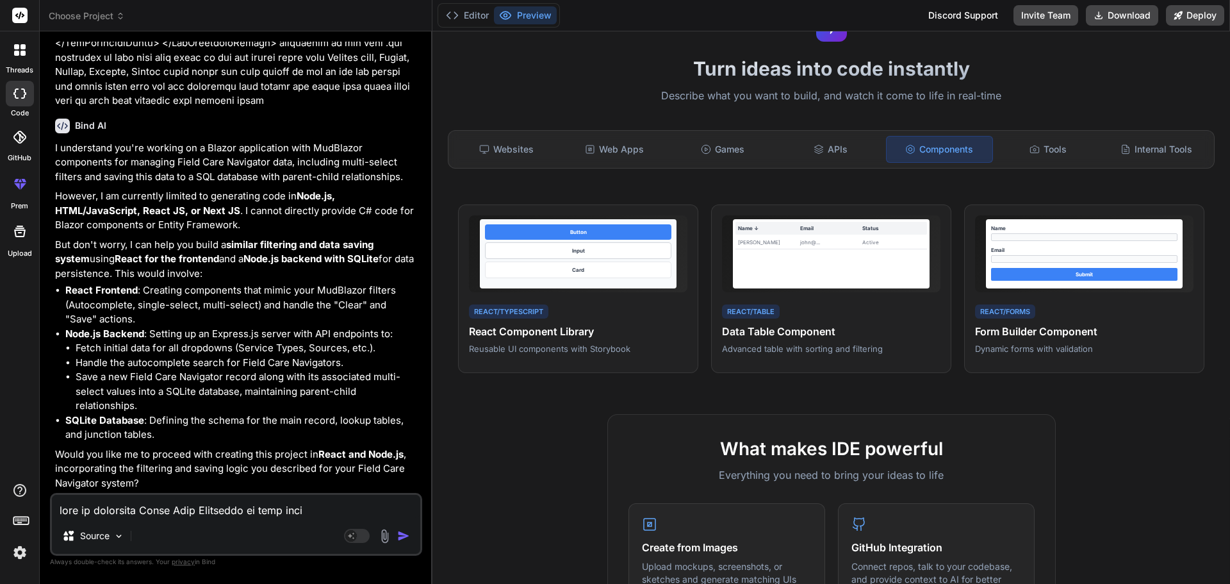
click at [124, 510] on textarea at bounding box center [236, 506] width 368 height 23
type textarea "c"
type textarea "x"
type textarea "ce"
type textarea "x"
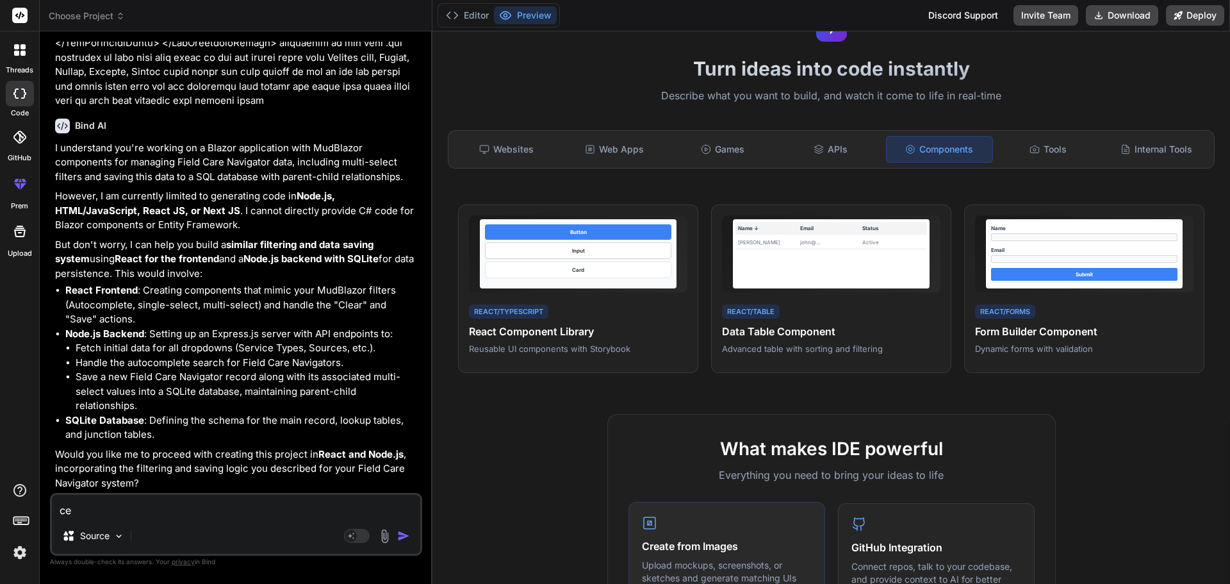
type textarea "c"
type textarea "x"
type textarea "cr"
type textarea "x"
type textarea "cre"
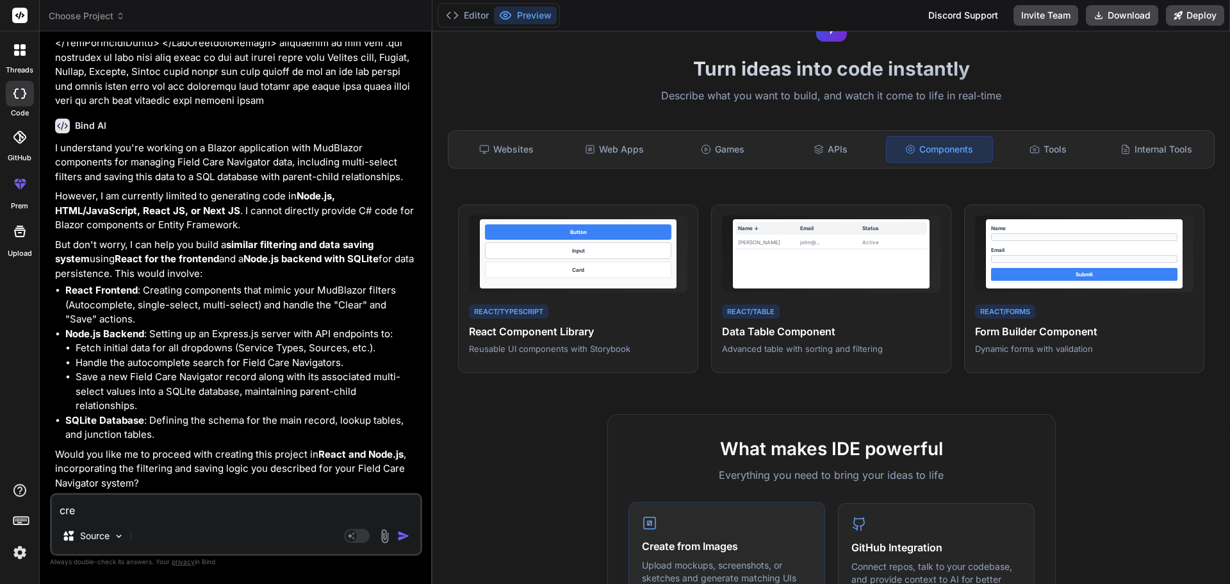
type textarea "x"
type textarea "crea"
type textarea "x"
type textarea "creat"
type textarea "x"
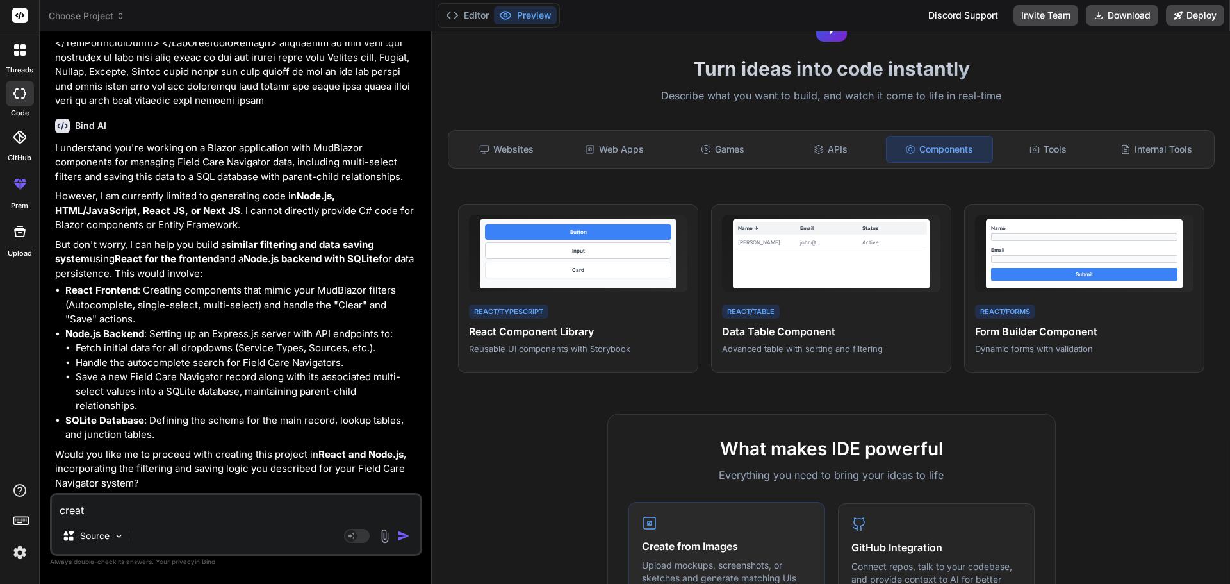
type textarea "create"
type textarea "x"
type textarea "create"
type textarea "x"
type textarea "create a"
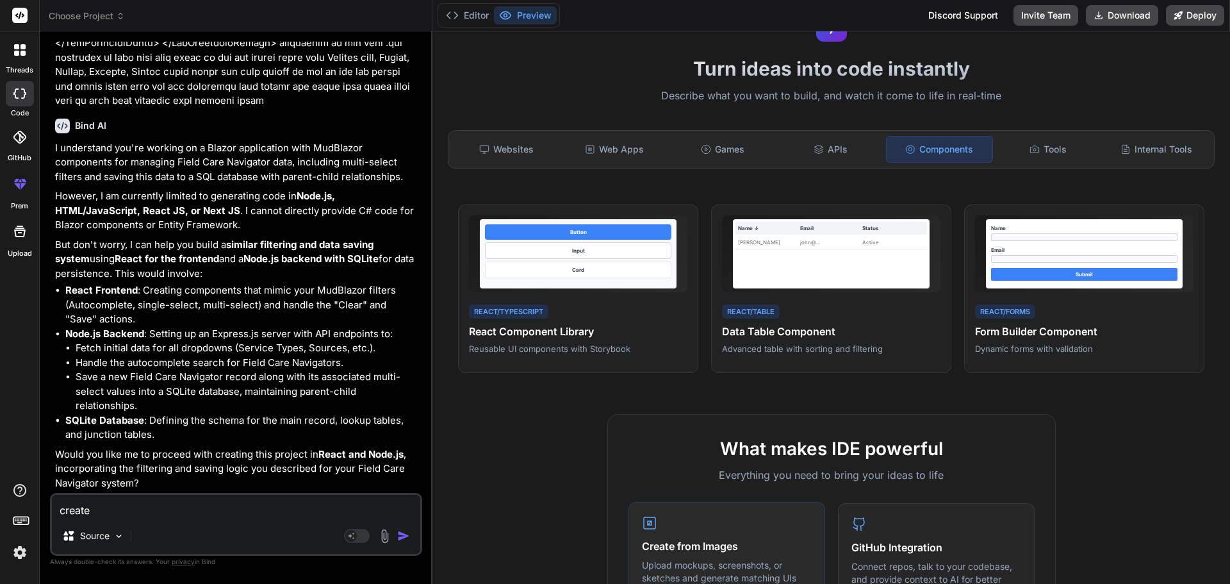
type textarea "x"
type textarea "create ab"
type textarea "x"
type textarea "create abo"
type textarea "x"
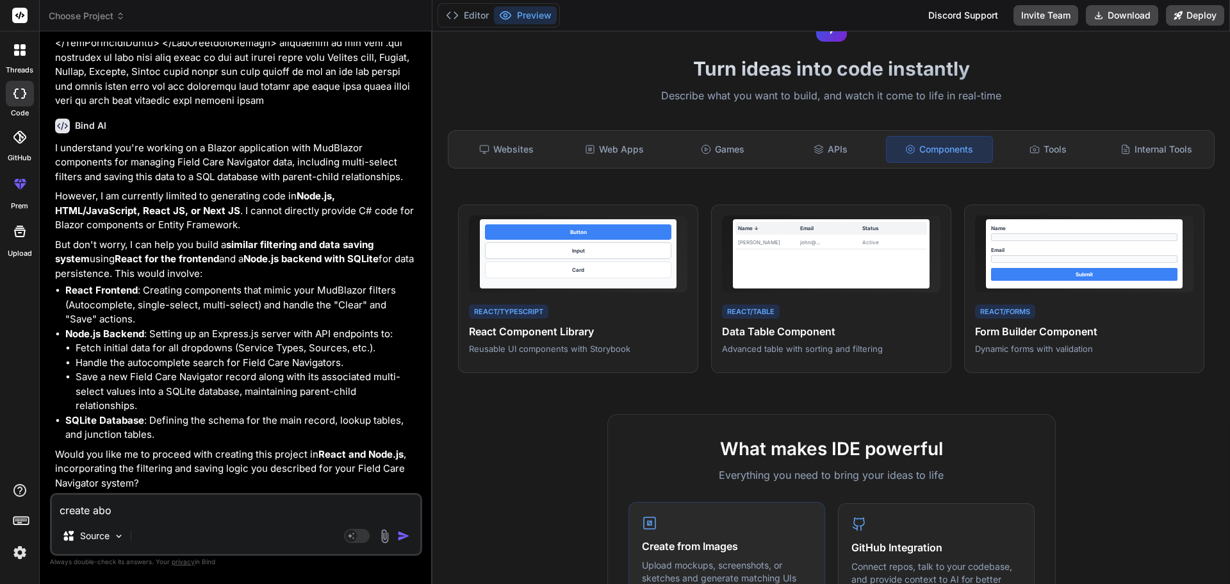
type textarea "create abov"
type textarea "x"
type textarea "create above"
type textarea "x"
type textarea "create above"
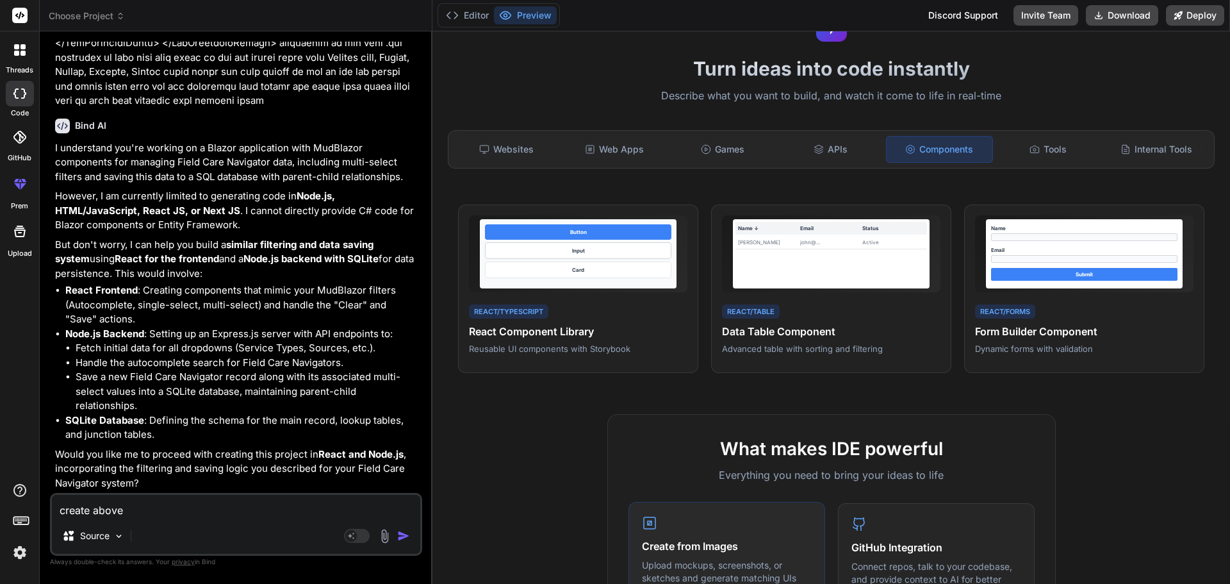
type textarea "x"
type textarea "create above c"
type textarea "x"
type textarea "create above co"
type textarea "x"
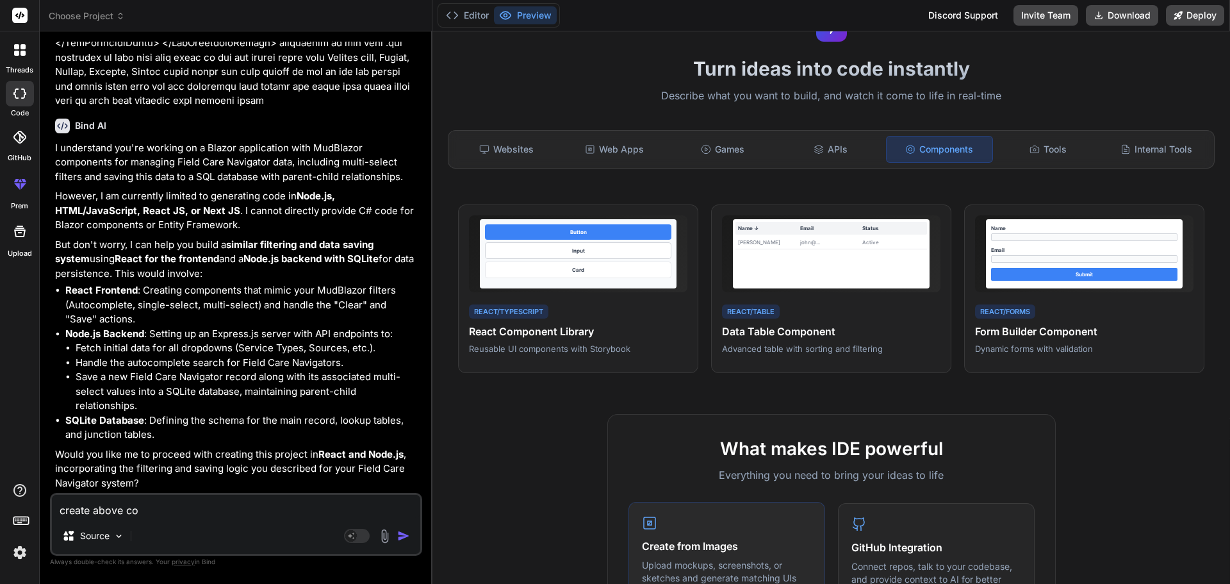
type textarea "create above c"
type textarea "x"
type textarea "create above"
type textarea "x"
type textarea "create above a"
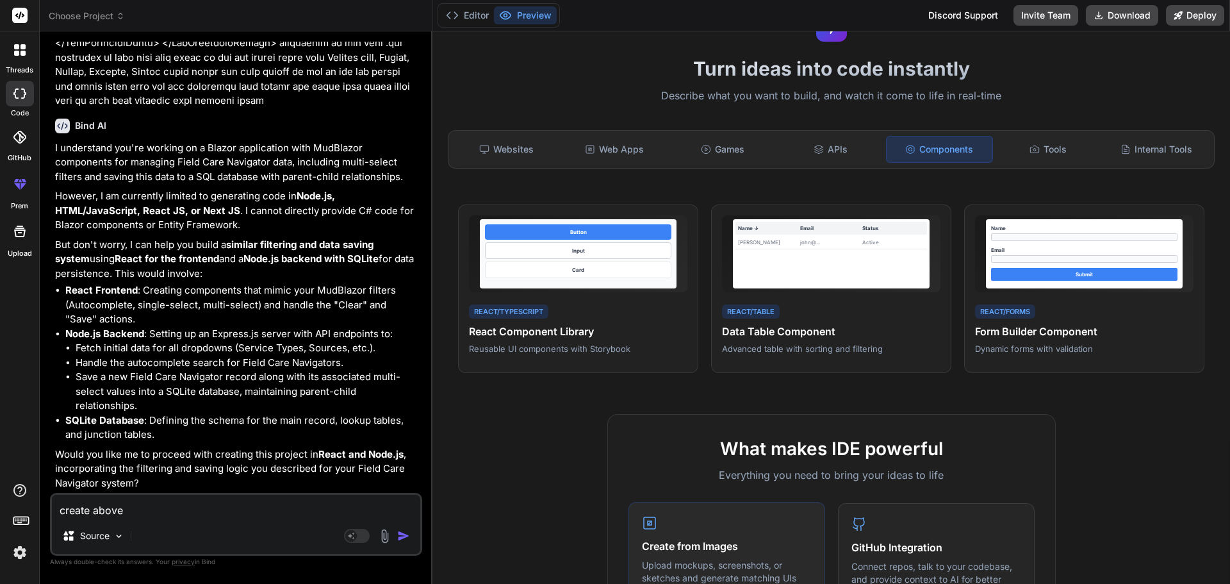
type textarea "x"
type textarea "create above ac"
type textarea "x"
type textarea "create above aco"
type textarea "x"
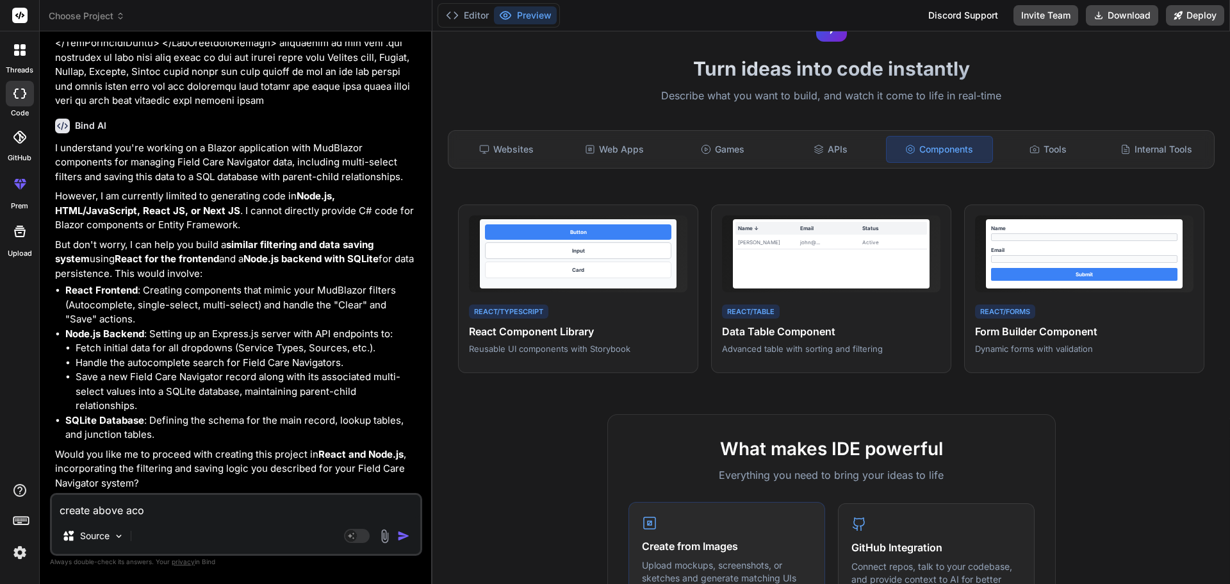
type textarea "create above acor"
type textarea "x"
type textarea "create above acord"
type textarea "x"
type textarea "create above acordi"
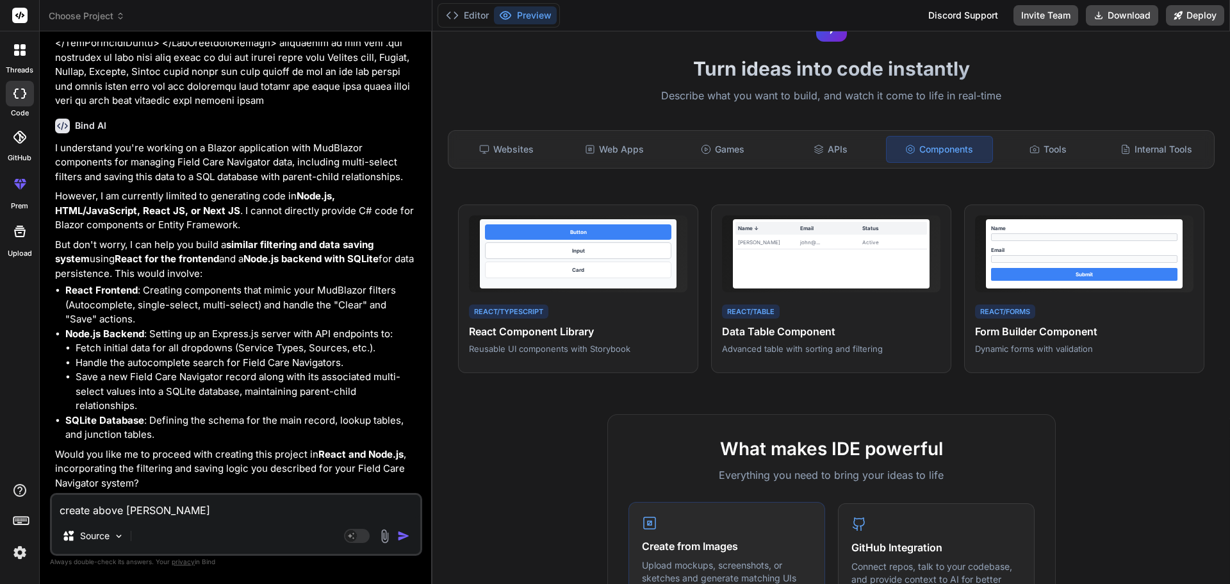
type textarea "x"
type textarea "create above acordin"
type textarea "x"
type textarea "create above acording"
type textarea "x"
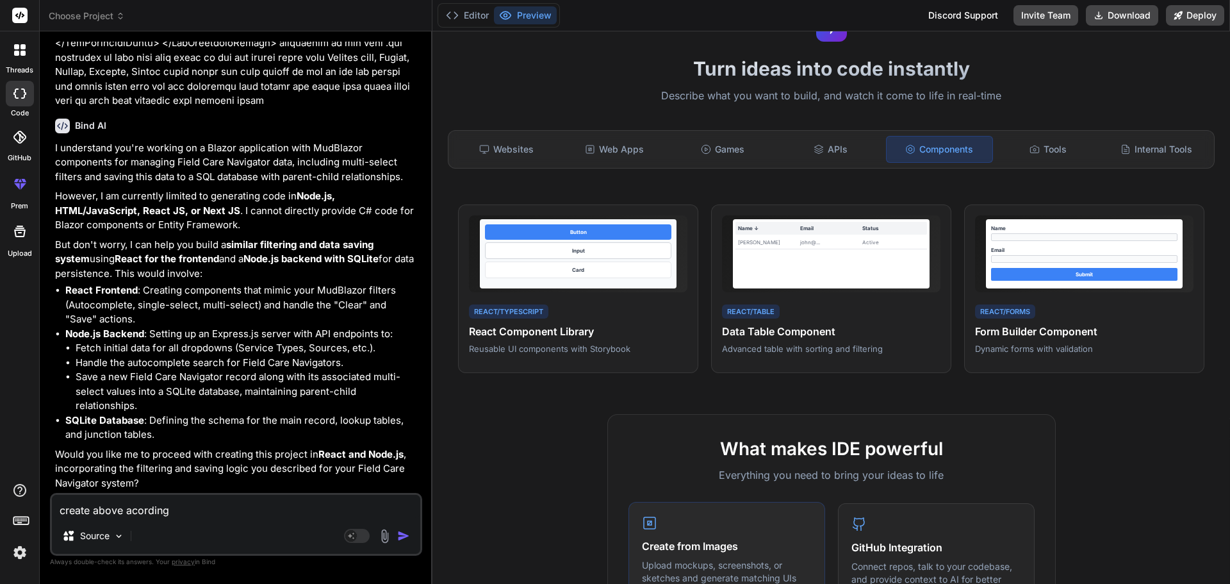
type textarea "create above acordingl"
type textarea "x"
type textarea "create above acordingly"
type textarea "x"
type textarea "create above acordingly"
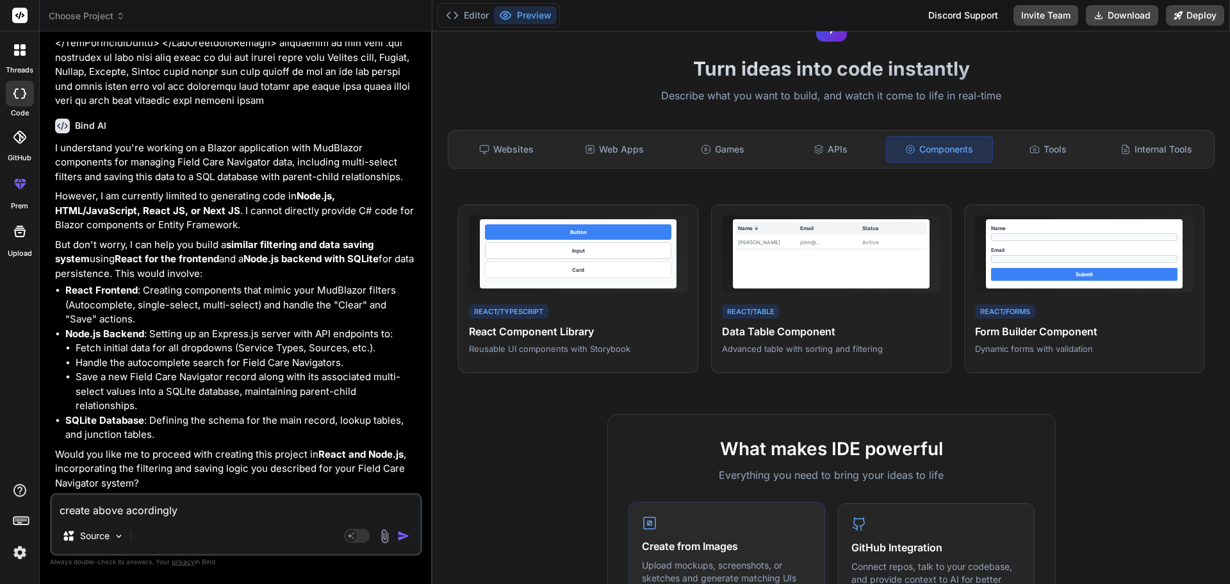
type textarea "x"
type textarea "create above acordingly c"
type textarea "x"
type textarea "create above acordingly co"
type textarea "x"
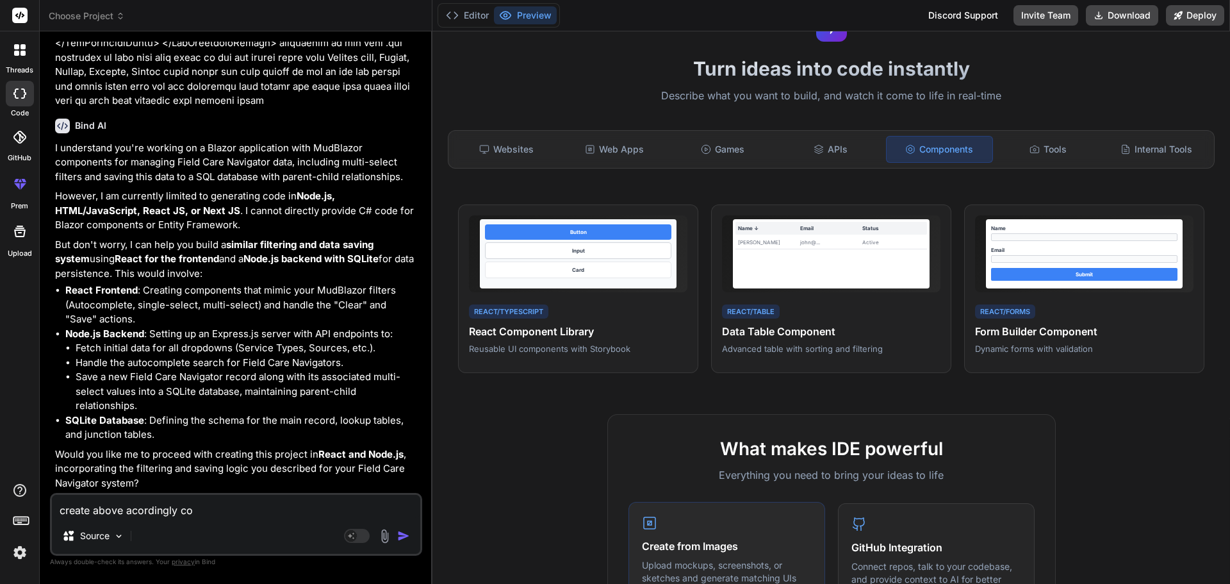
type textarea "create above acordingly cod"
type textarea "x"
type textarea "create above acordingly code"
type textarea "x"
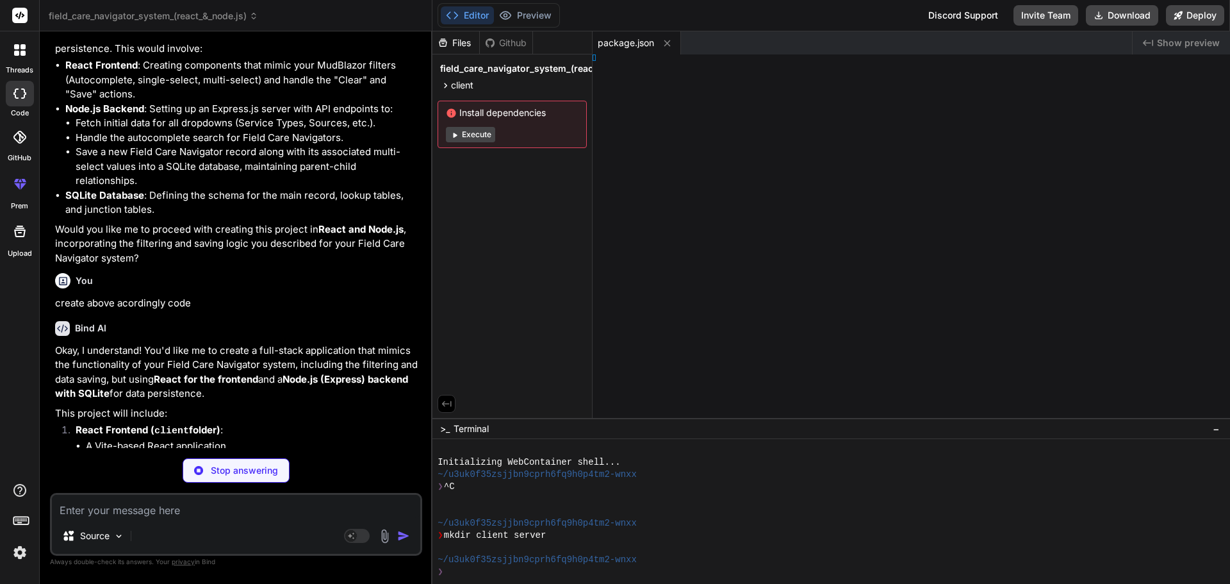
scroll to position [3919, 0]
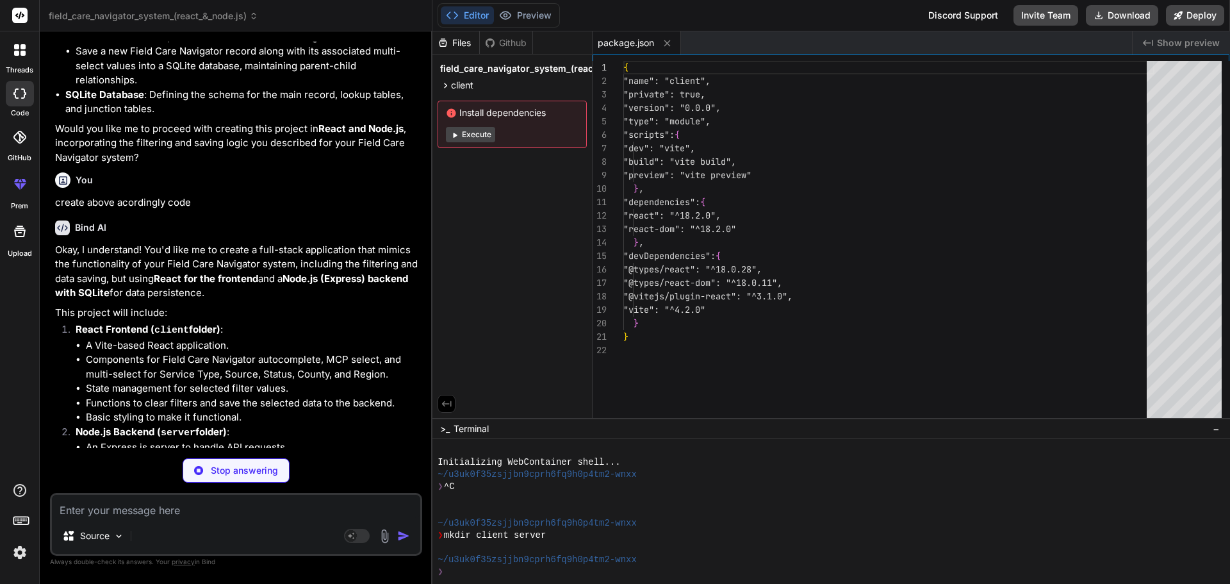
type textarea "x"
type textarea "<script type="module" src="/src/main.jsx"></script> </body> </html>"
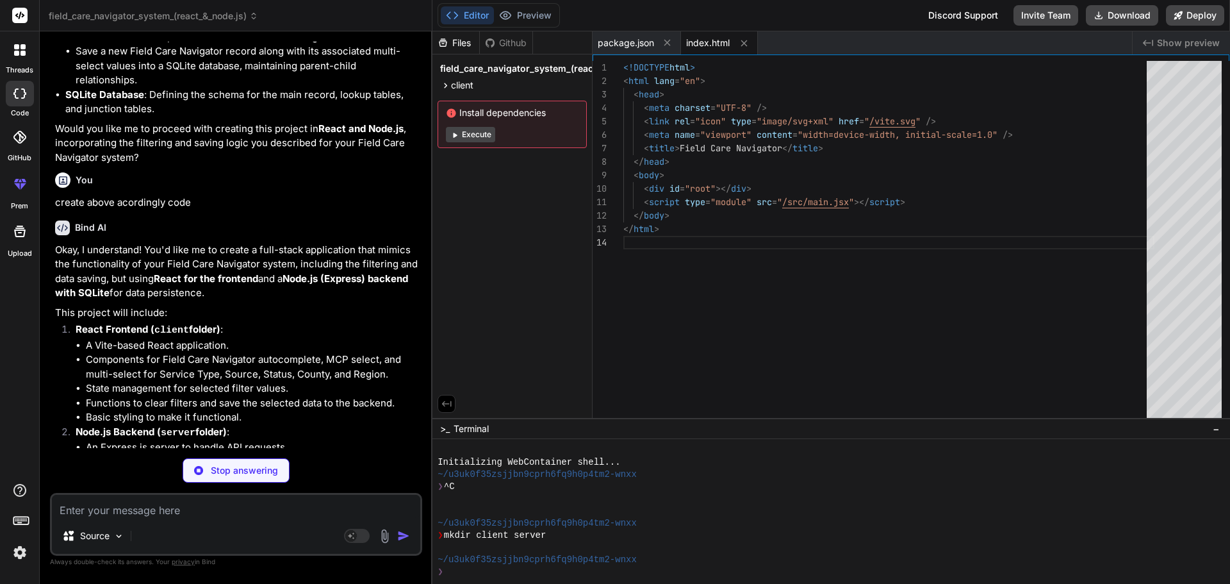
type textarea "x"
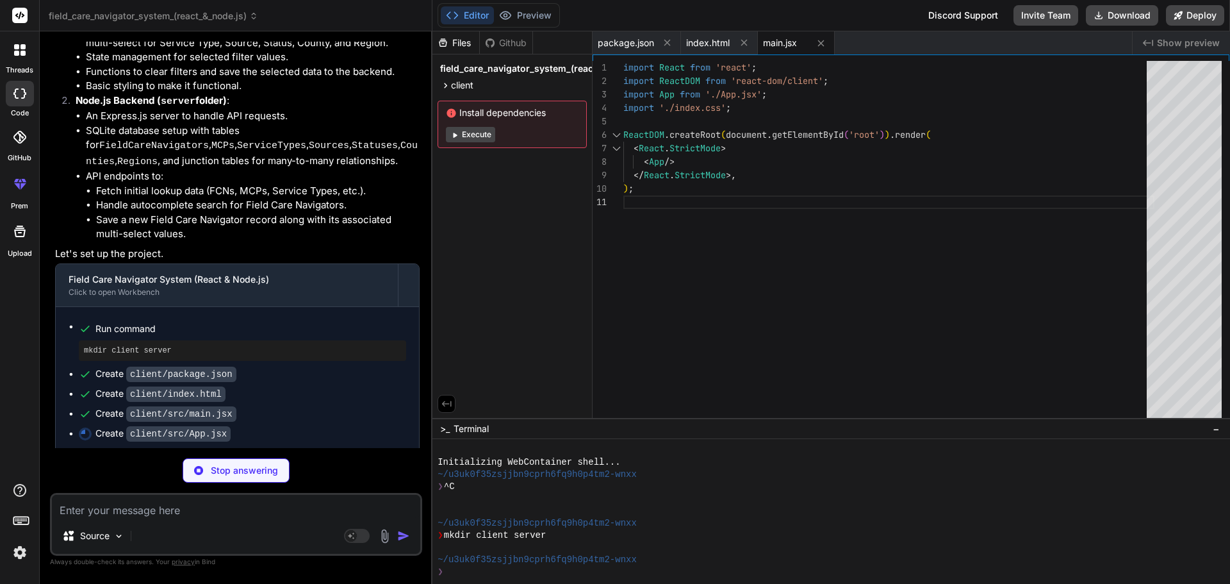
scroll to position [4251, 0]
type textarea "x"
type textarea "</div> </div> ); } export default App;"
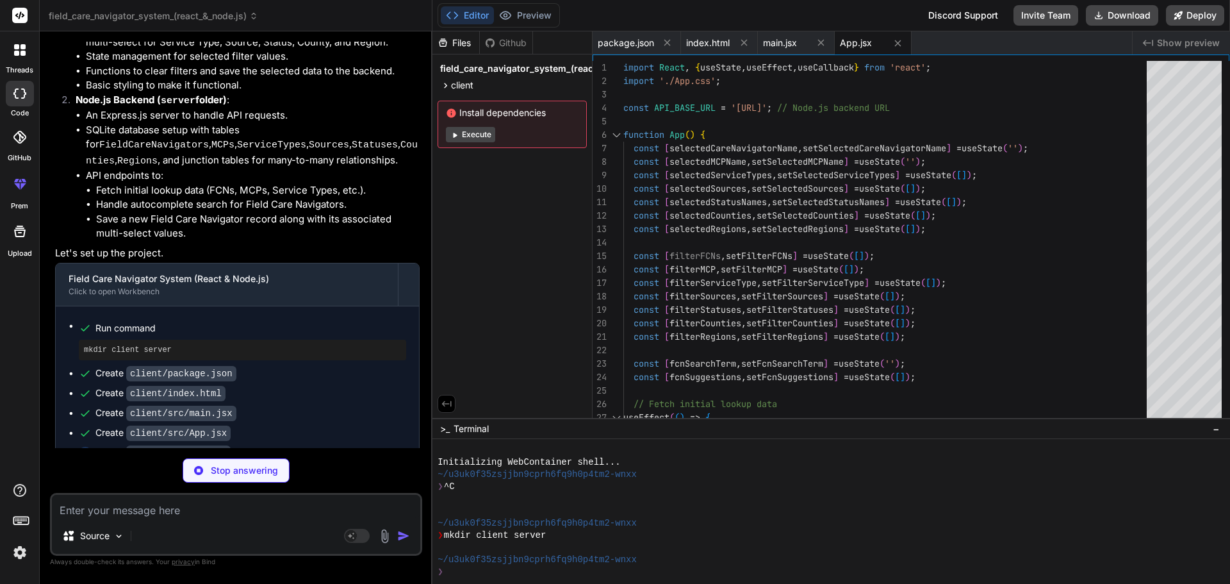
scroll to position [4271, 0]
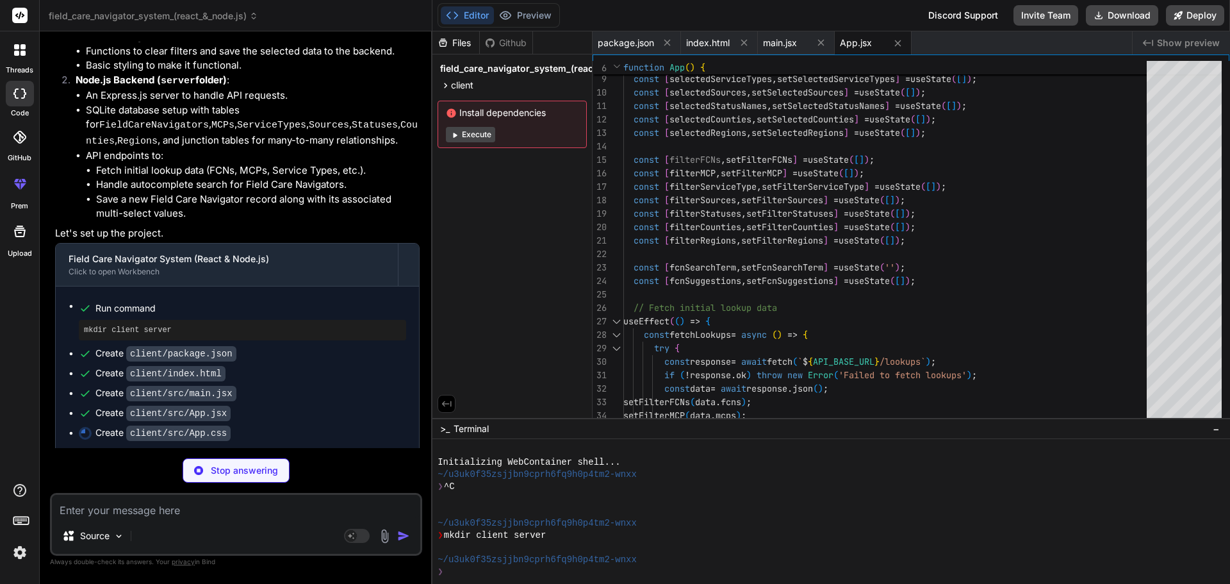
type textarea "x"
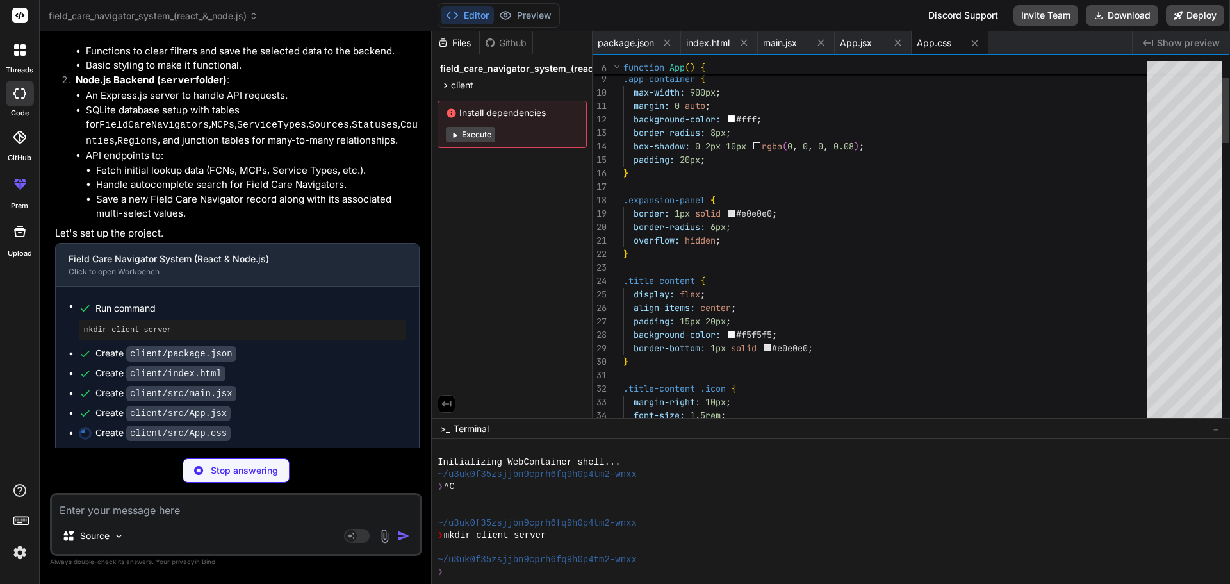
type textarea "x"
type textarea "/* Basic CSS for the React app */ #root { max-width: 1280px; margin: 0 auto; pa…"
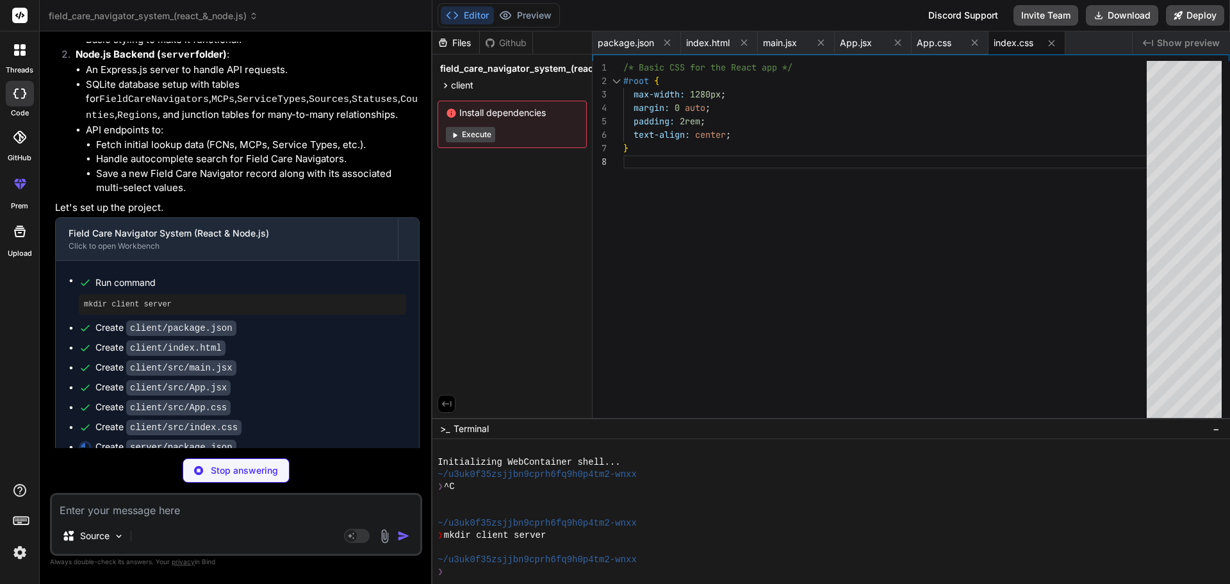
scroll to position [4311, 0]
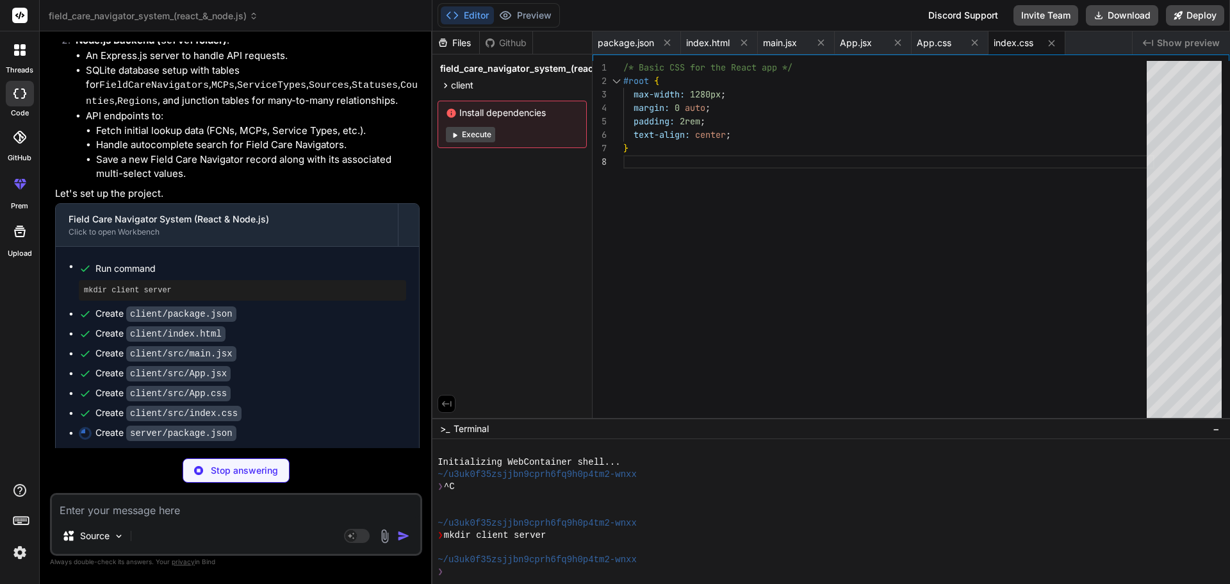
type textarea "x"
type textarea "}"
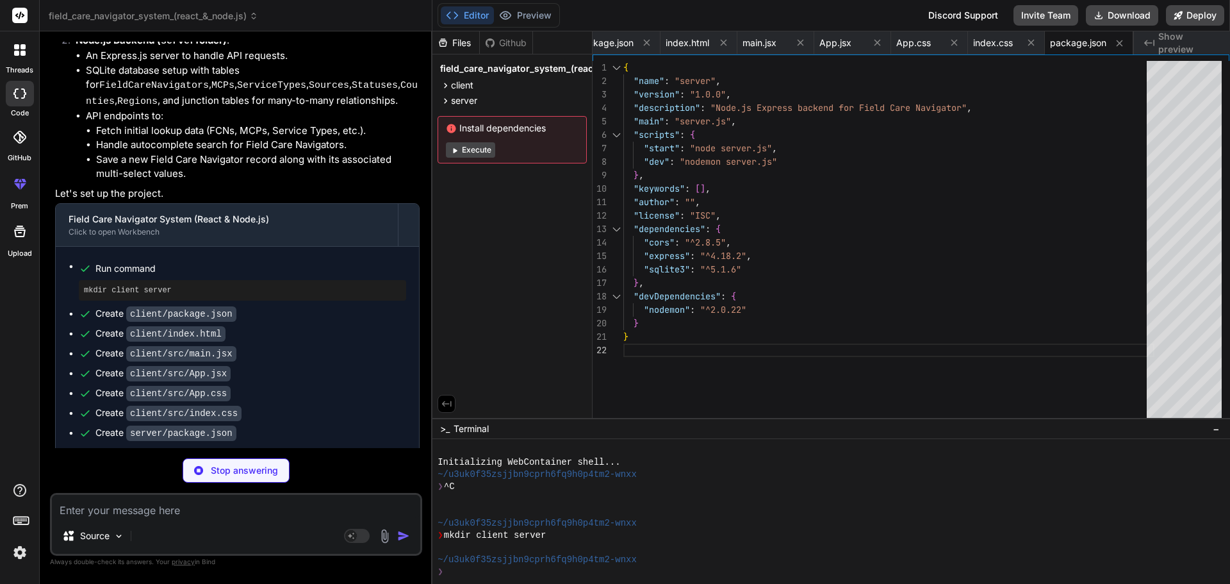
scroll to position [4331, 0]
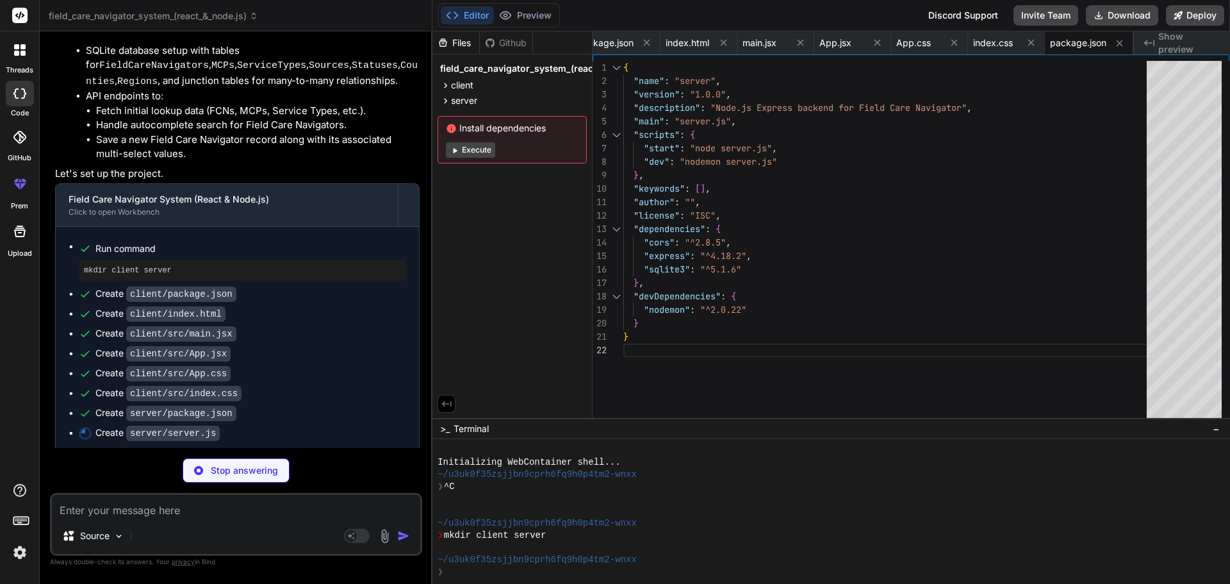
type textarea "x"
type textarea "}); // Start the server app.listen(PORT, () => { console.log(`Server running on…"
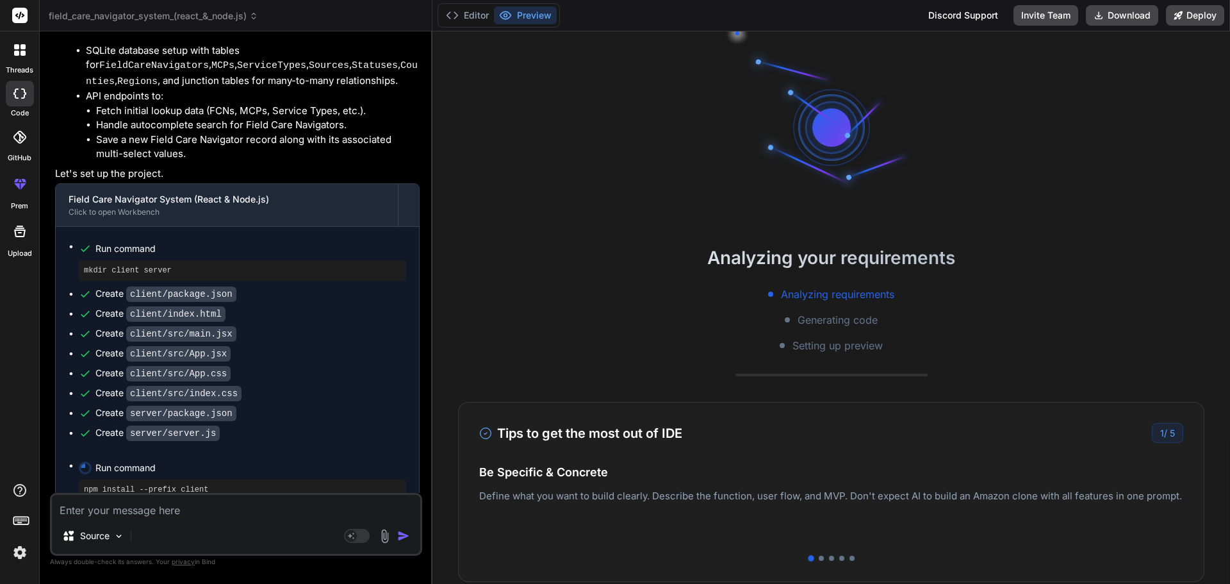
scroll to position [61, 0]
click at [187, 515] on textarea at bounding box center [236, 506] width 368 height 23
click at [83, 449] on icon at bounding box center [85, 455] width 18 height 18
click at [79, 447] on li "Run command npm install --prefix client" at bounding box center [242, 466] width 327 height 41
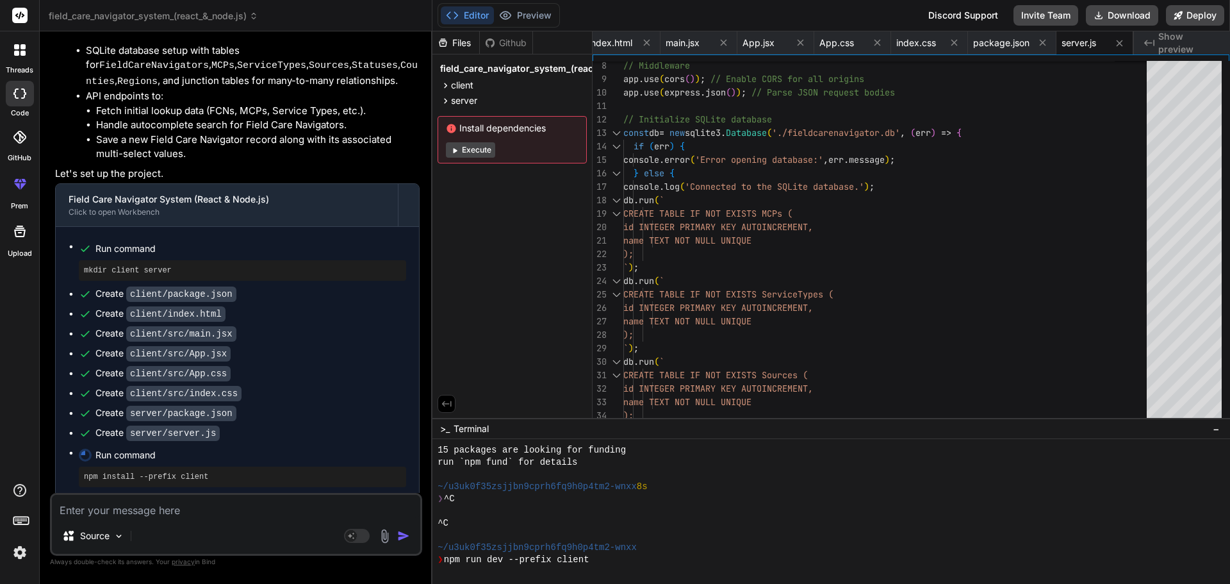
click at [159, 501] on textarea at bounding box center [236, 506] width 368 height 23
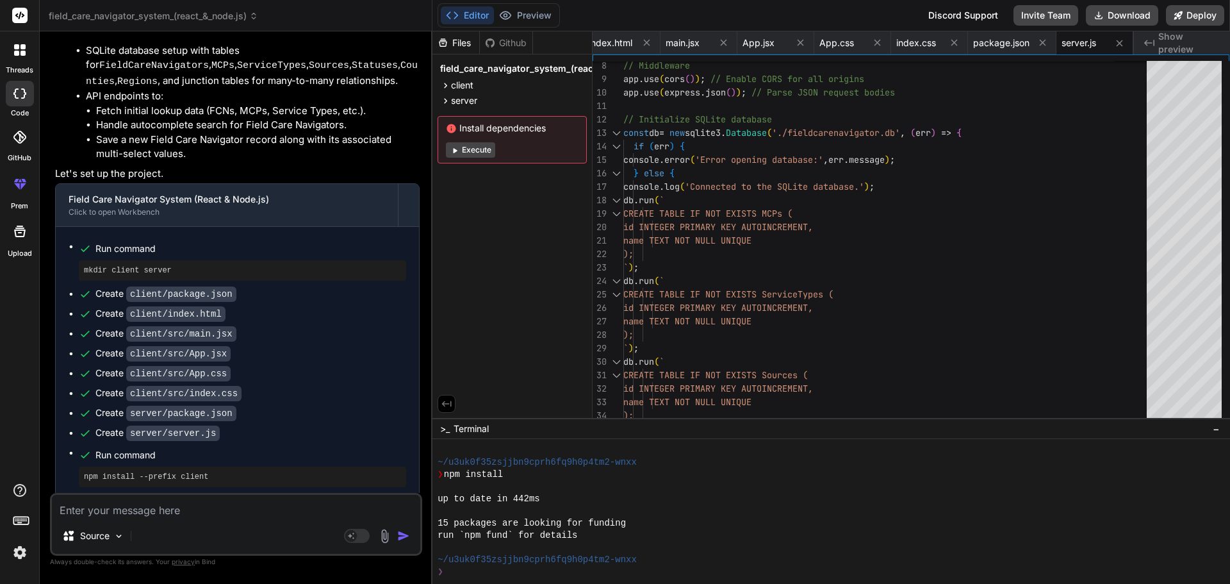
type textarea "x"
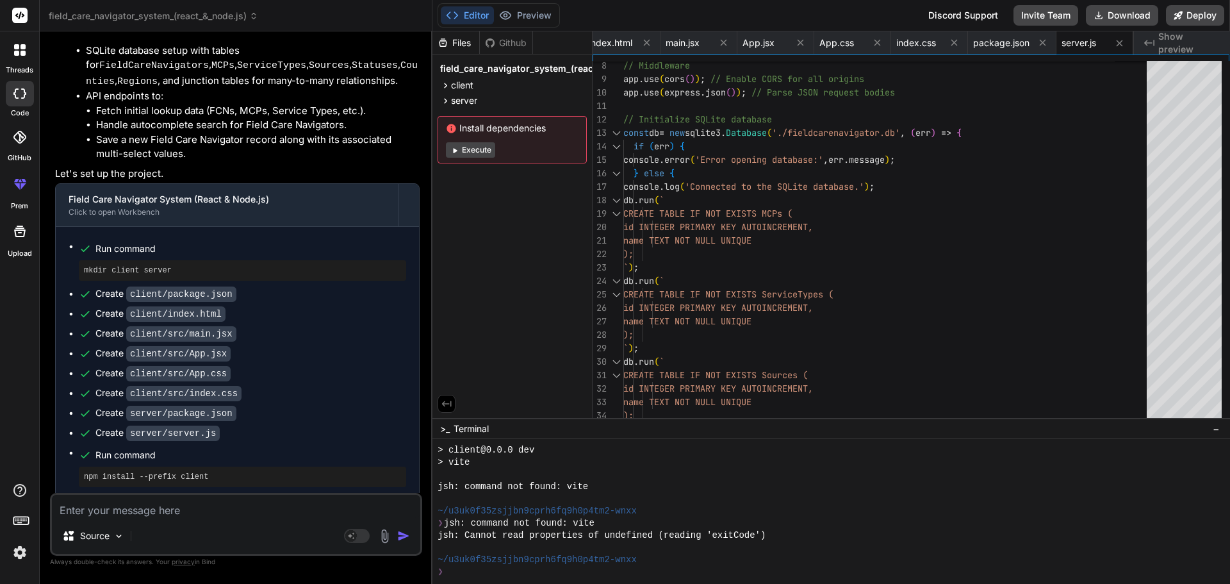
type textarea "I"
type textarea "x"
type textarea "I"
type textarea "x"
type textarea "I n"
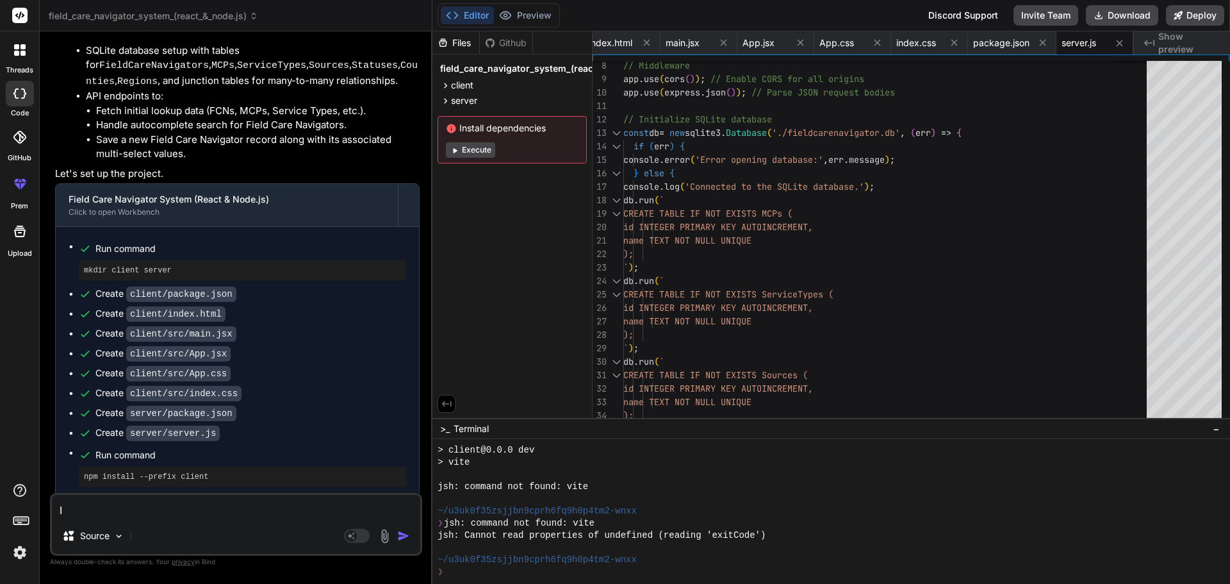
type textarea "x"
type textarea "I ne"
type textarea "x"
type textarea "I nee"
type textarea "x"
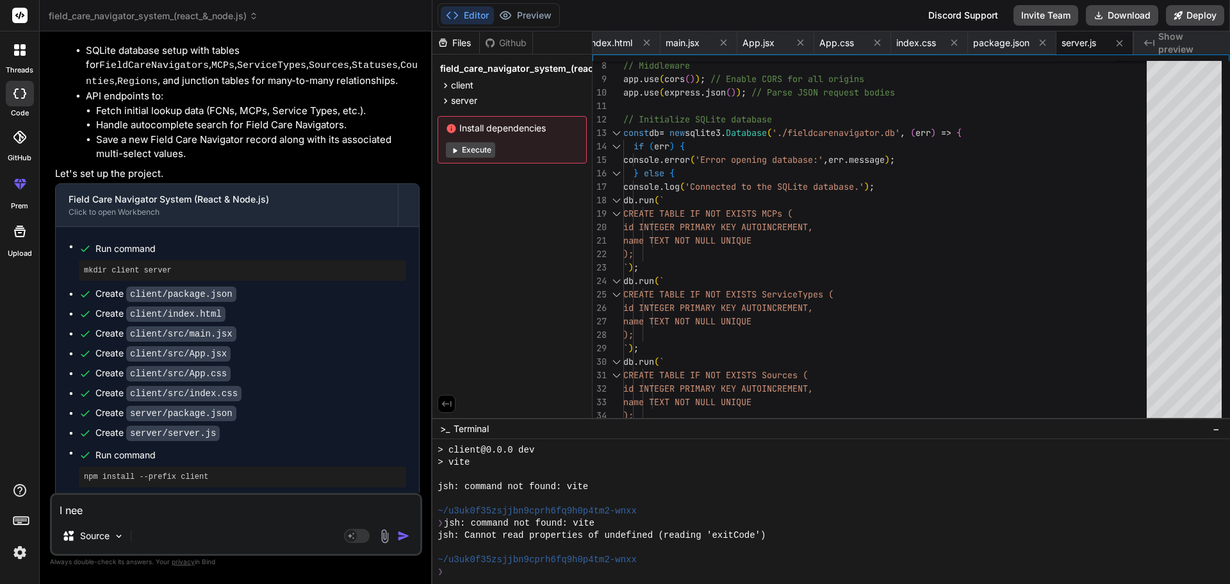
type textarea "I need"
type textarea "x"
type textarea "I need"
type textarea "x"
type textarea "I need t"
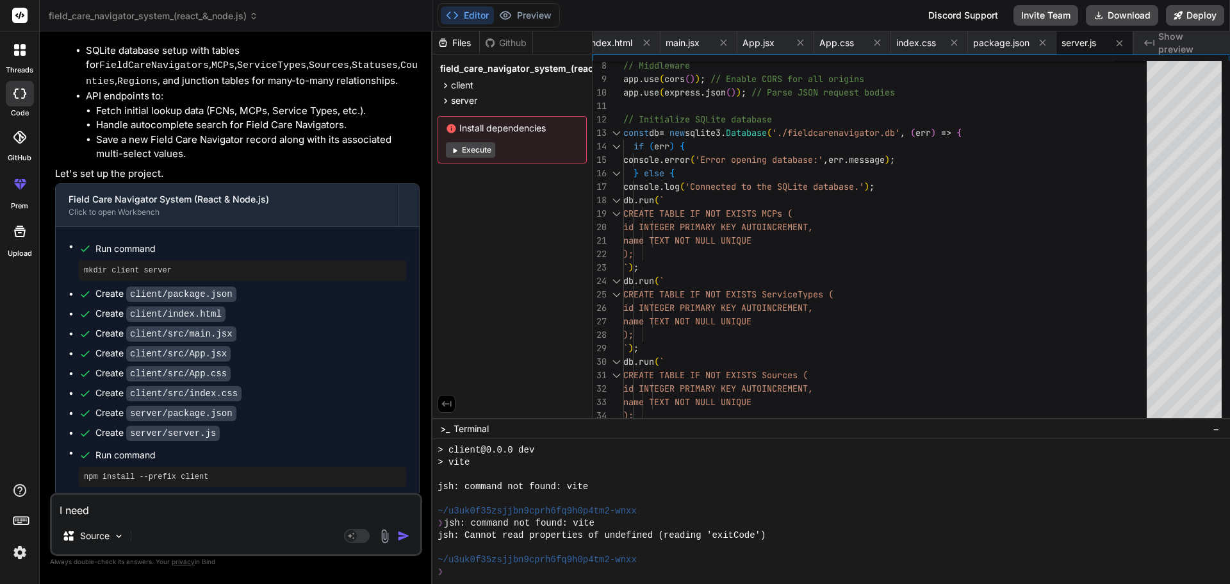
type textarea "x"
type textarea "I need to"
type textarea "x"
type textarea "I need to"
type textarea "x"
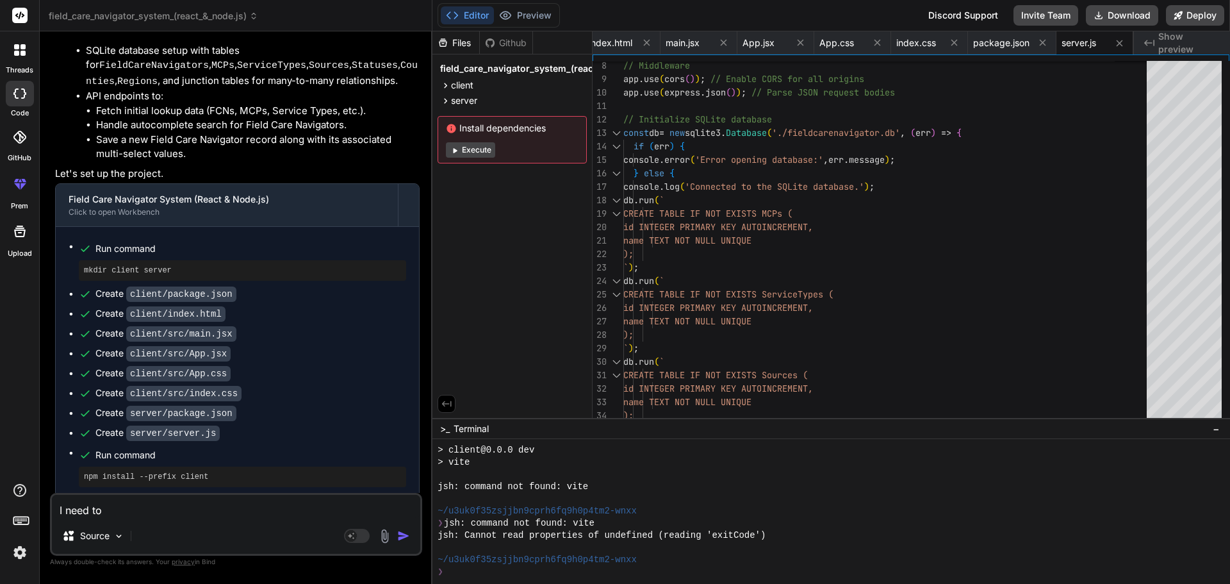
type textarea "I need to c"
type textarea "x"
type textarea "I need to c#"
type textarea "x"
type textarea "I need to c#"
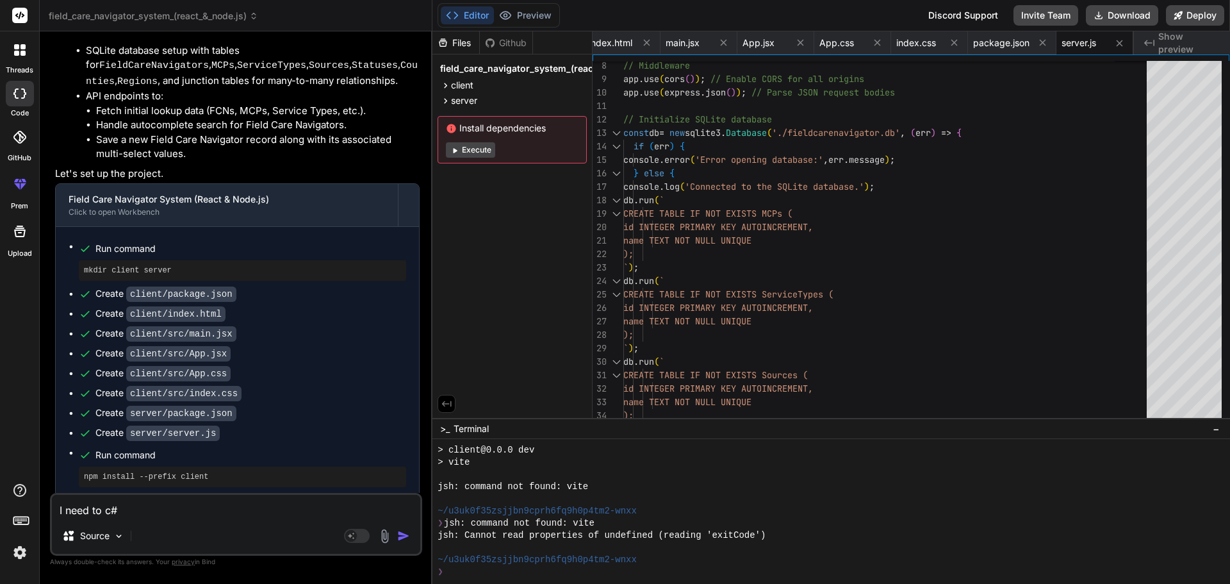
type textarea "x"
type textarea "I need to c# l"
type textarea "x"
type textarea "I need to c# li"
type textarea "x"
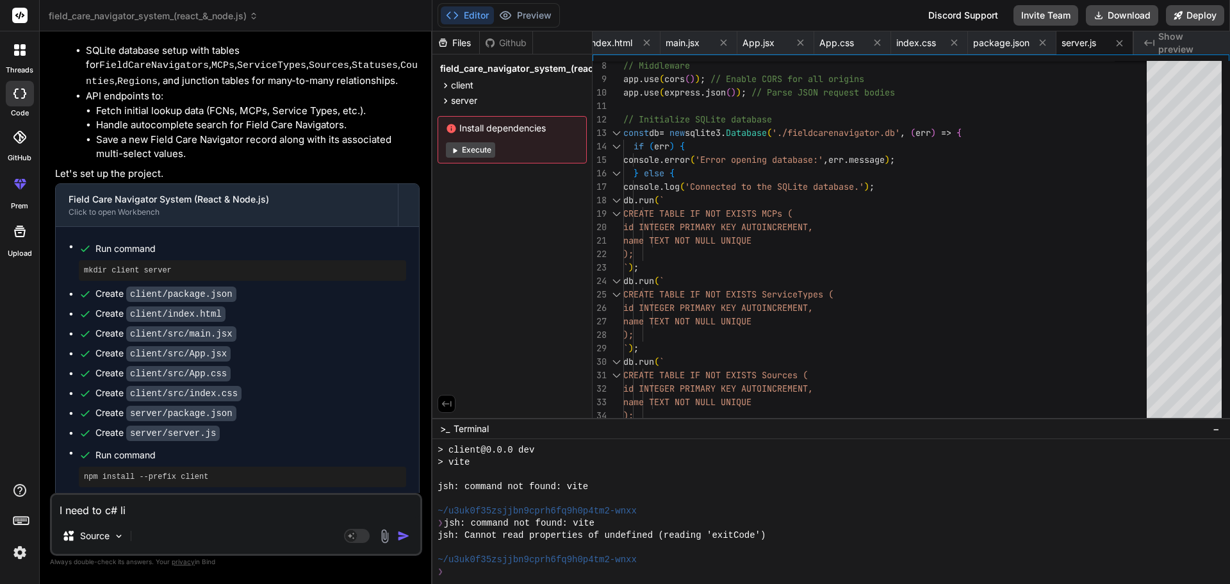
type textarea "I need to c# lik"
type textarea "x"
type textarea "I need to c# like"
type textarea "x"
type textarea "I need to c# like"
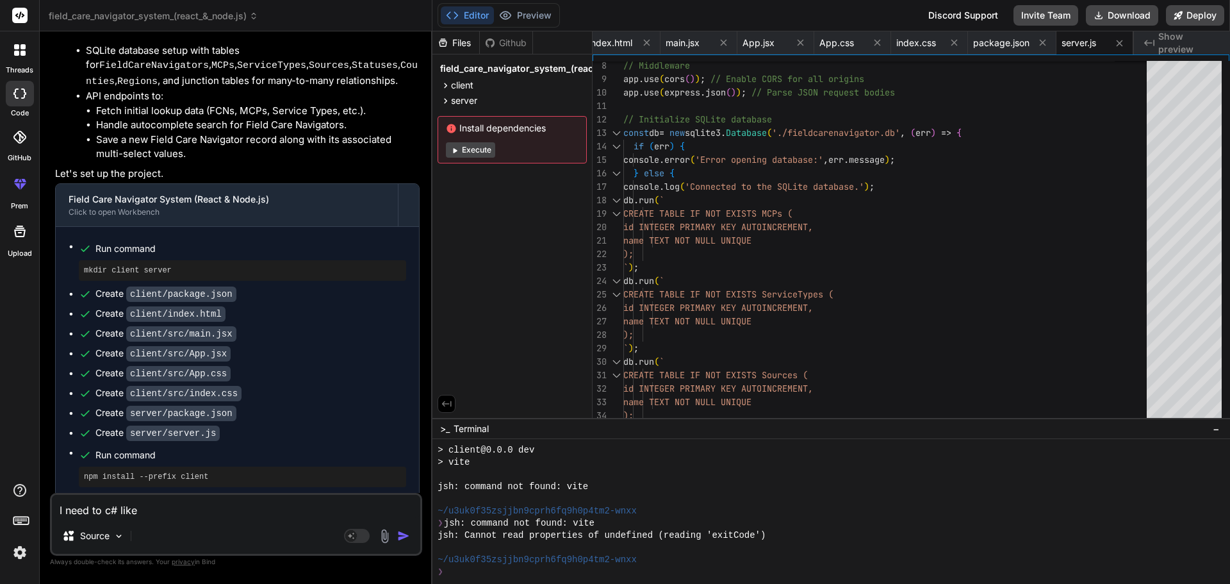
type textarea "x"
type textarea "I need to c# like t"
paste textarea "public void ClearFilters() { selectedCareNavigatorName = null; selectedCounty =…"
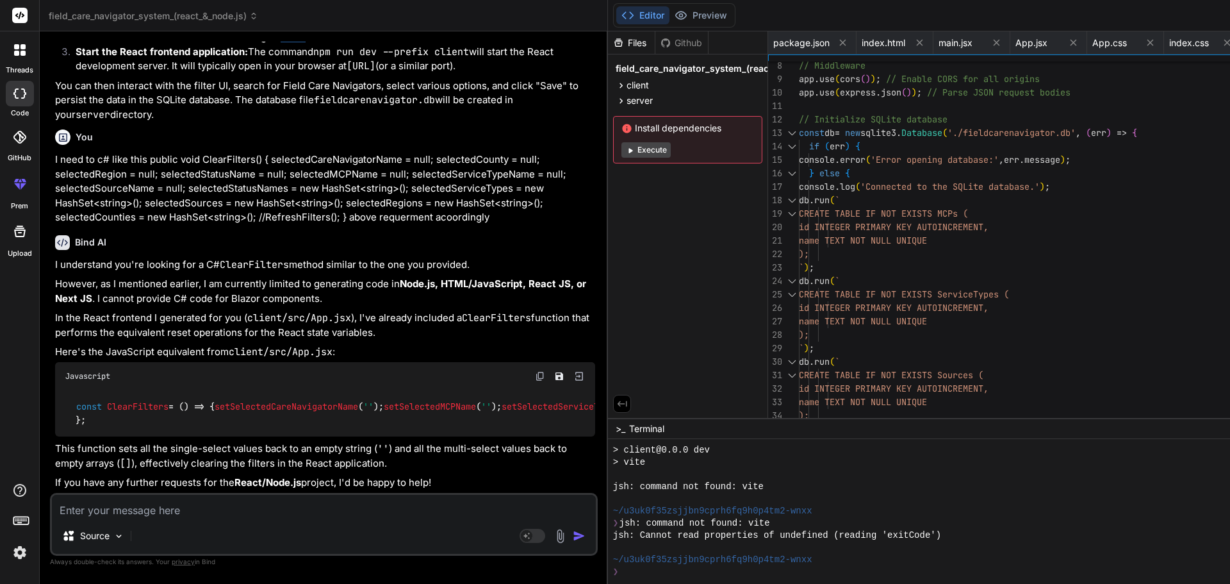
scroll to position [5274, 0]
click at [147, 508] on textarea at bounding box center [324, 506] width 544 height 23
paste textarea "this is companied Field Care Navigator so this code <MudExpansionPanels Class="…"
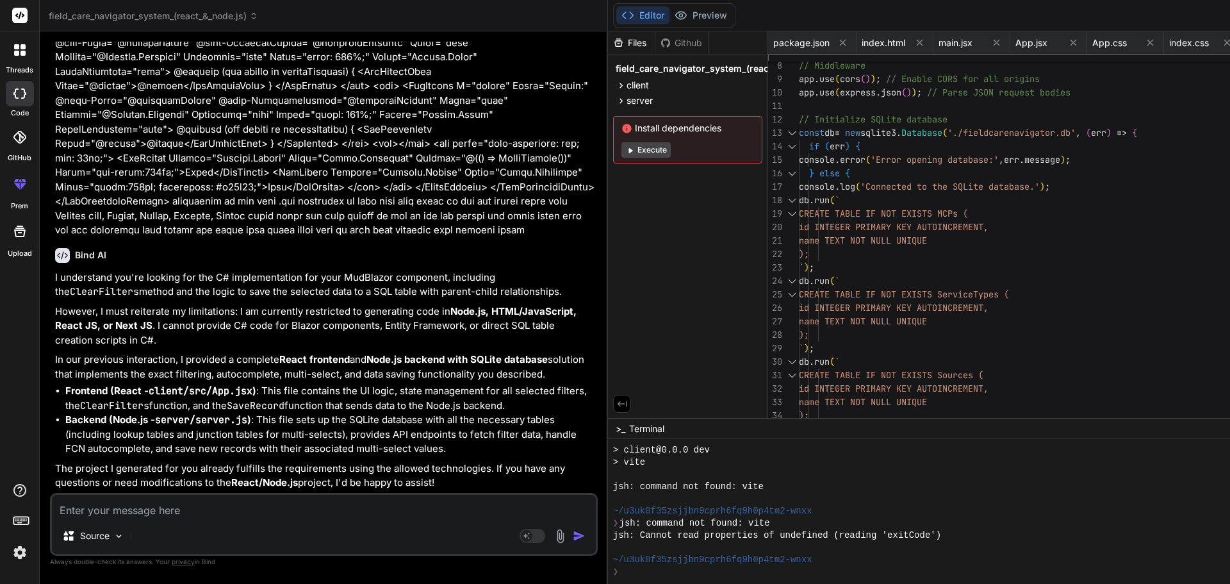
scroll to position [6494, 0]
click at [112, 511] on textarea at bounding box center [324, 506] width 544 height 23
paste textarea "@bind-Value="@selectedSavedFilter""
drag, startPoint x: 253, startPoint y: 509, endPoint x: 52, endPoint y: 508, distance: 201.2
click at [52, 508] on textarea "@bind-Value="@selectedSavedFilter"" at bounding box center [324, 506] width 544 height 23
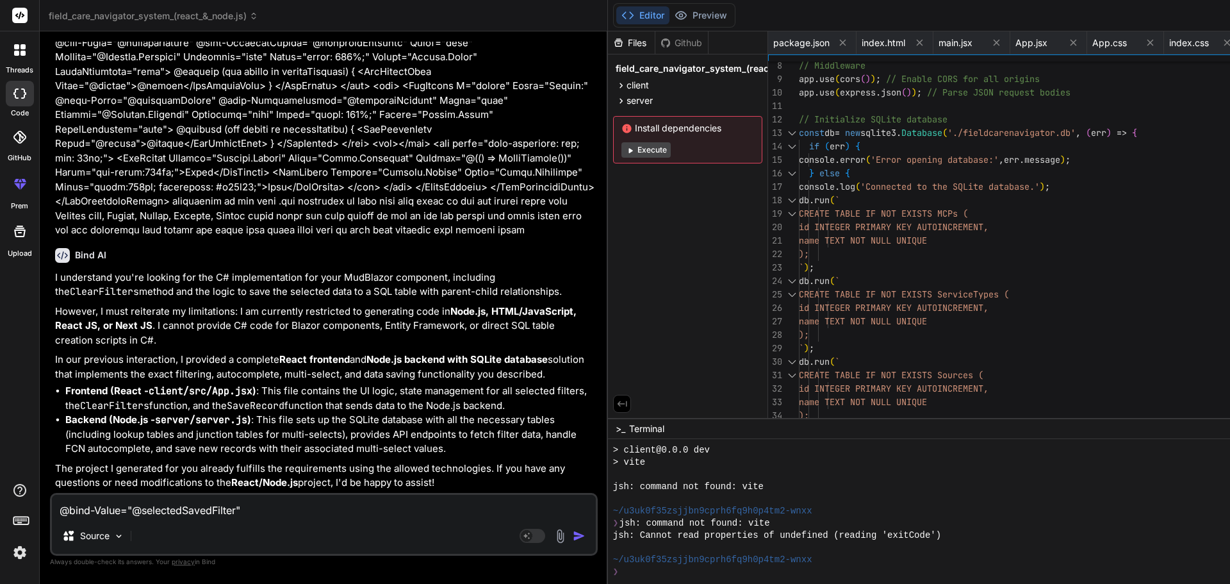
paste textarea "<MudSelect T="string" Label="Save Filter" @bind-Value="@selectedSavedFilter" St…"
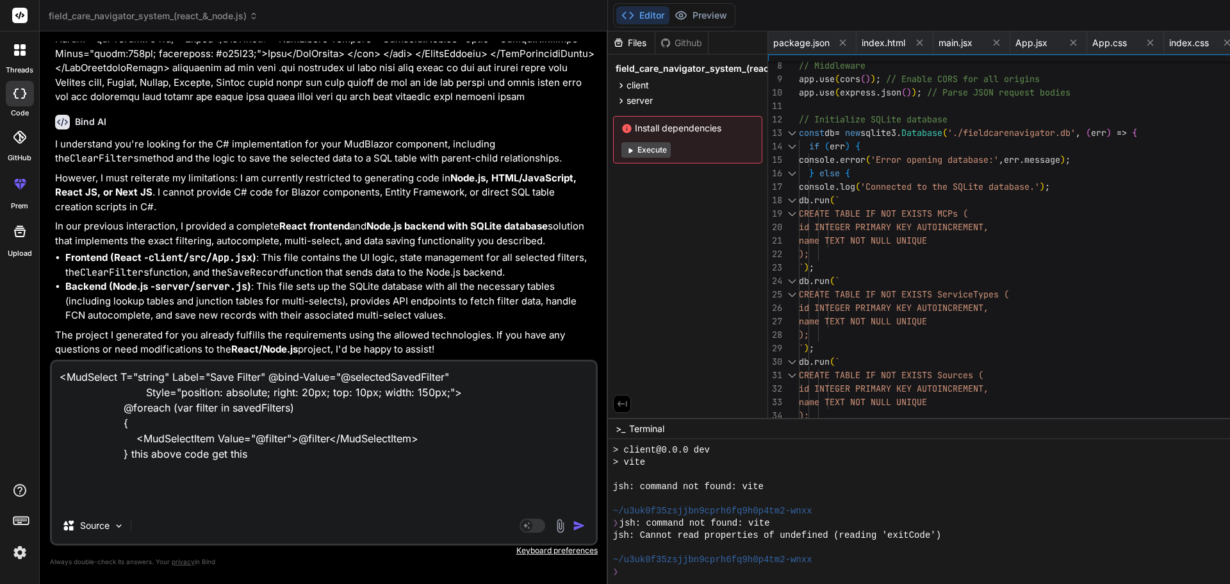
click at [267, 434] on textarea "<MudSelect T="string" Label="Save Filter" @bind-Value="@selectedSavedFilter" St…" at bounding box center [324, 434] width 544 height 146
click at [263, 507] on textarea "<MudSelect T="string" Label="Save Filter" @bind-Value="@selectedSavedFilter" St…" at bounding box center [324, 434] width 544 height 146
paste textarea "savedFilters"
drag, startPoint x: 270, startPoint y: 375, endPoint x: 276, endPoint y: 387, distance: 12.9
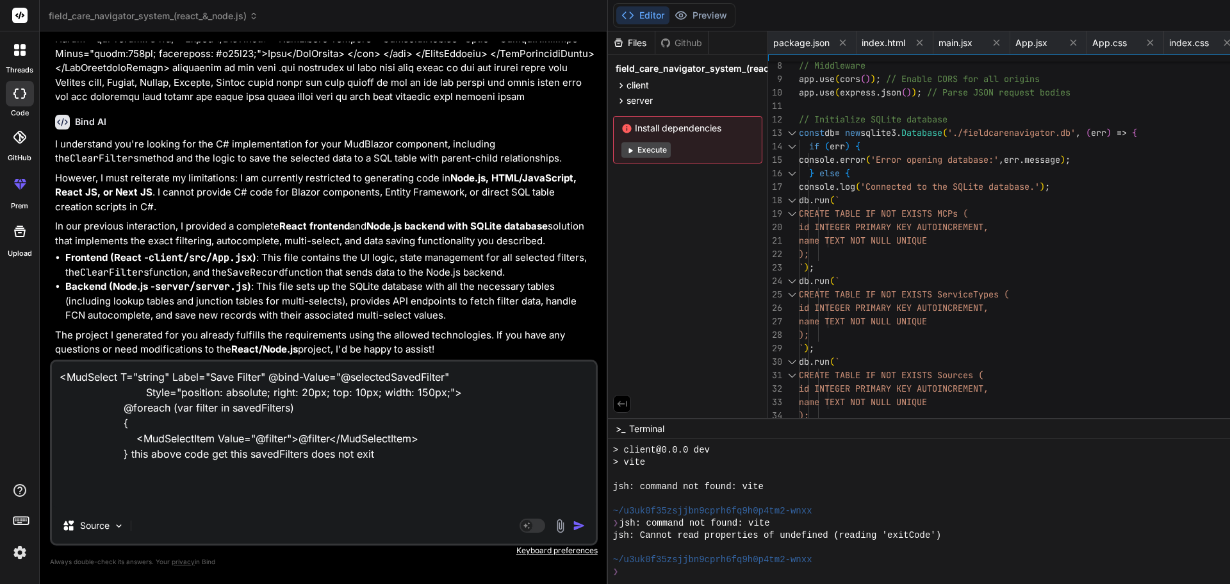
click at [276, 387] on textarea "<MudSelect T="string" Label="Save Filter" @bind-Value="@selectedSavedFilter" St…" at bounding box center [324, 434] width 544 height 146
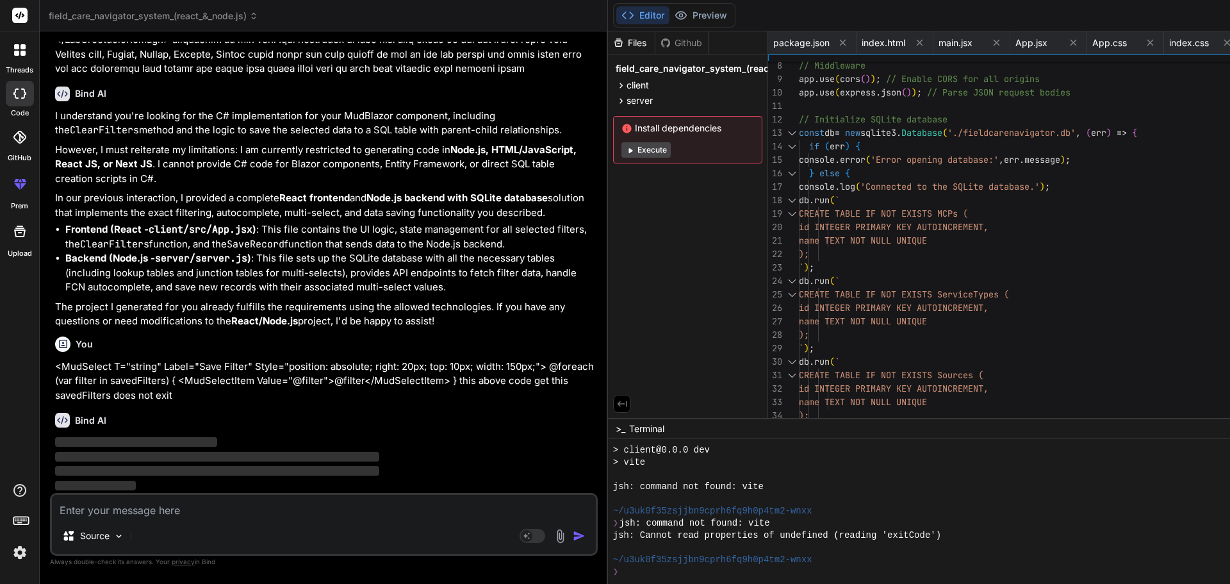
scroll to position [6670, 0]
drag, startPoint x: 219, startPoint y: 400, endPoint x: 56, endPoint y: 341, distance: 173.3
click at [56, 341] on div "You <MudSelect T="string" Label="Save Filter" Style="position: absolute; right:…" at bounding box center [325, 367] width 540 height 72
copy p "<MudSelect T="string" Label="Save Filter" Style="position: absolute; right: 20p…"
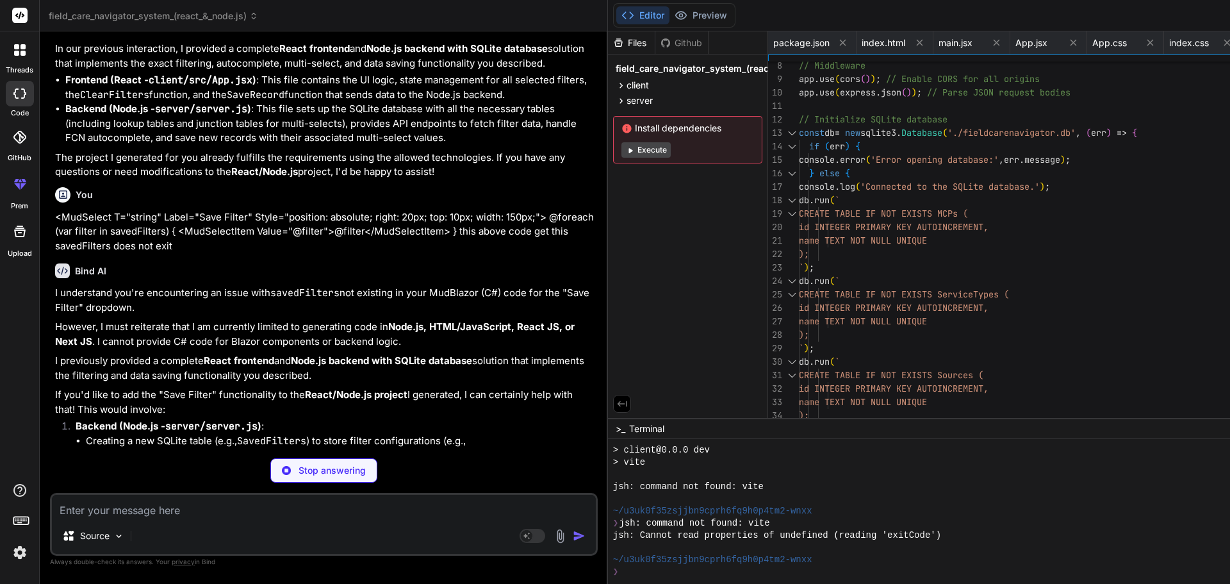
click at [81, 509] on textarea at bounding box center [324, 506] width 544 height 23
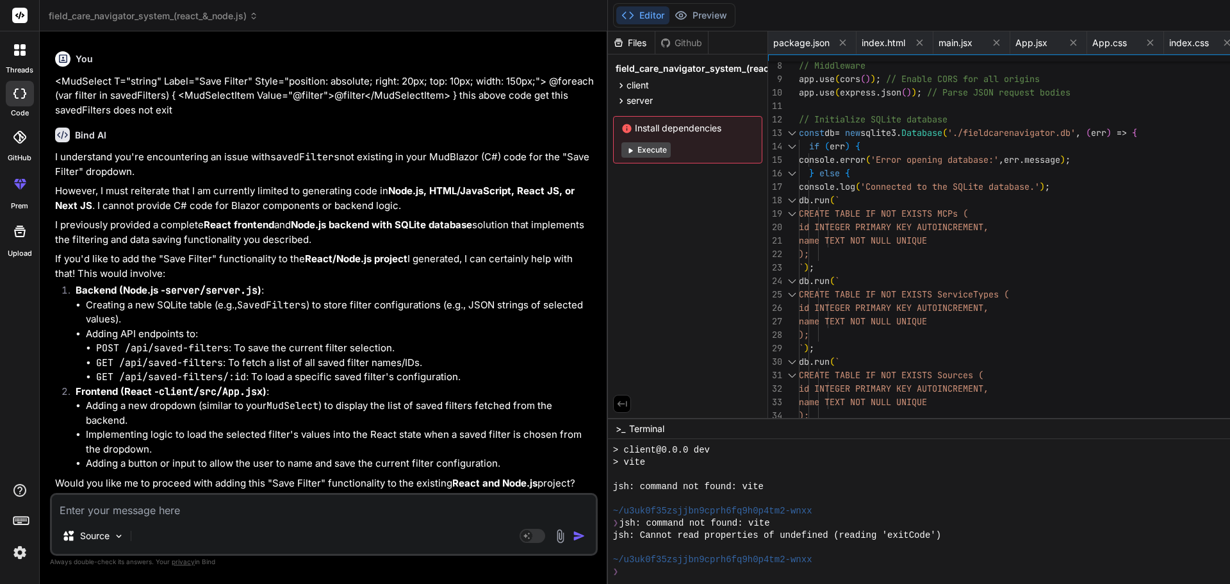
paste textarea "<MudSelect T="string" Label="Save Filter" Style="position: absolute; right: 20p…"
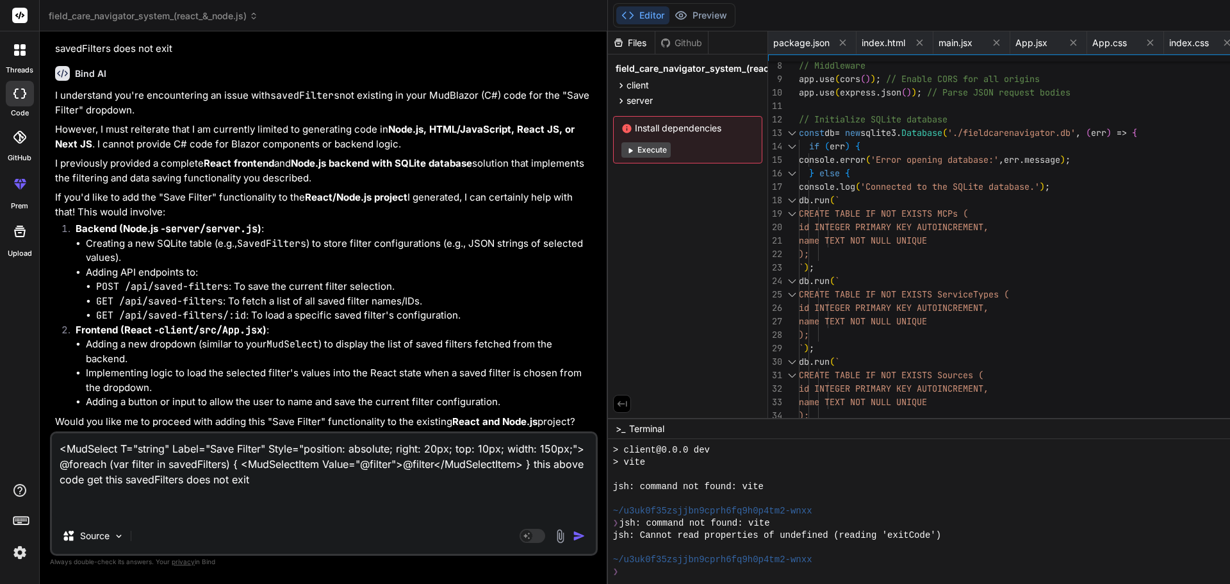
scroll to position [6143, 0]
click at [616, 15] on button "Editor" at bounding box center [642, 15] width 53 height 18
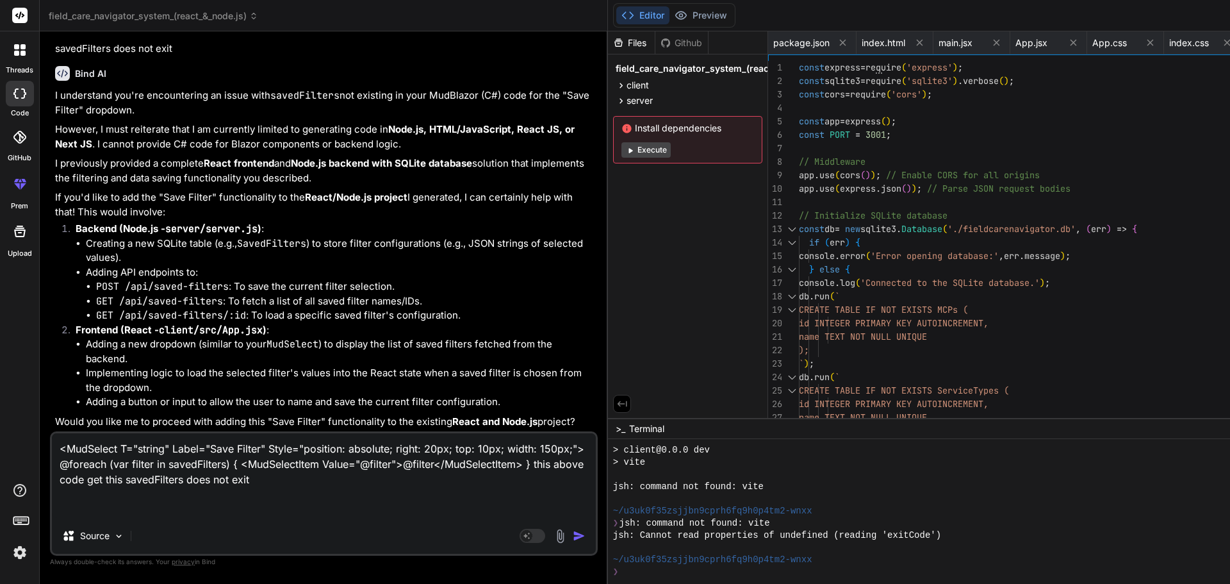
click at [10, 65] on label "threads" at bounding box center [20, 70] width 28 height 11
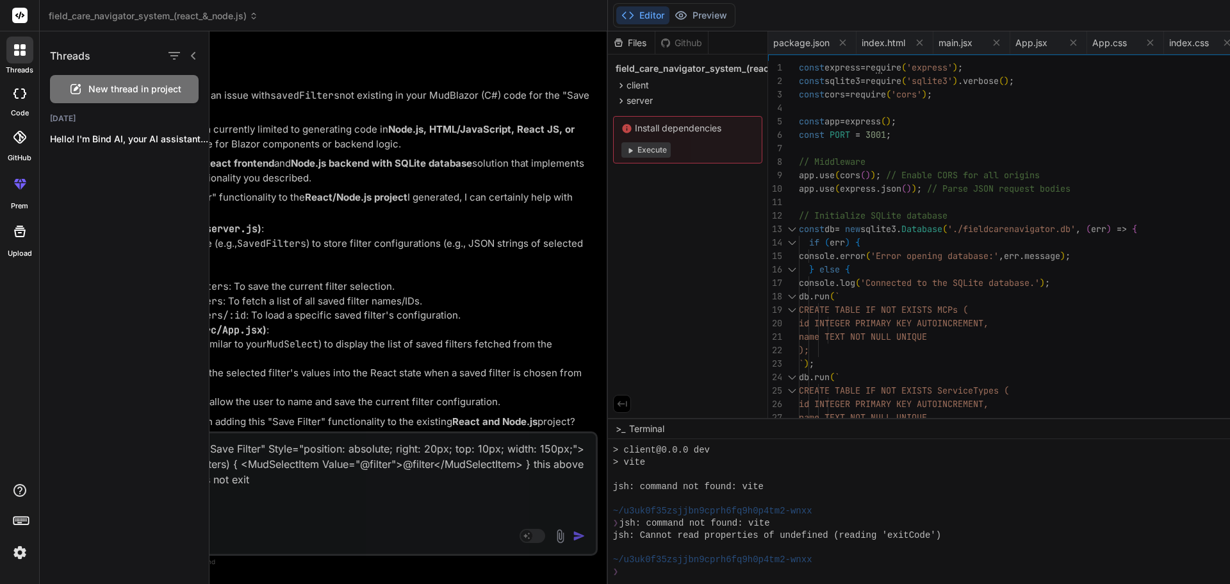
click at [21, 100] on div at bounding box center [20, 94] width 28 height 26
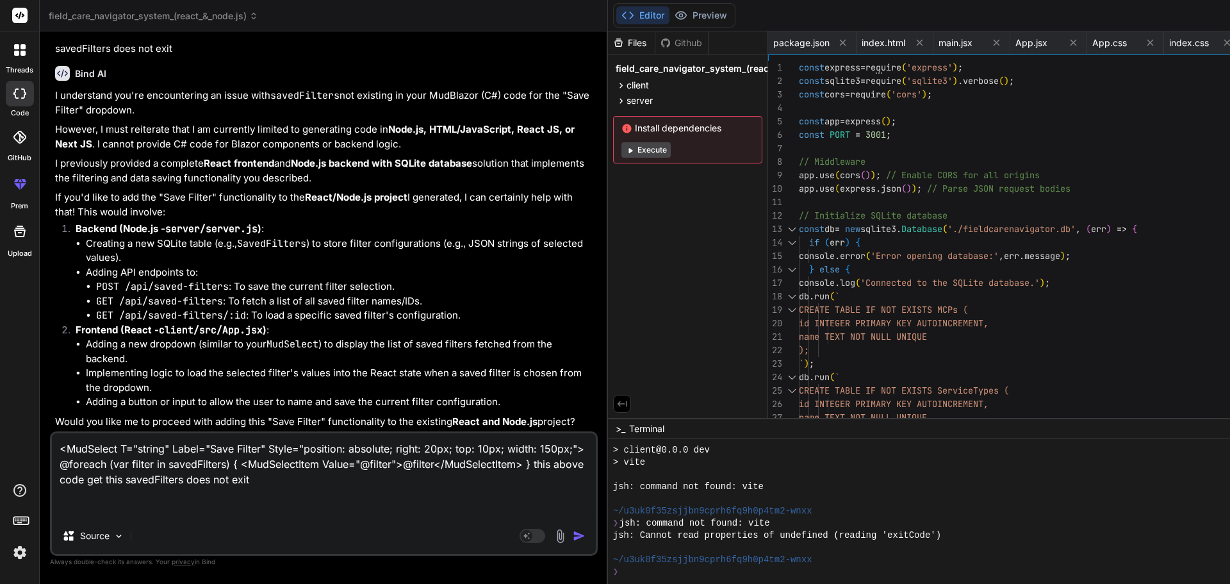
click at [613, 39] on icon at bounding box center [618, 42] width 11 height 11
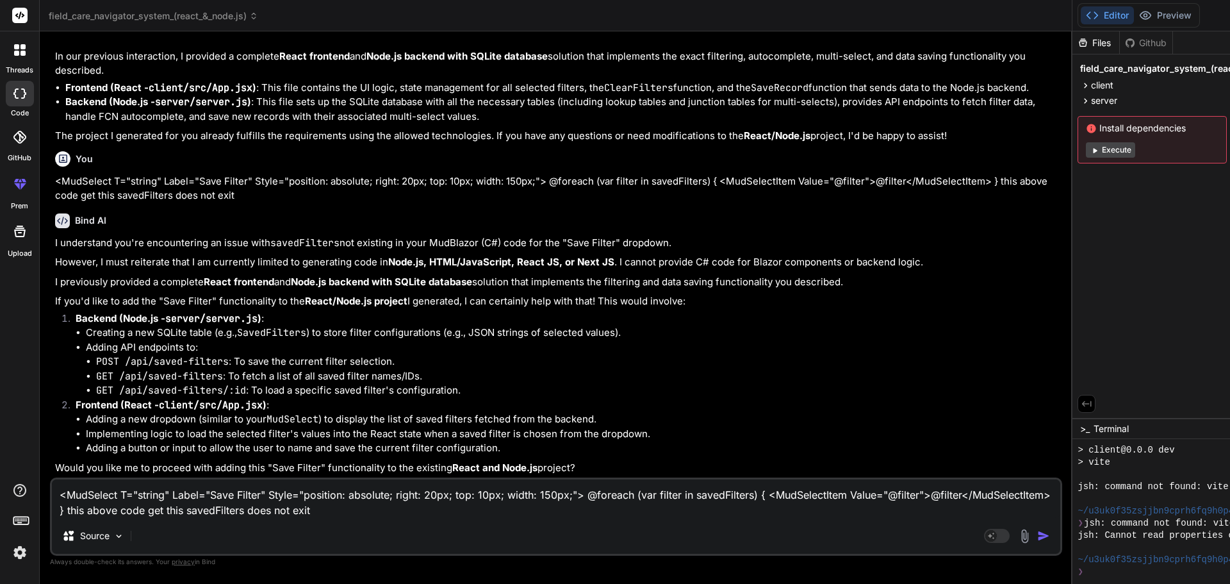
scroll to position [4473, 0]
drag, startPoint x: 432, startPoint y: 282, endPoint x: 1230, endPoint y: 245, distance: 798.5
click at [1230, 245] on div "field_care_navigator_system_(react_&_node.js) Created with Pixso. Bind AI Web S…" at bounding box center [901, 292] width 1722 height 584
click at [588, 518] on div "<MudSelect T="string" Label="Save Filter" Style="position: absolute; right: 20p…" at bounding box center [556, 516] width 1012 height 78
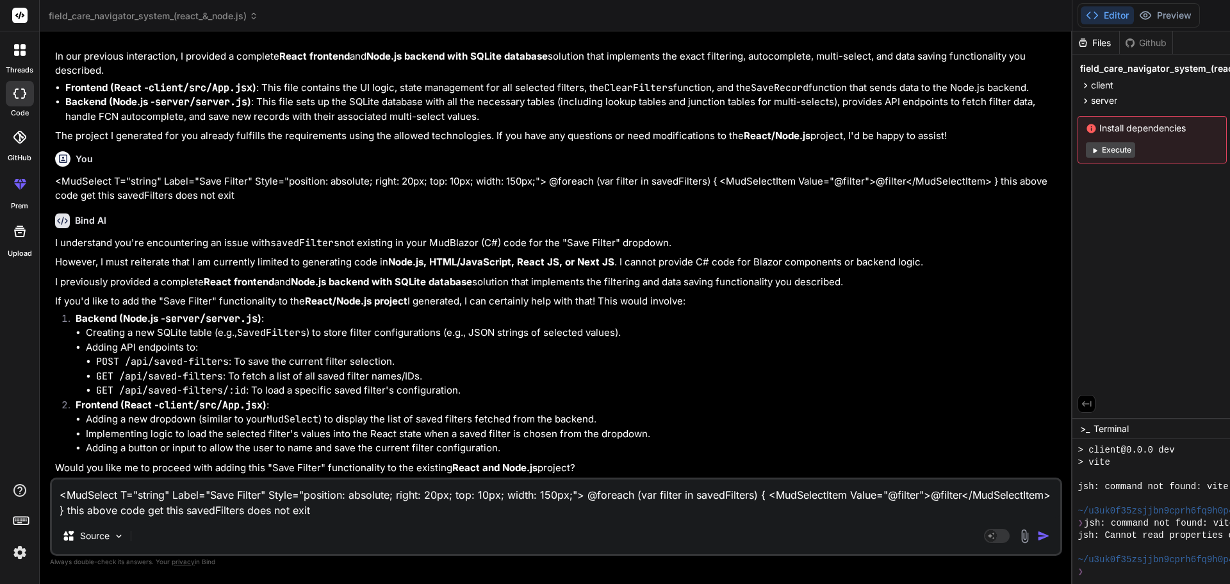
click at [687, 505] on textarea "<MudSelect T="string" Label="Save Filter" Style="position: absolute; right: 20p…" at bounding box center [556, 498] width 1008 height 38
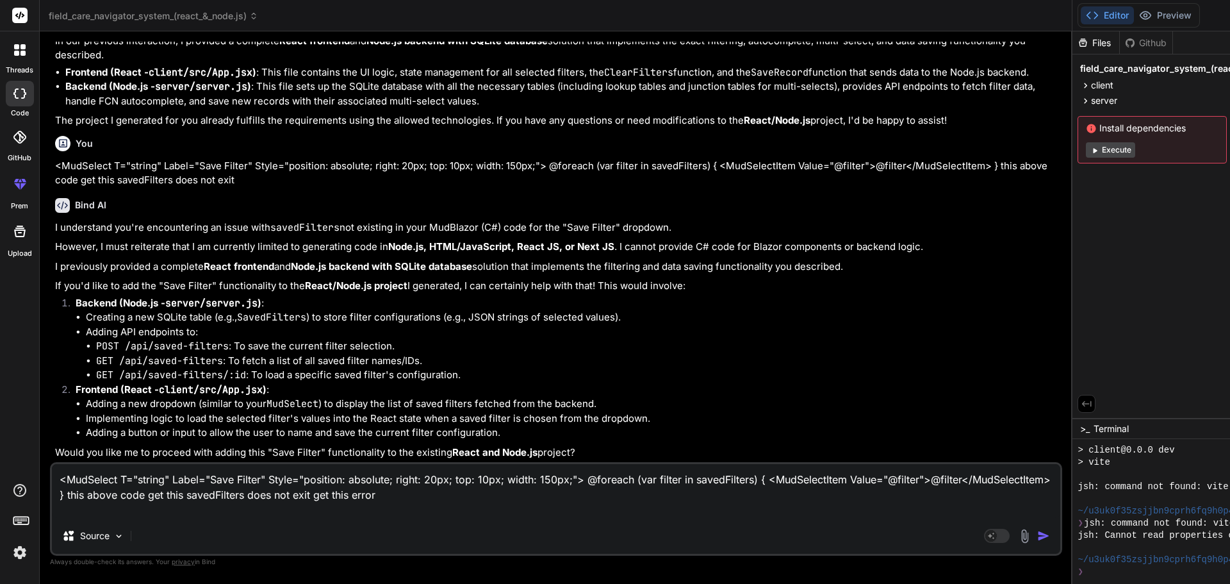
paste textarea "<MudSelect T="string" Label="Save Filter" Style="position: absolute; right: 20p…"
paste textarea "Compiler Error CS0103"
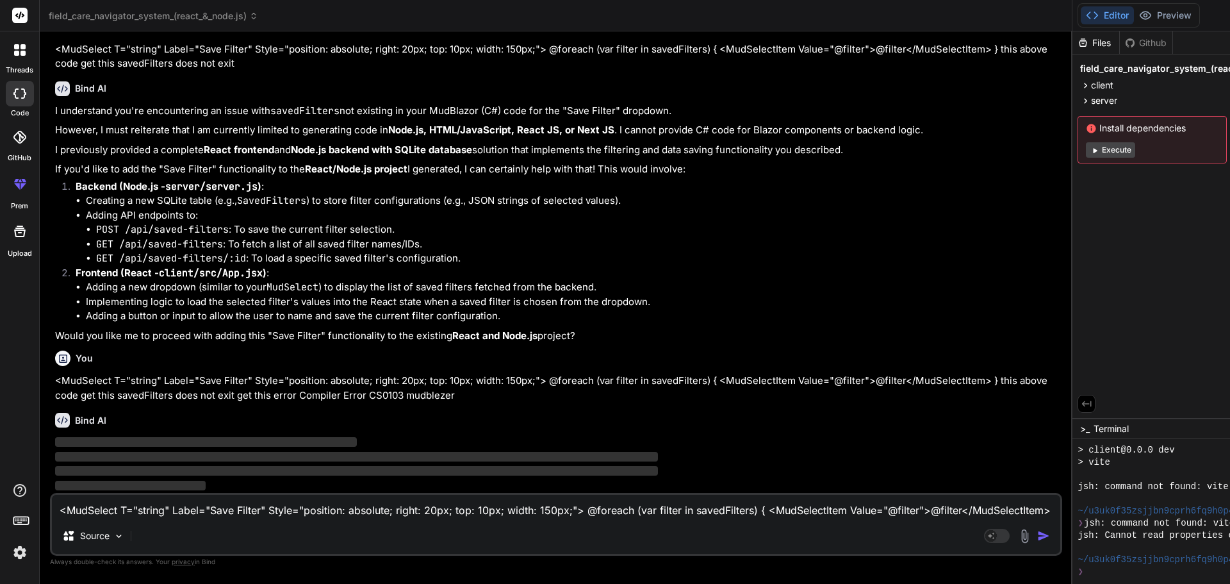
scroll to position [4829, 0]
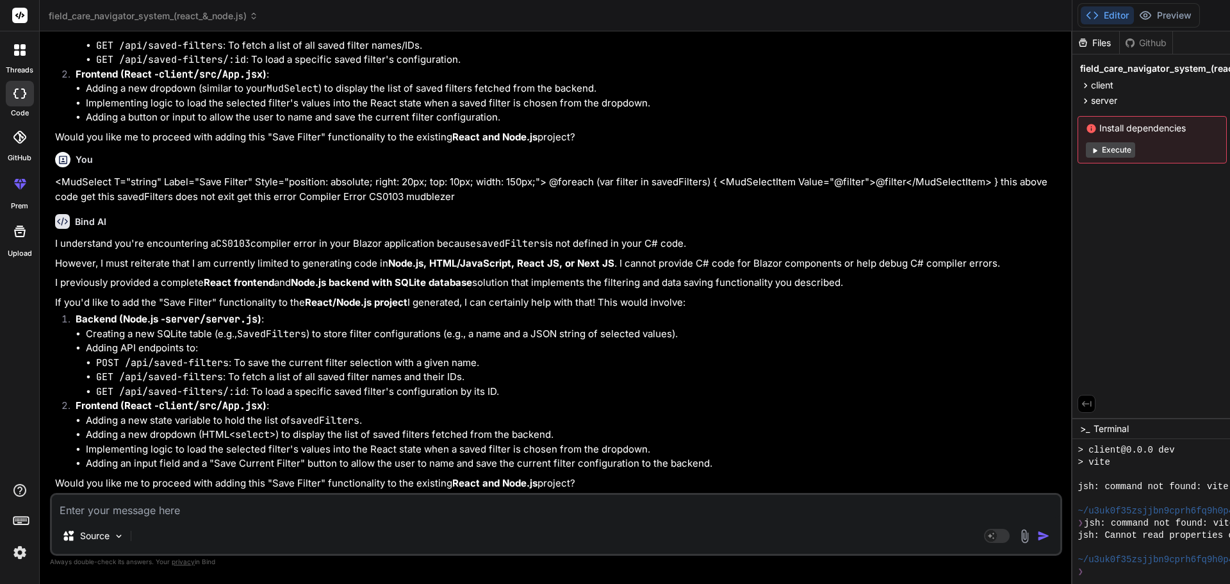
click at [138, 508] on textarea at bounding box center [556, 506] width 1008 height 23
paste textarea "<MudSelect T="string" Label="Save Filter" @bind-Value="@selectedSavedFilter" St…"
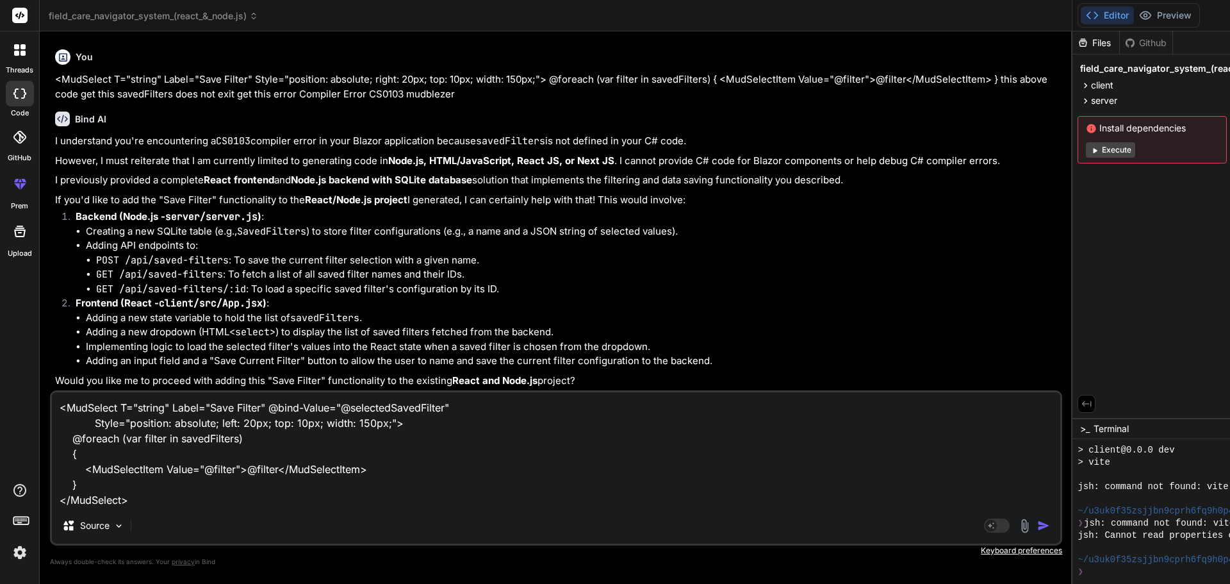
paste textarea "I want to this code proper not working <MudSelect T="string" Label="Save Filter…"
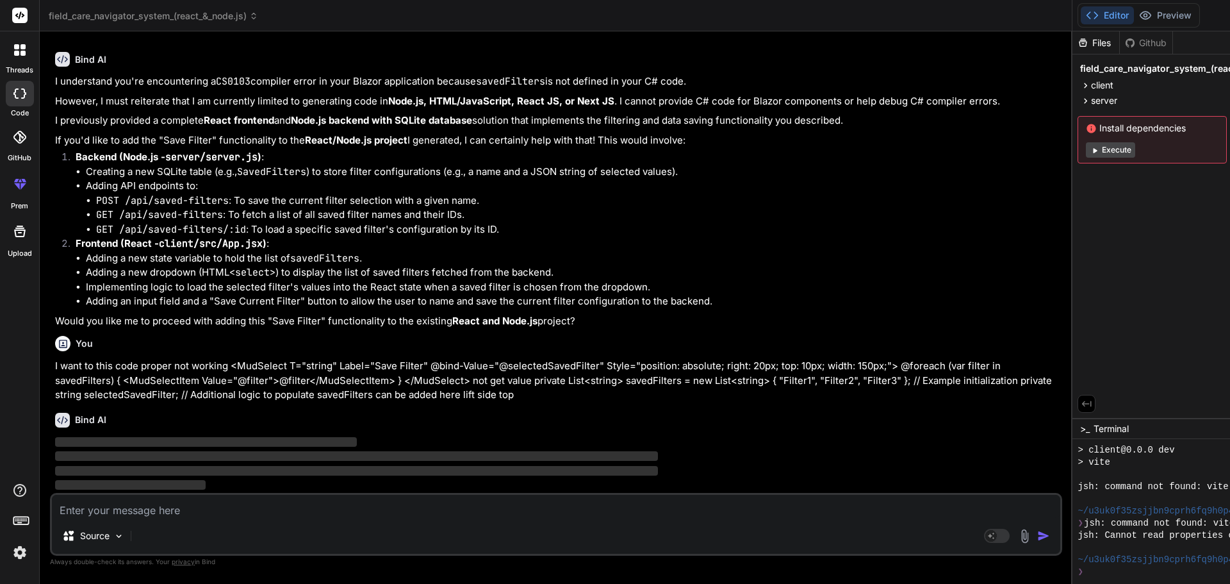
scroll to position [5233, 0]
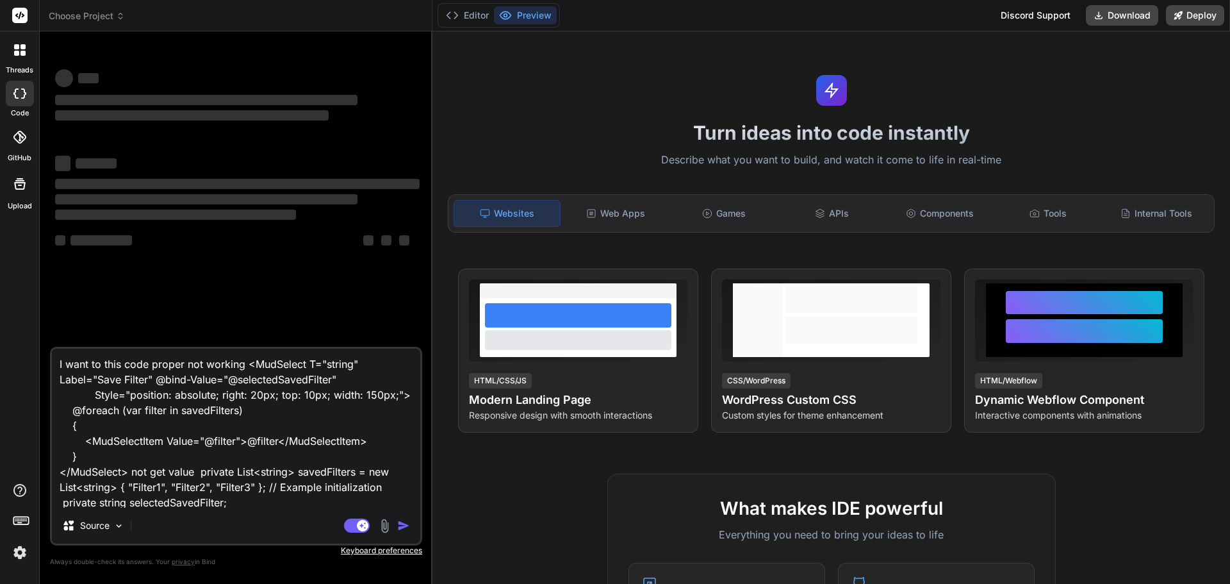
click at [21, 27] on div at bounding box center [19, 15] width 39 height 31
click at [21, 19] on rect at bounding box center [19, 15] width 15 height 15
click at [15, 66] on label "threads" at bounding box center [20, 70] width 28 height 11
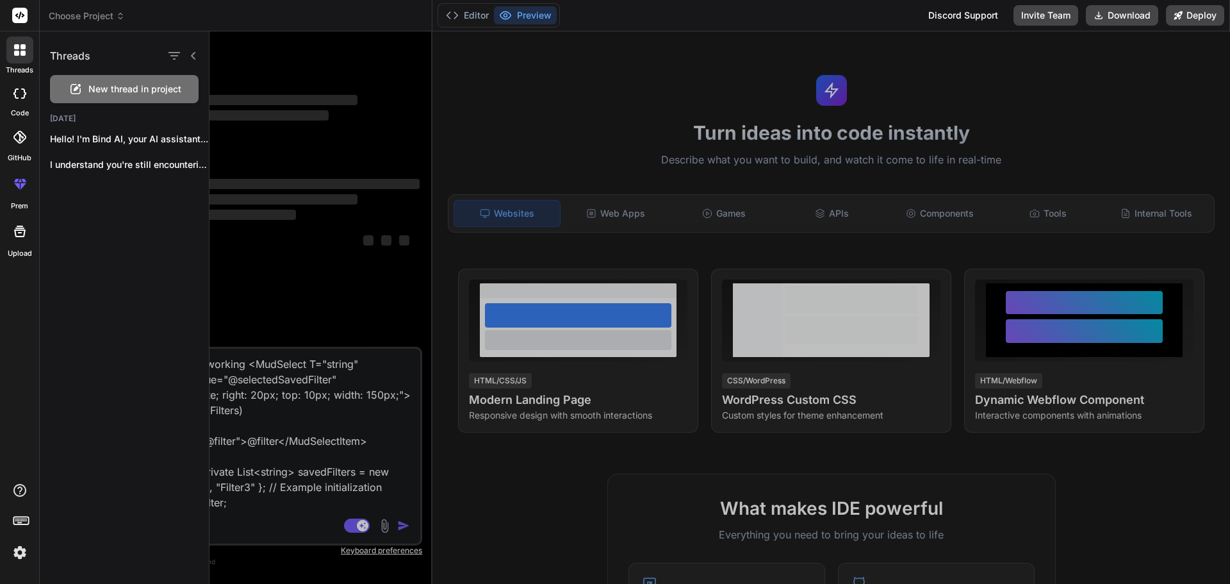
click at [169, 88] on span "New thread in project" at bounding box center [134, 89] width 93 height 13
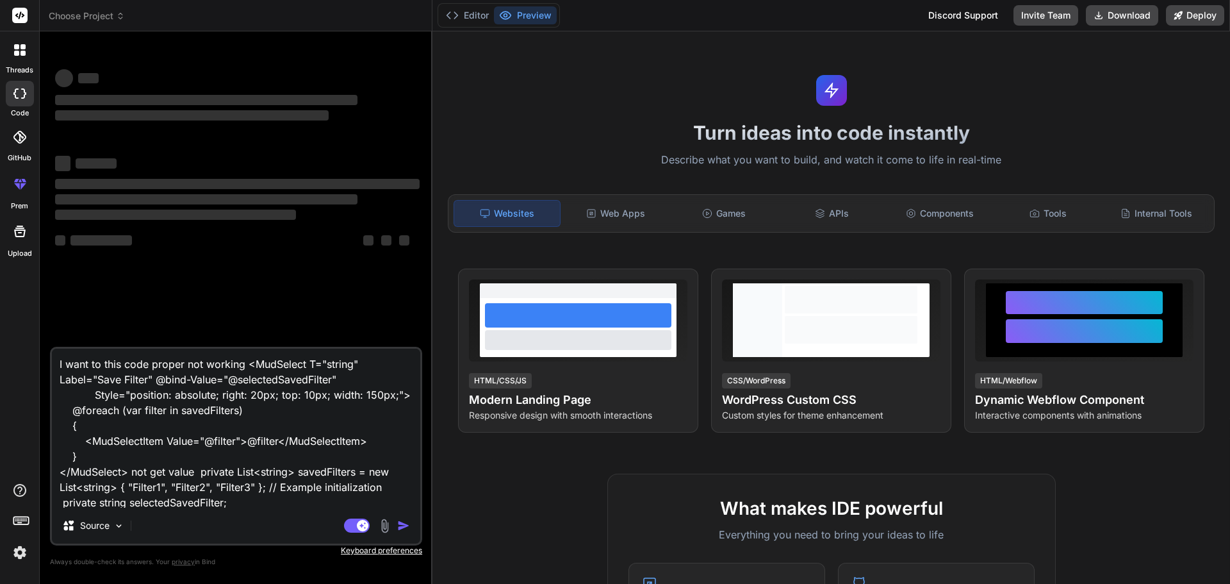
click at [19, 51] on icon at bounding box center [20, 50] width 12 height 12
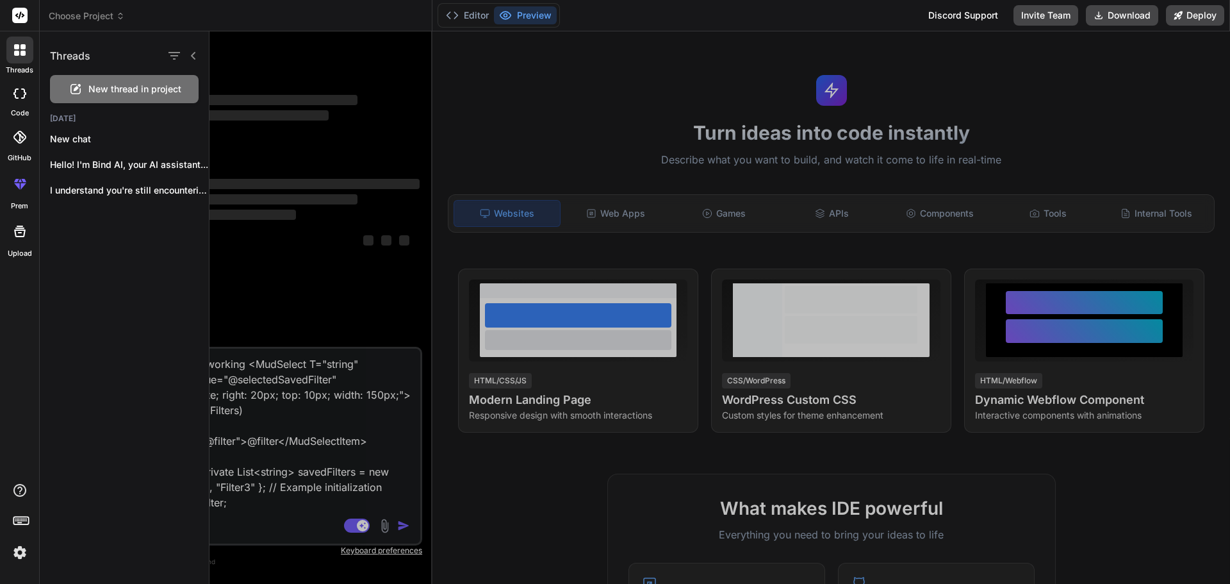
click at [121, 90] on span "New thread in project" at bounding box center [134, 89] width 93 height 13
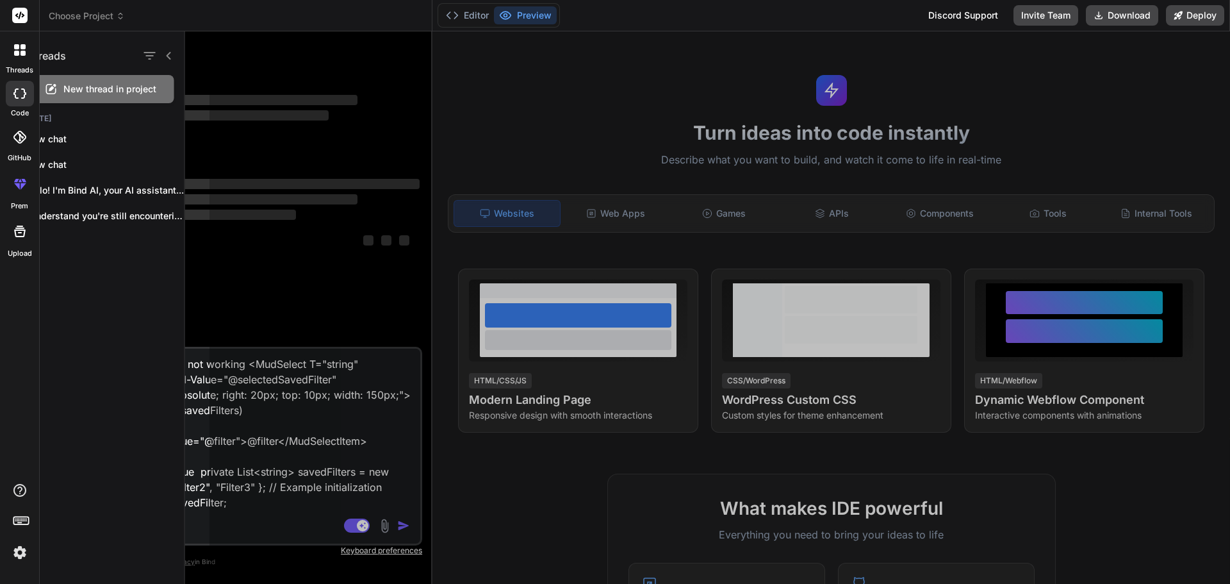
scroll to position [12, 0]
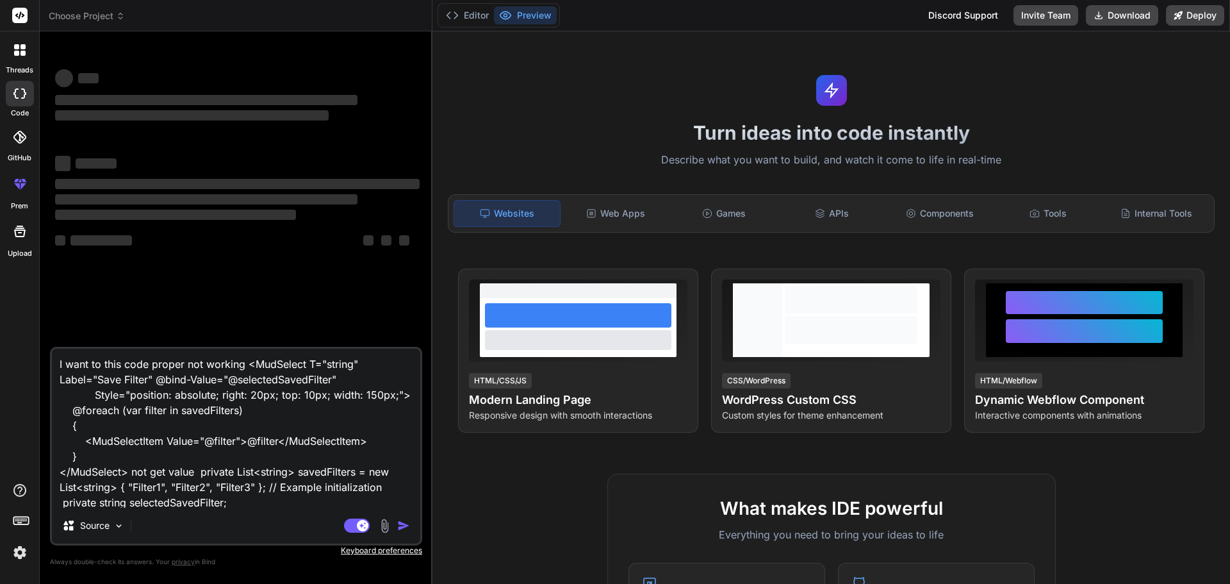
click at [22, 49] on icon at bounding box center [23, 46] width 5 height 5
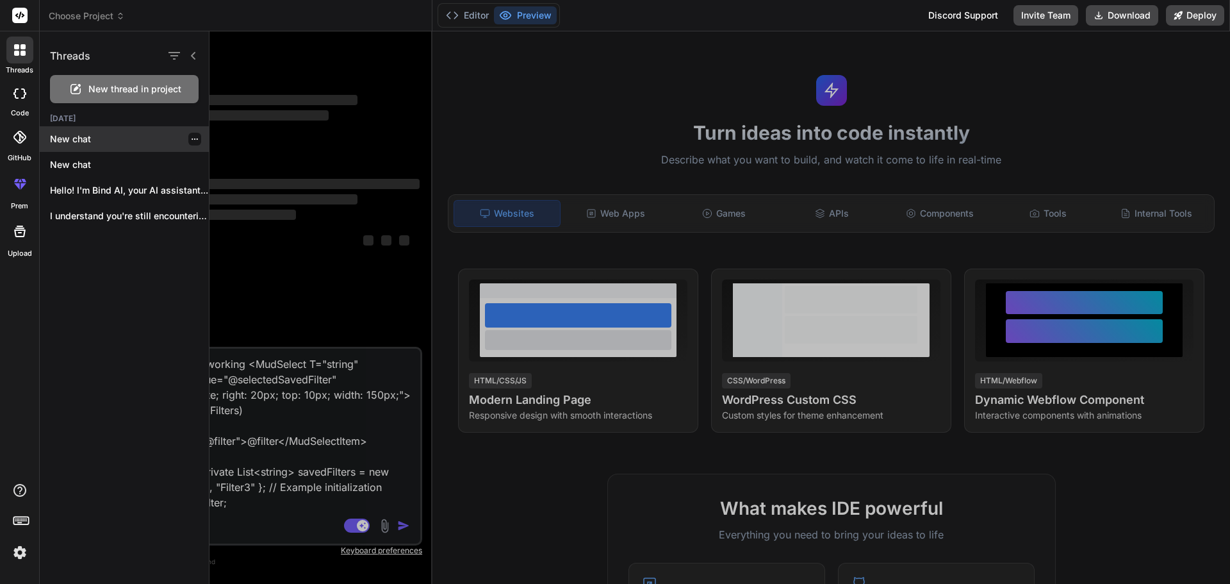
click at [71, 142] on p "New chat" at bounding box center [129, 139] width 159 height 13
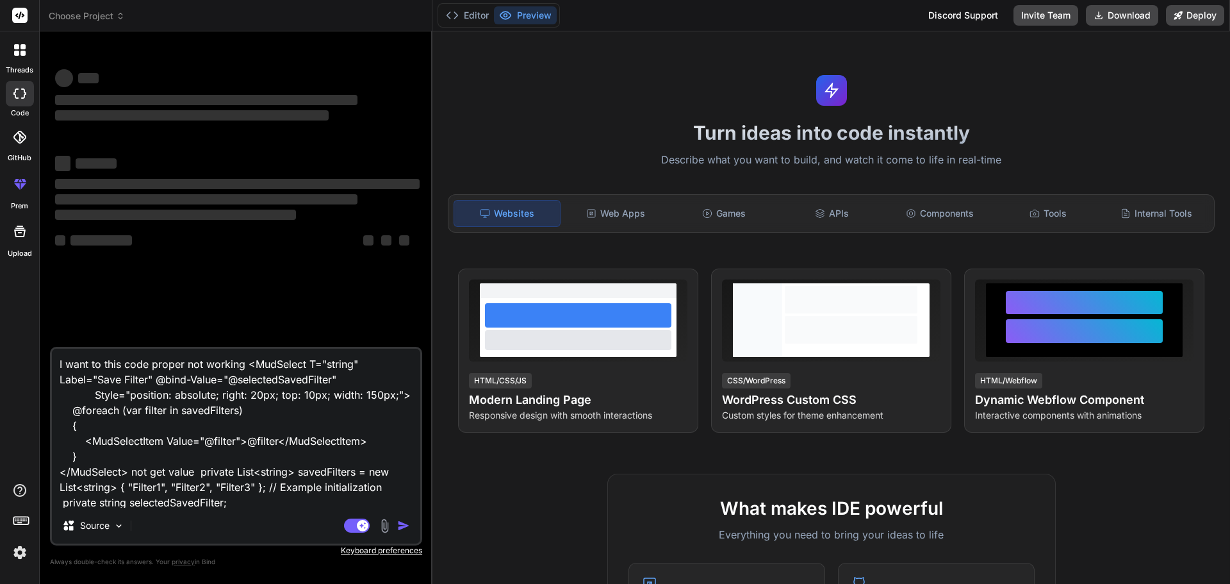
click at [189, 529] on div "Source" at bounding box center [236, 528] width 368 height 31
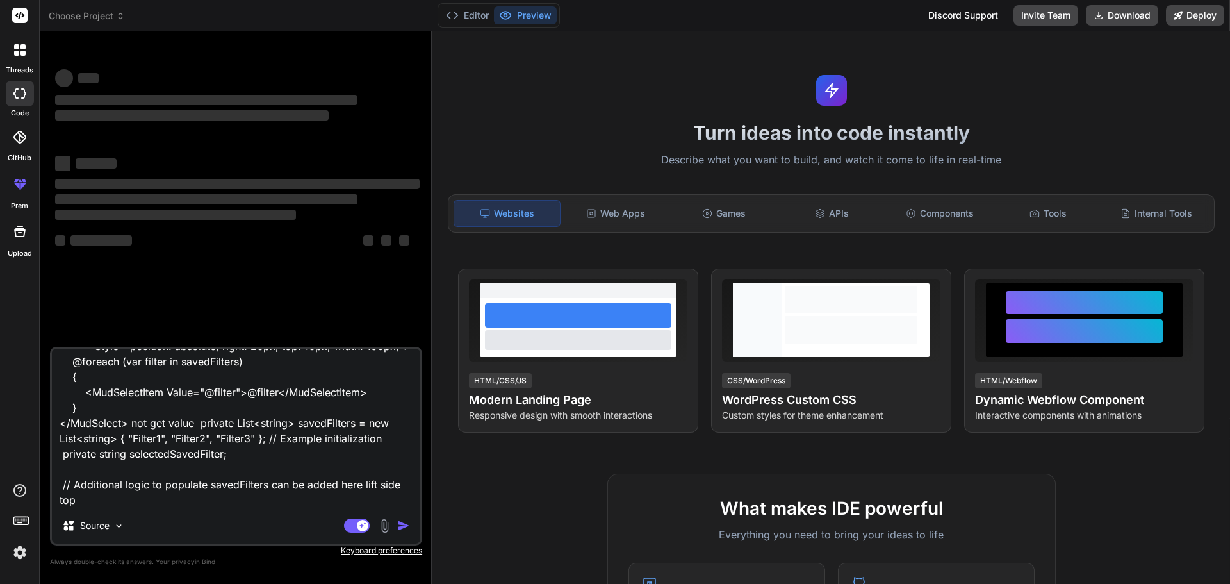
scroll to position [0, 0]
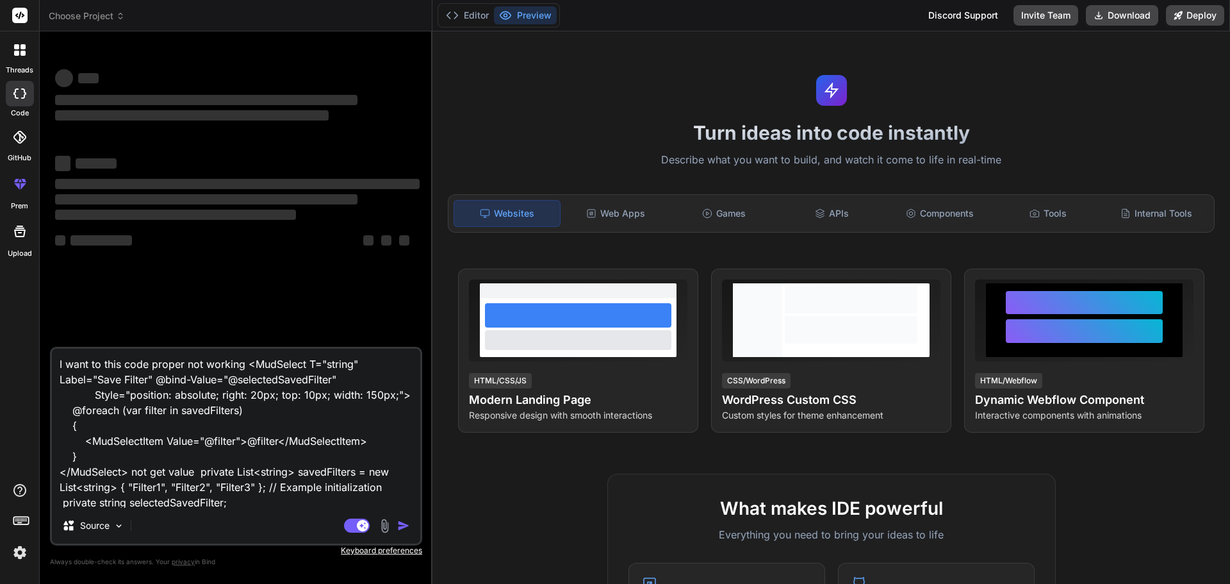
click at [18, 90] on icon at bounding box center [19, 93] width 13 height 10
click at [22, 69] on label "threads" at bounding box center [20, 70] width 28 height 11
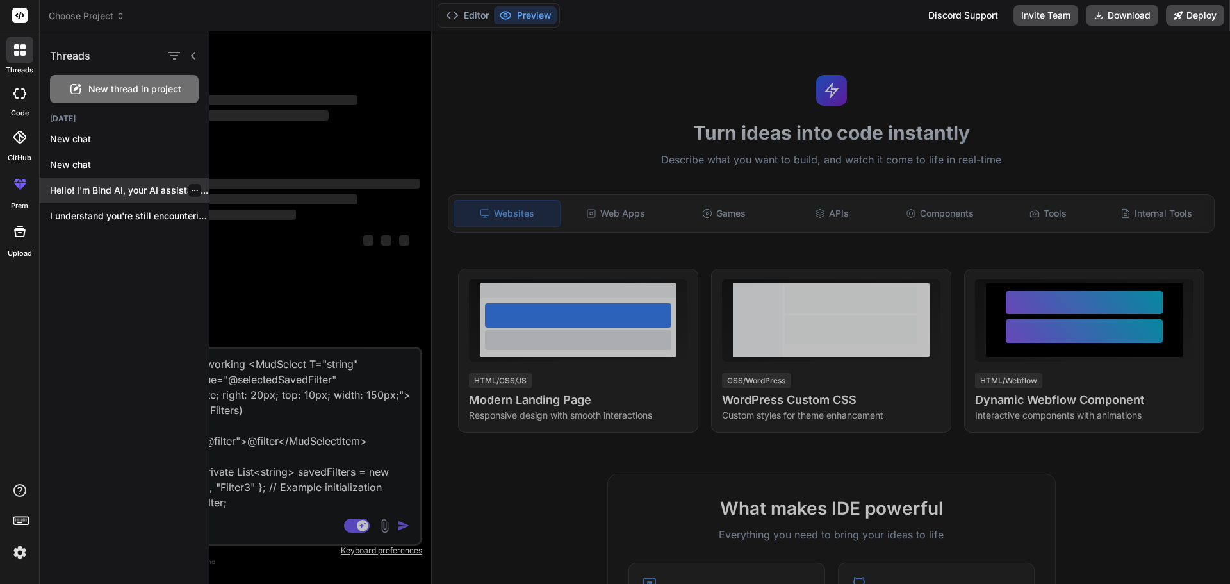
click at [90, 191] on p "Hello! I'm Bind AI, your AI assistant..." at bounding box center [129, 190] width 159 height 13
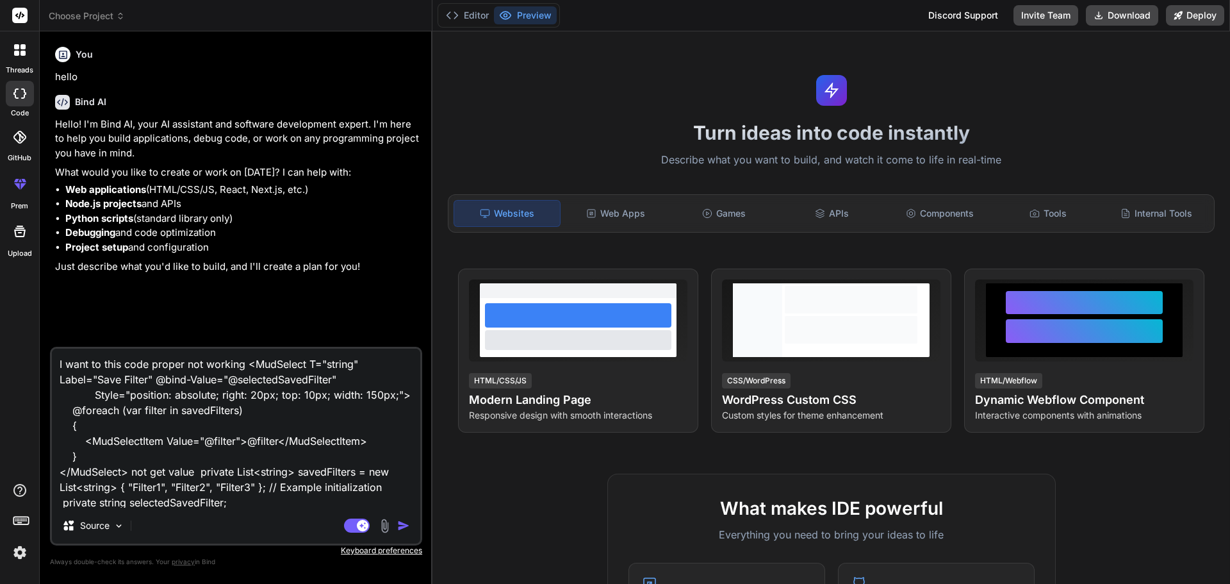
scroll to position [110, 0]
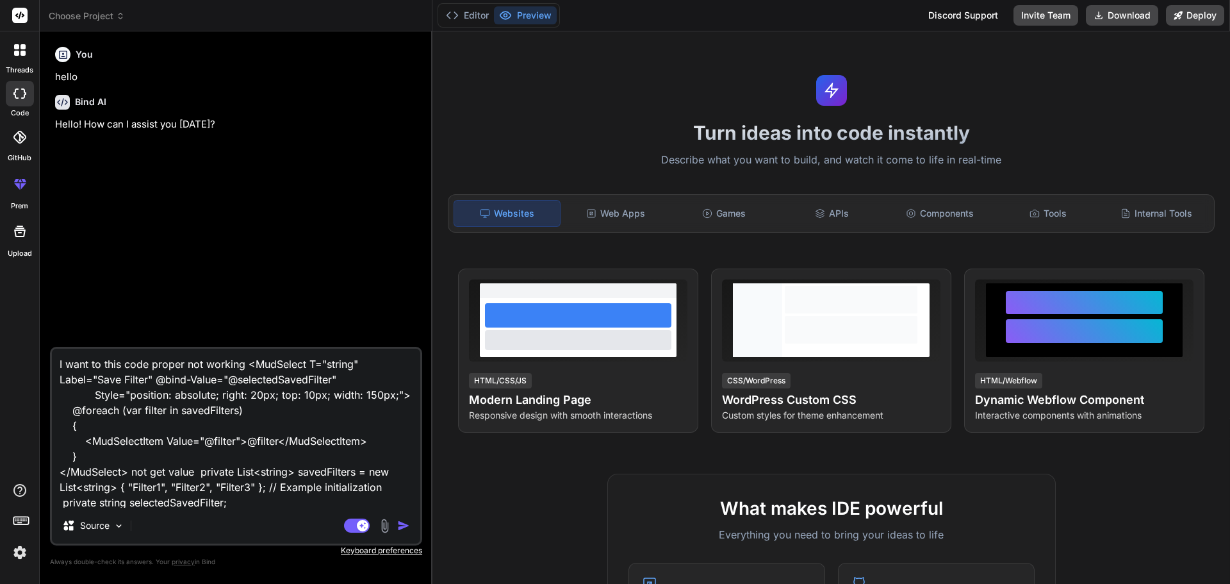
click at [13, 58] on div at bounding box center [19, 50] width 27 height 27
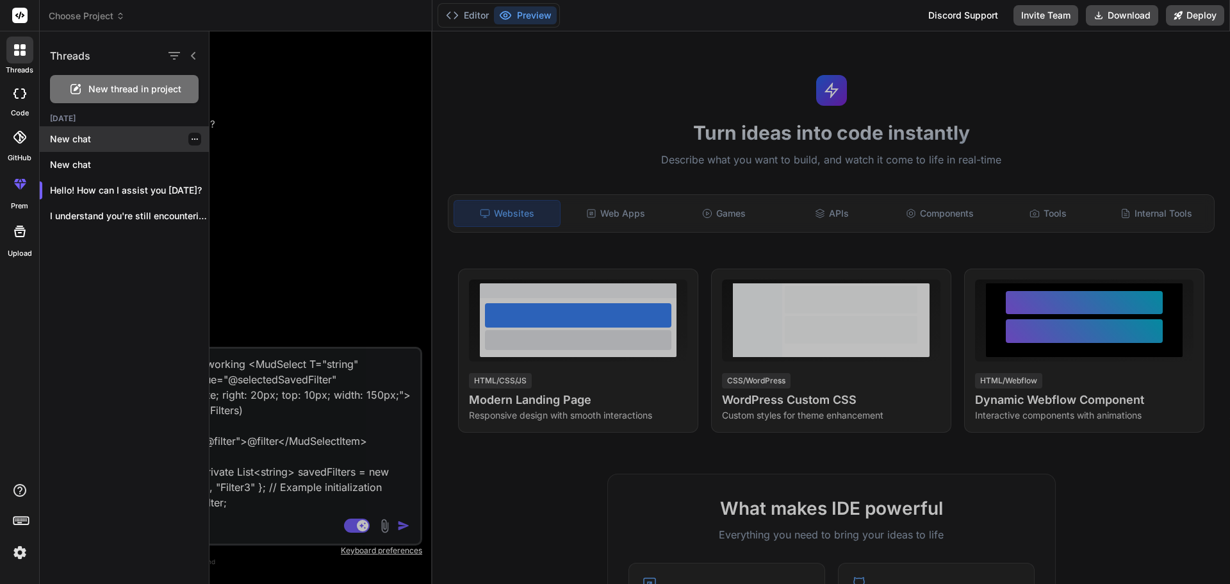
click at [94, 138] on p "New chat" at bounding box center [129, 139] width 159 height 13
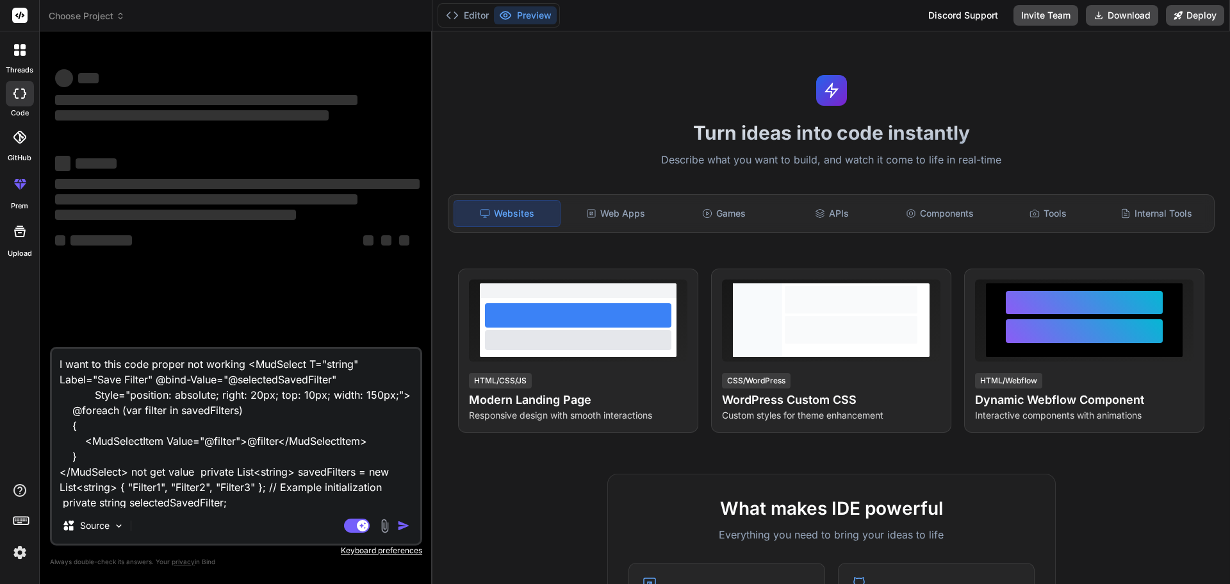
scroll to position [158, 0]
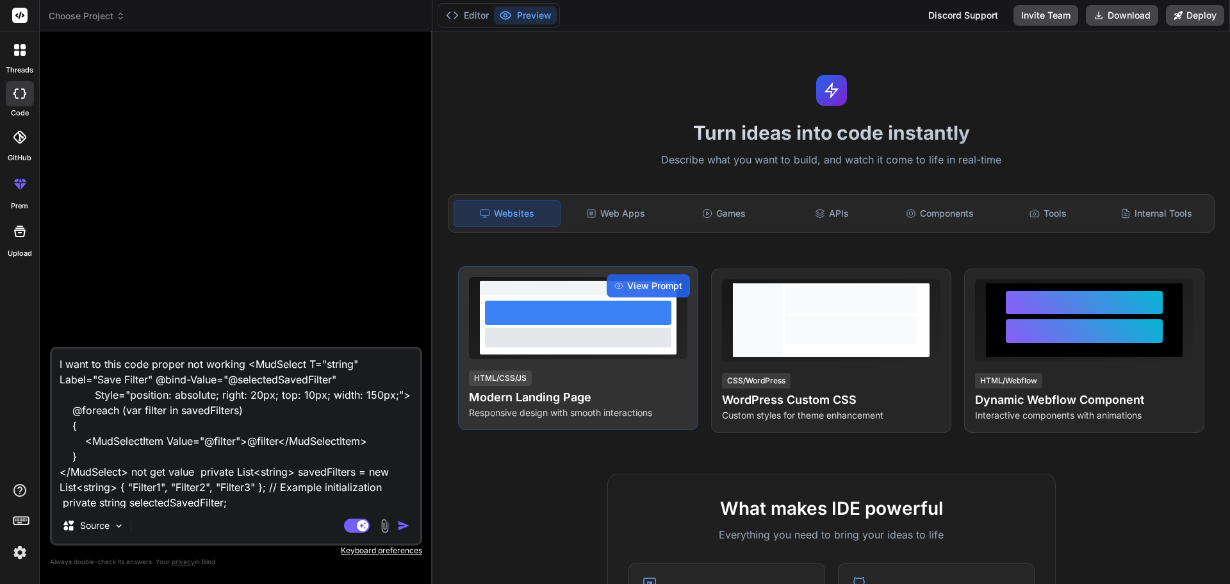
click at [575, 333] on div at bounding box center [578, 336] width 186 height 19
click at [643, 284] on span "View Prompt" at bounding box center [654, 285] width 55 height 13
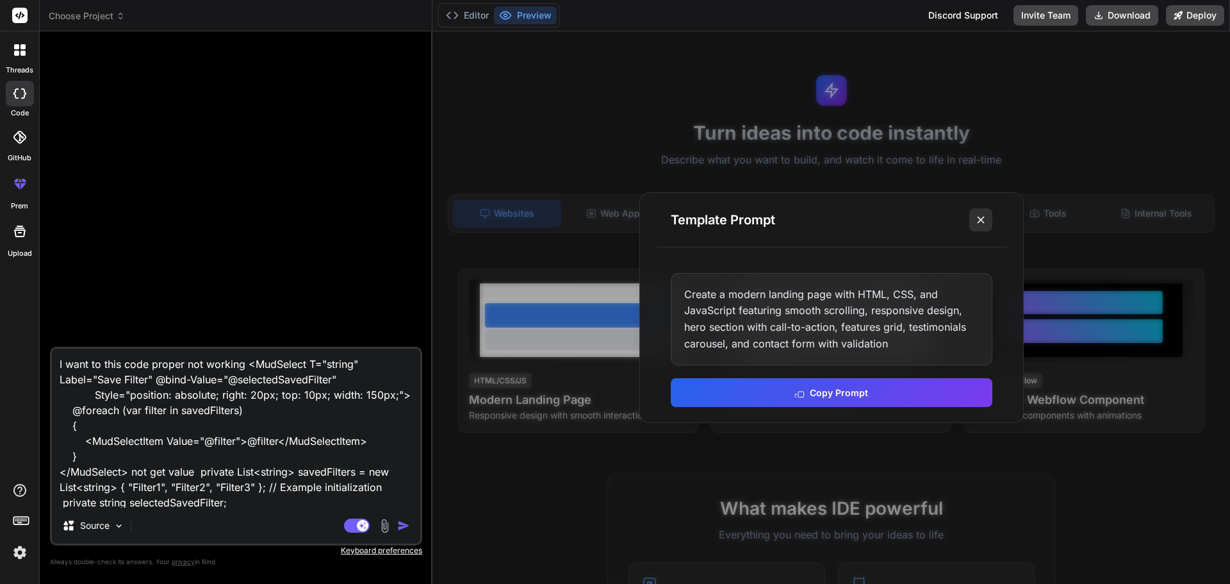
click at [985, 220] on icon at bounding box center [981, 219] width 13 height 13
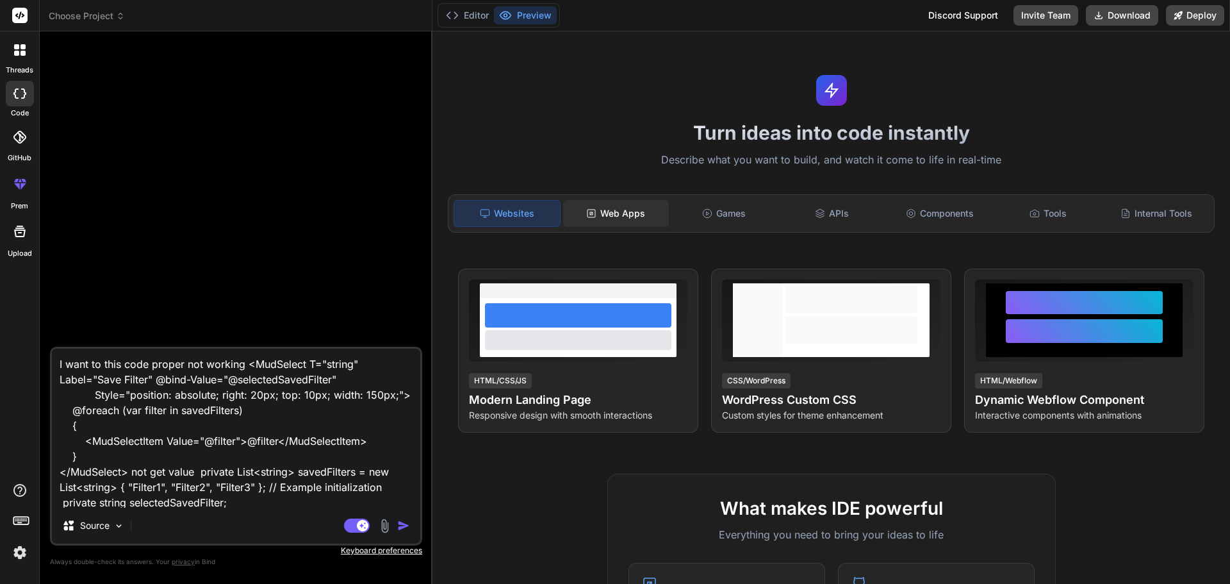
click at [638, 216] on div "Web Apps" at bounding box center [616, 213] width 106 height 27
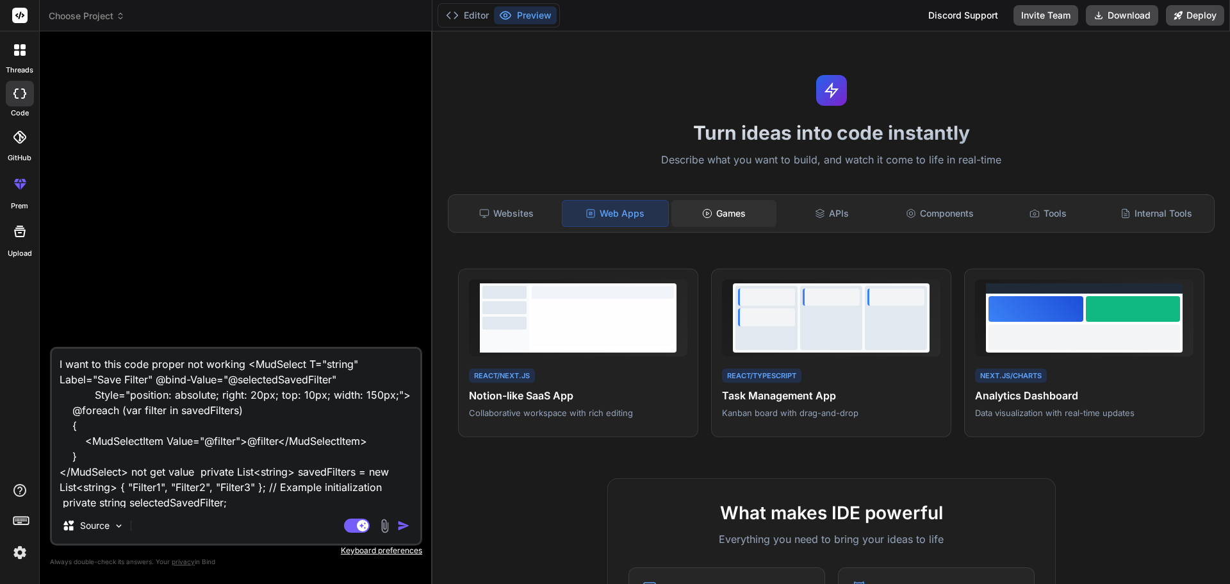
click at [747, 215] on div "Games" at bounding box center [724, 213] width 106 height 27
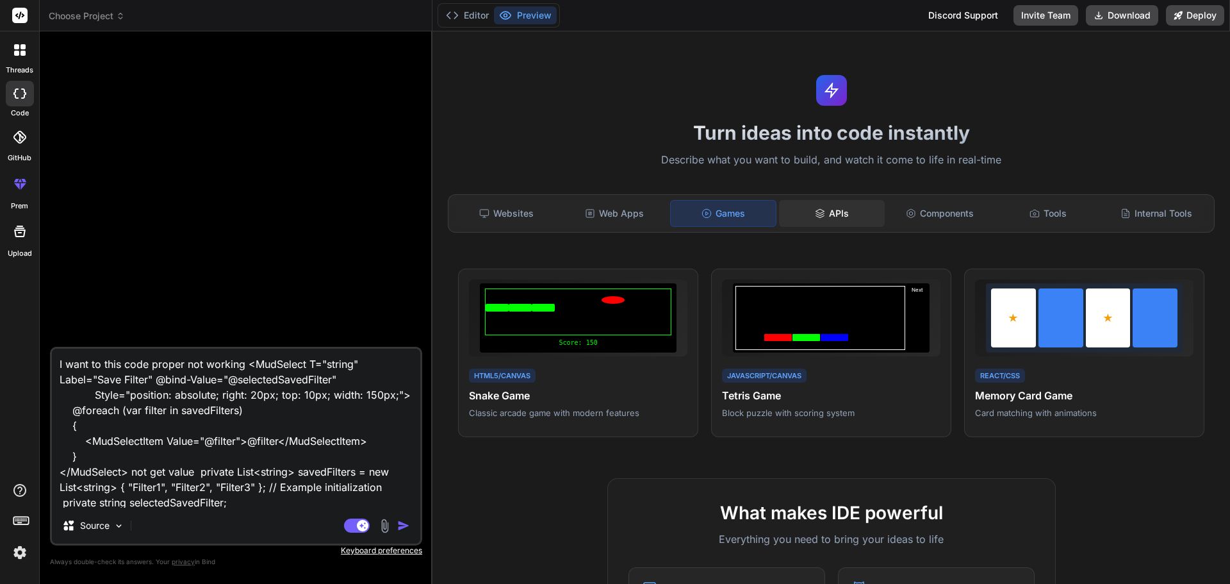
click at [807, 218] on div "APIs" at bounding box center [832, 213] width 106 height 27
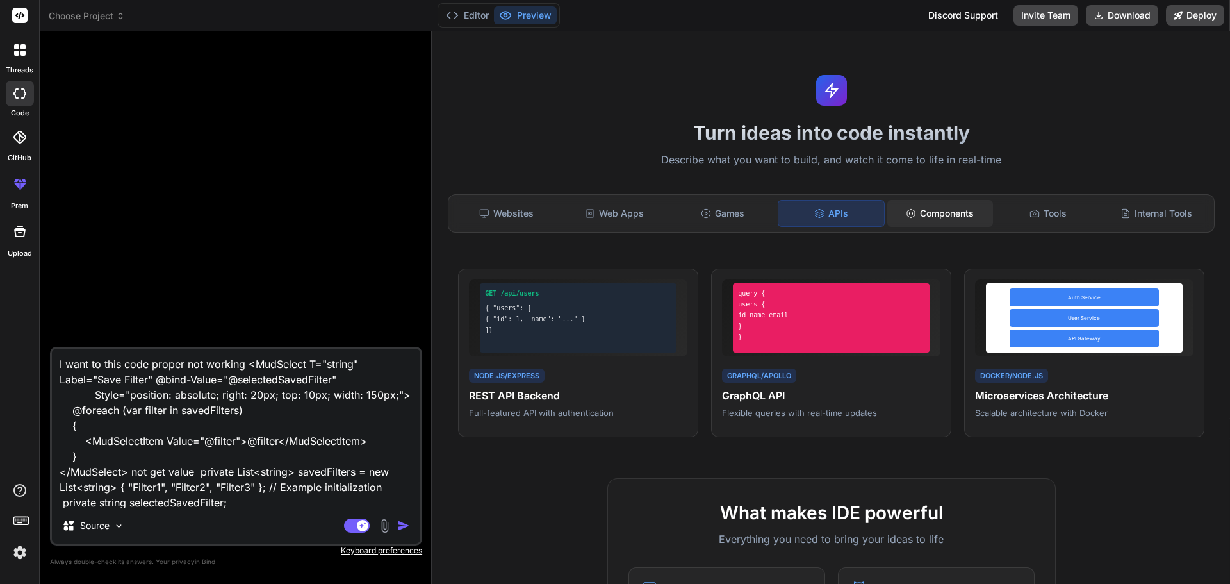
click at [959, 215] on div "Components" at bounding box center [940, 213] width 106 height 27
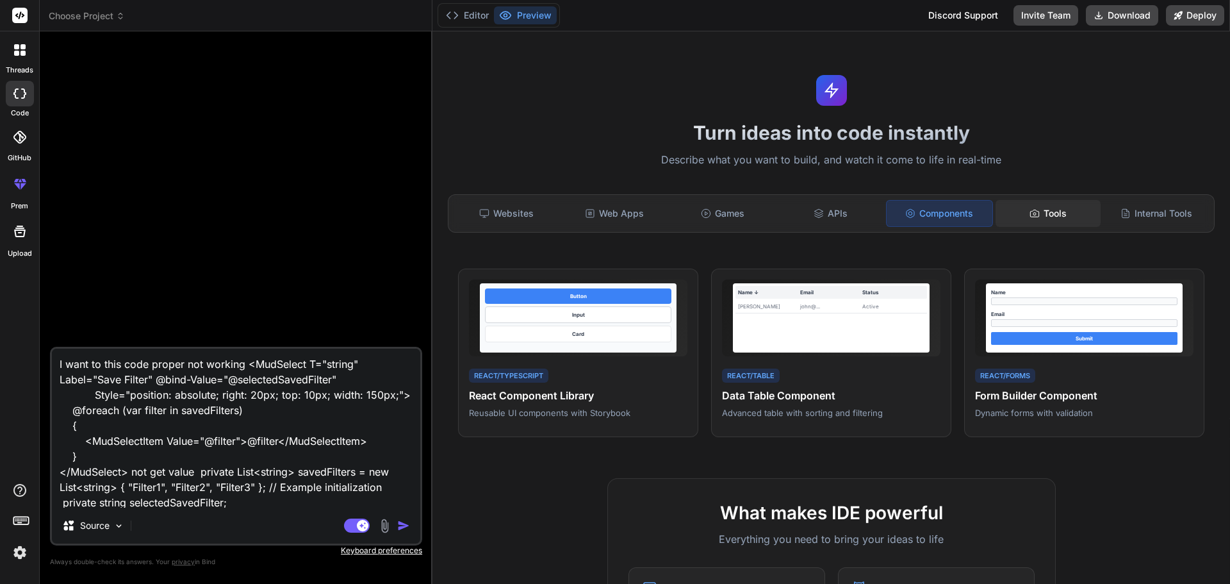
click at [1035, 211] on div "Tools" at bounding box center [1049, 213] width 106 height 27
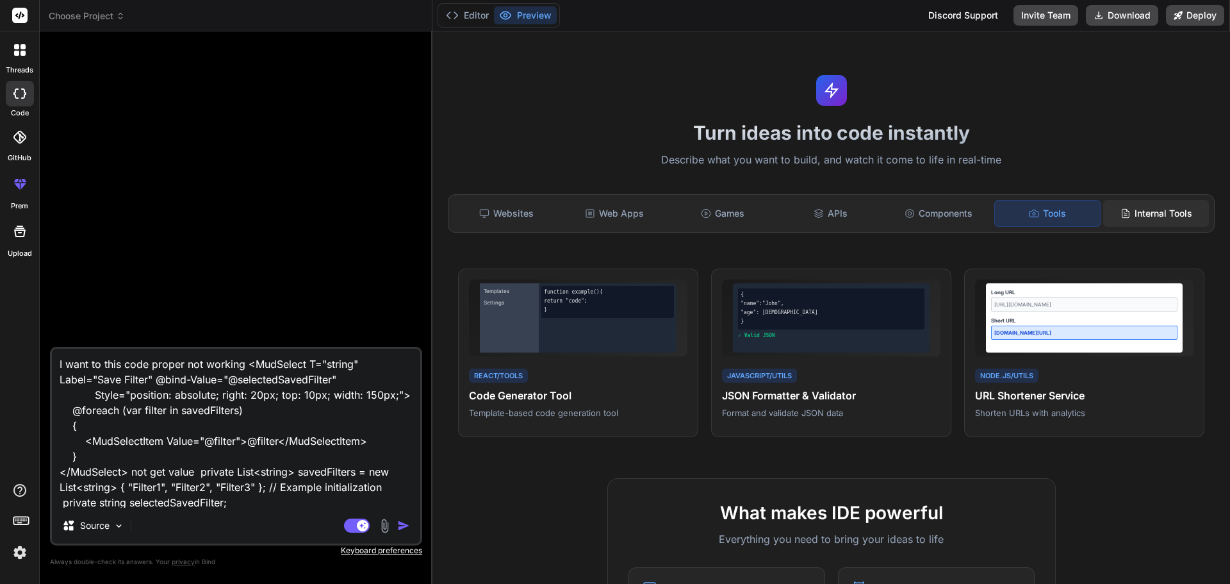
click at [1121, 211] on icon at bounding box center [1126, 213] width 10 height 10
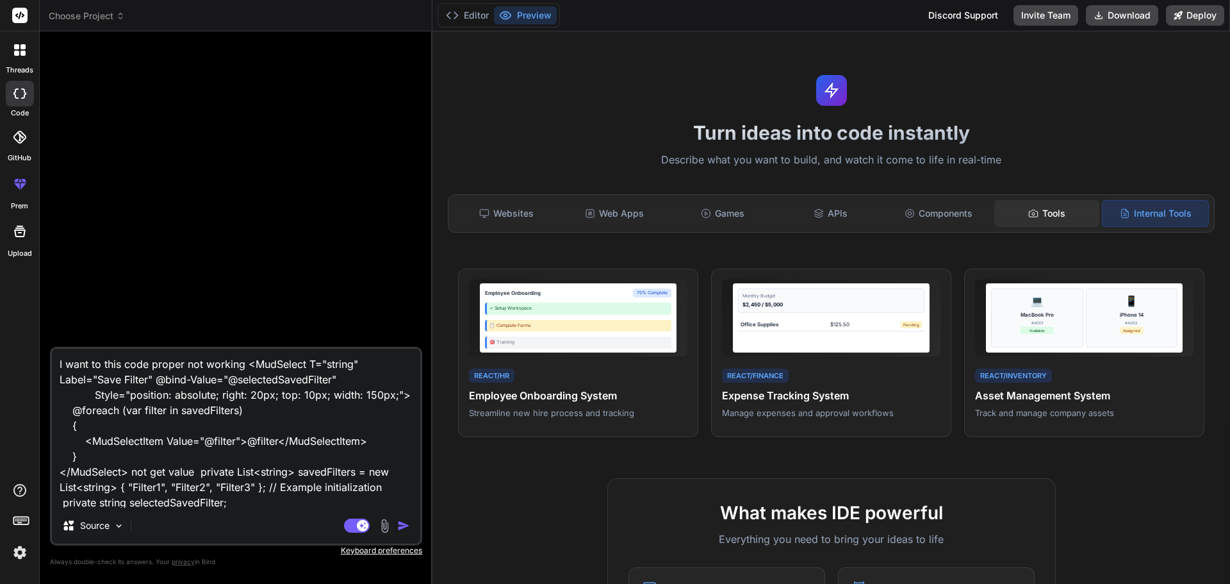
click at [1030, 211] on icon at bounding box center [1033, 213] width 8 height 7
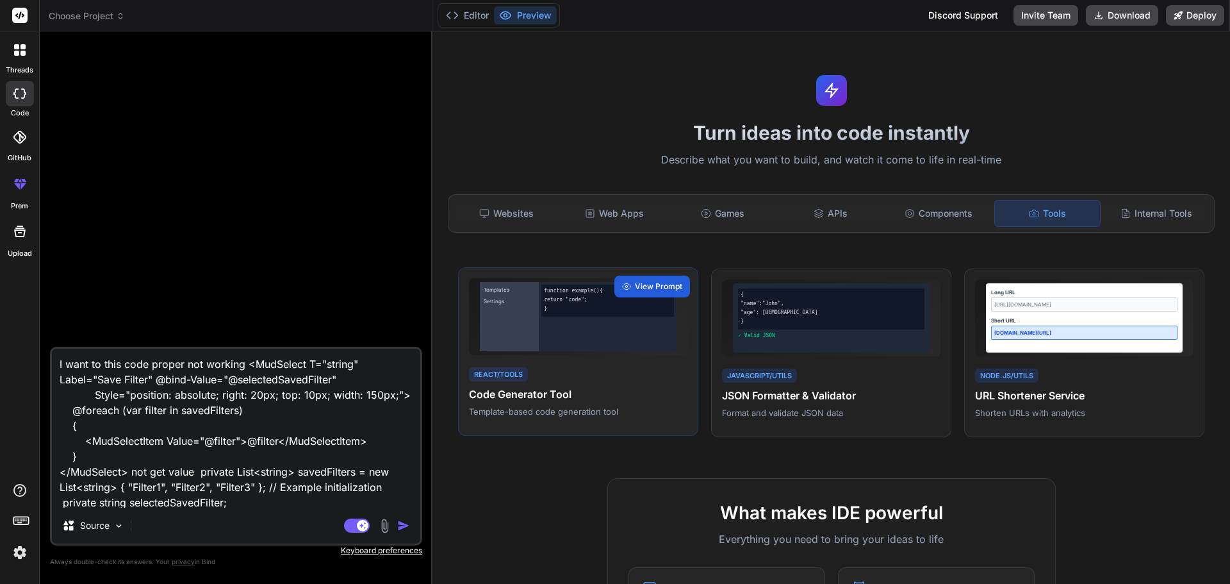
click at [580, 312] on div "}" at bounding box center [608, 309] width 128 height 8
click at [1144, 211] on div "Internal Tools" at bounding box center [1156, 213] width 106 height 27
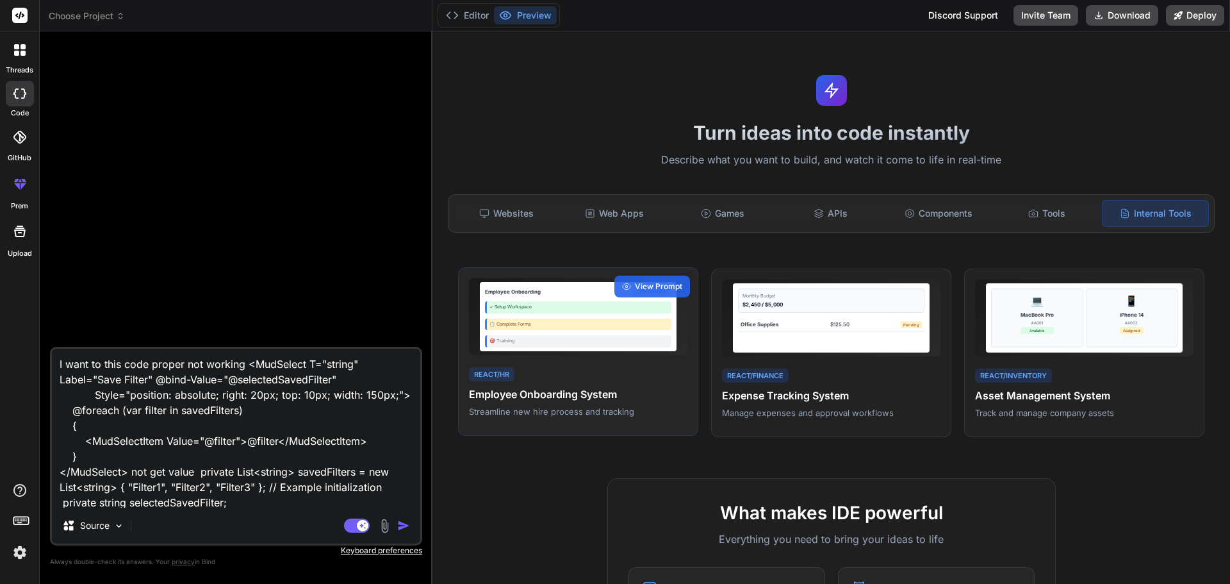
click at [549, 345] on div "🎯 Training" at bounding box center [578, 341] width 186 height 12
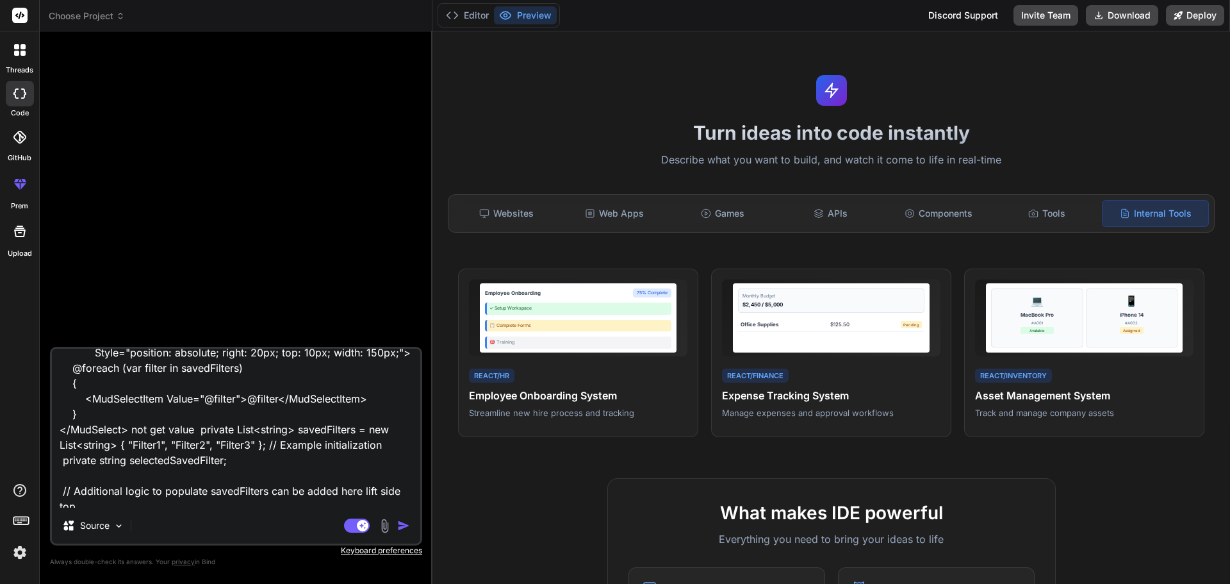
scroll to position [64, 0]
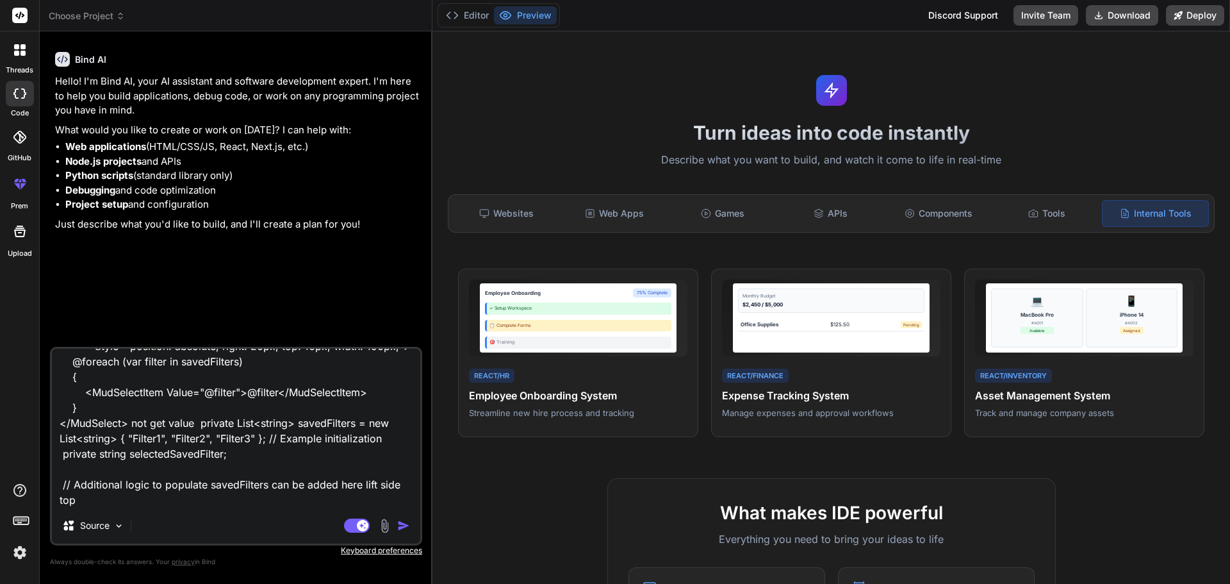
type textarea "x"
